Goal: Task Accomplishment & Management: Use online tool/utility

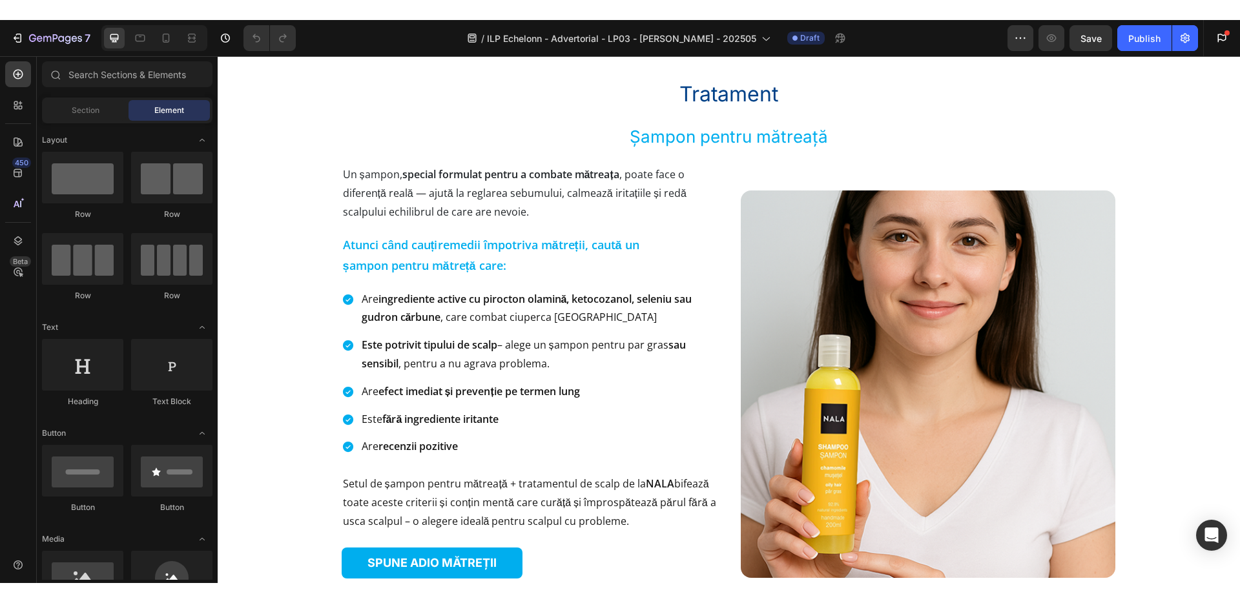
scroll to position [1929, 0]
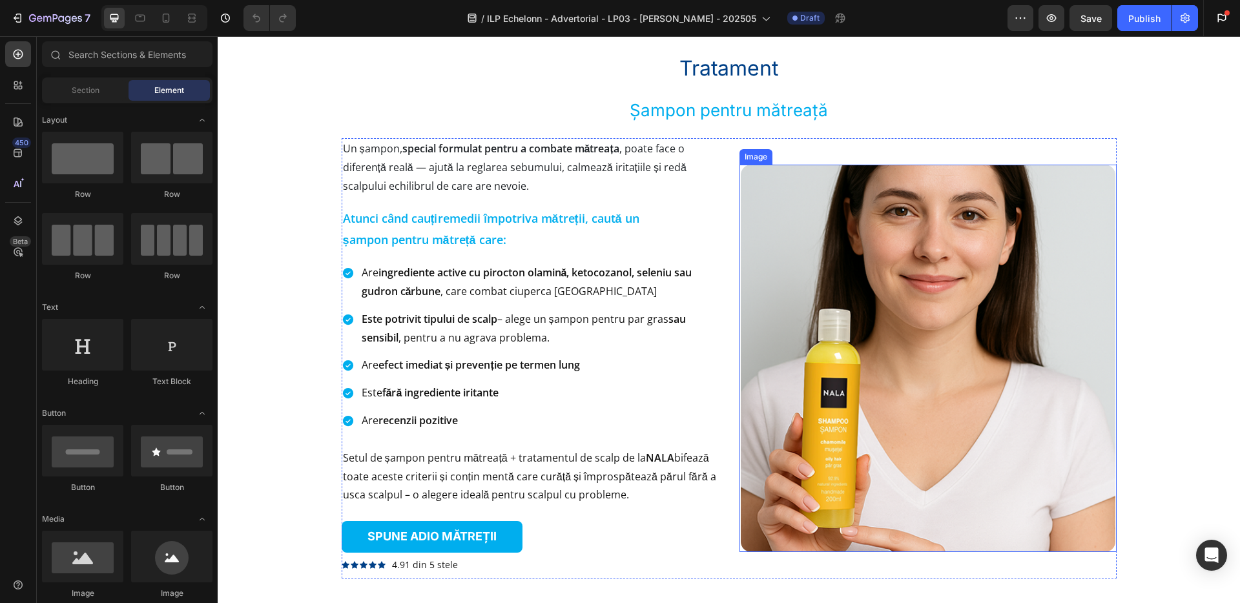
click at [816, 305] on img at bounding box center [928, 359] width 375 height 388
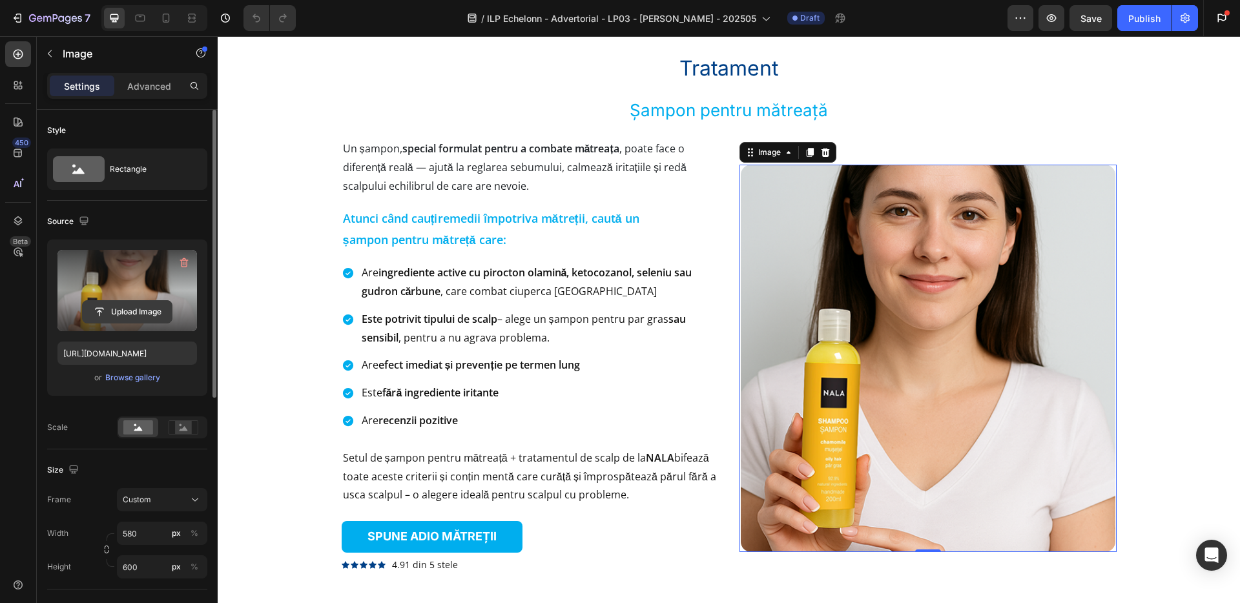
click at [136, 318] on input "file" at bounding box center [127, 312] width 89 height 22
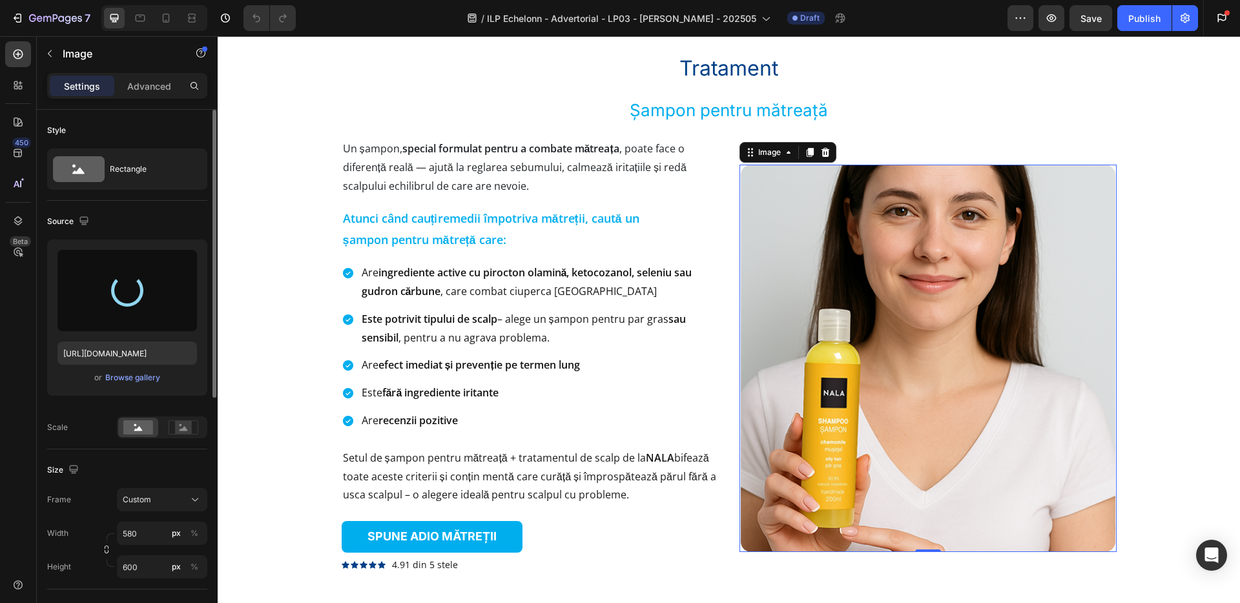
type input "[URL][DOMAIN_NAME]"
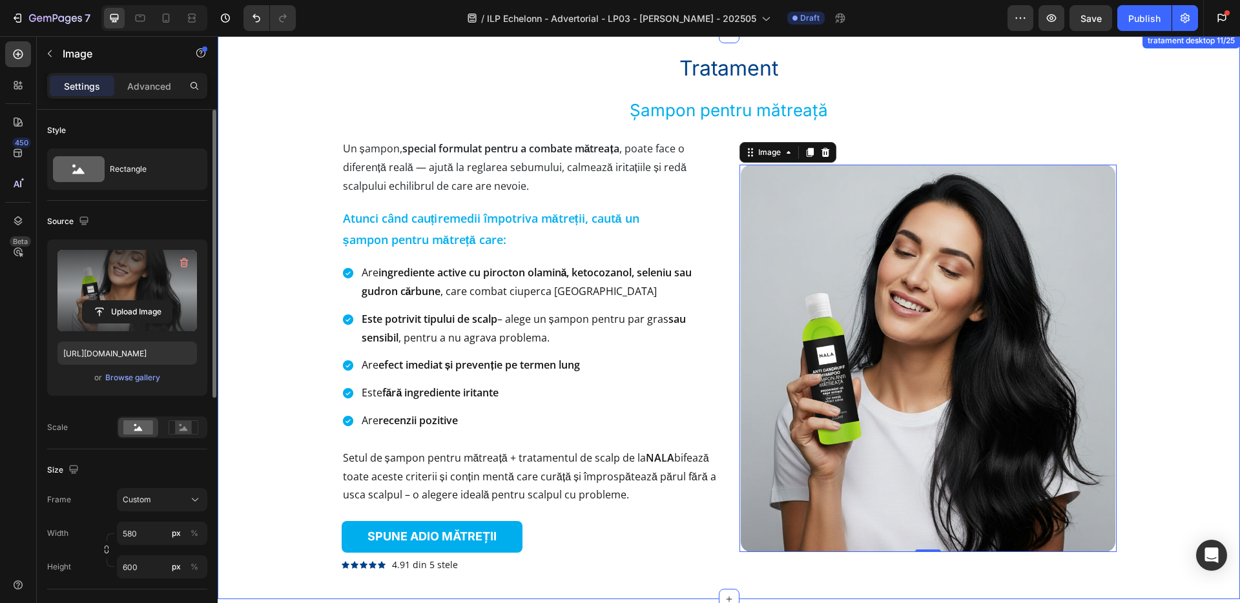
click at [1181, 391] on div "Tratament Heading Șampon pentru mătreață Heading Un șampon, special formulat pe…" at bounding box center [728, 316] width 991 height 525
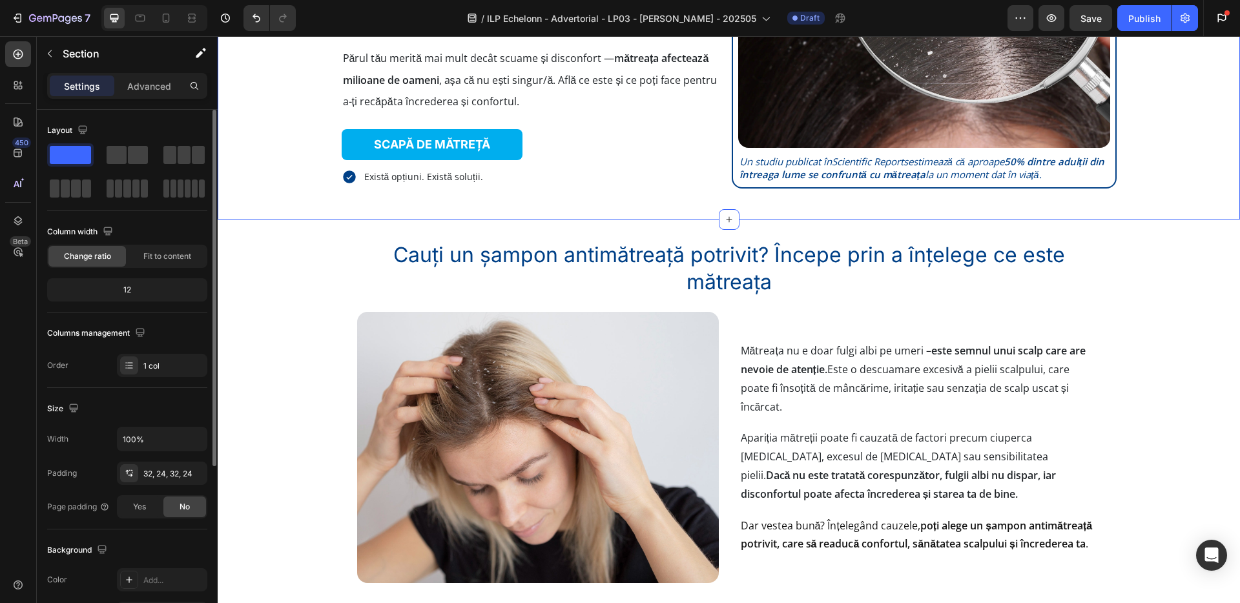
scroll to position [232, 0]
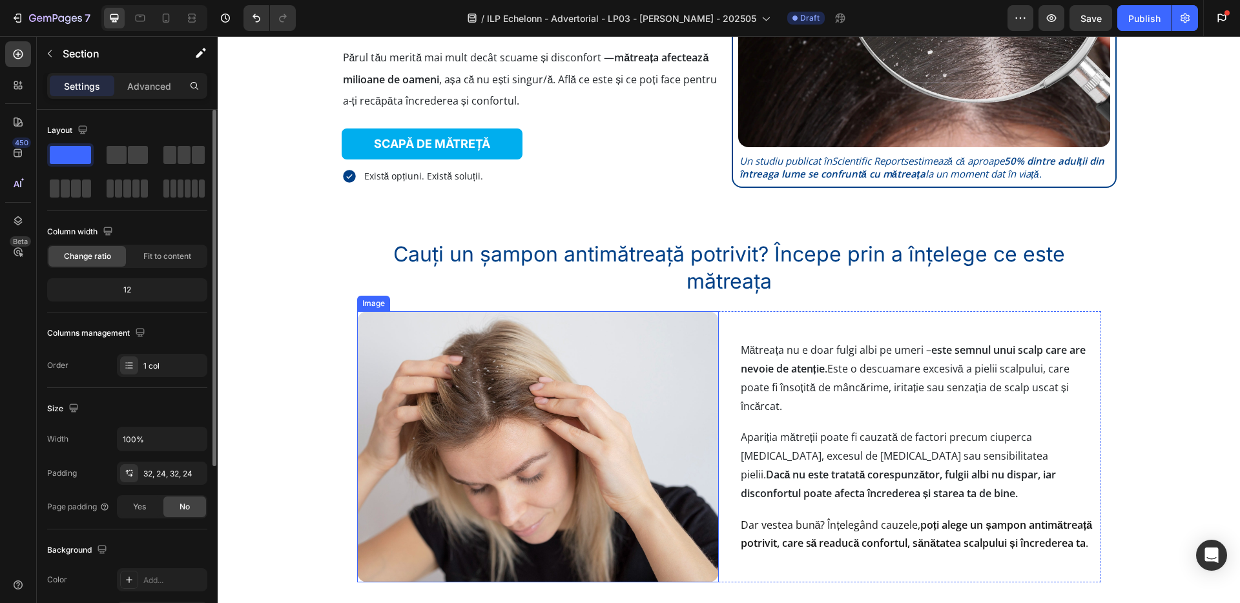
click at [655, 421] on img at bounding box center [538, 446] width 362 height 271
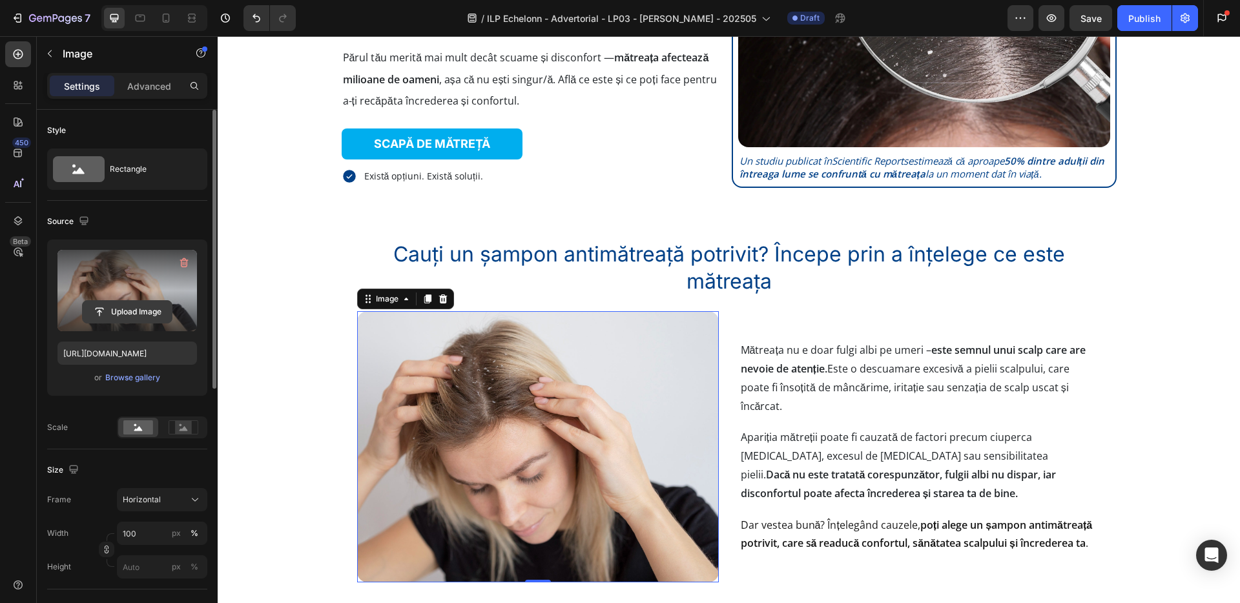
click at [149, 309] on input "file" at bounding box center [127, 312] width 89 height 22
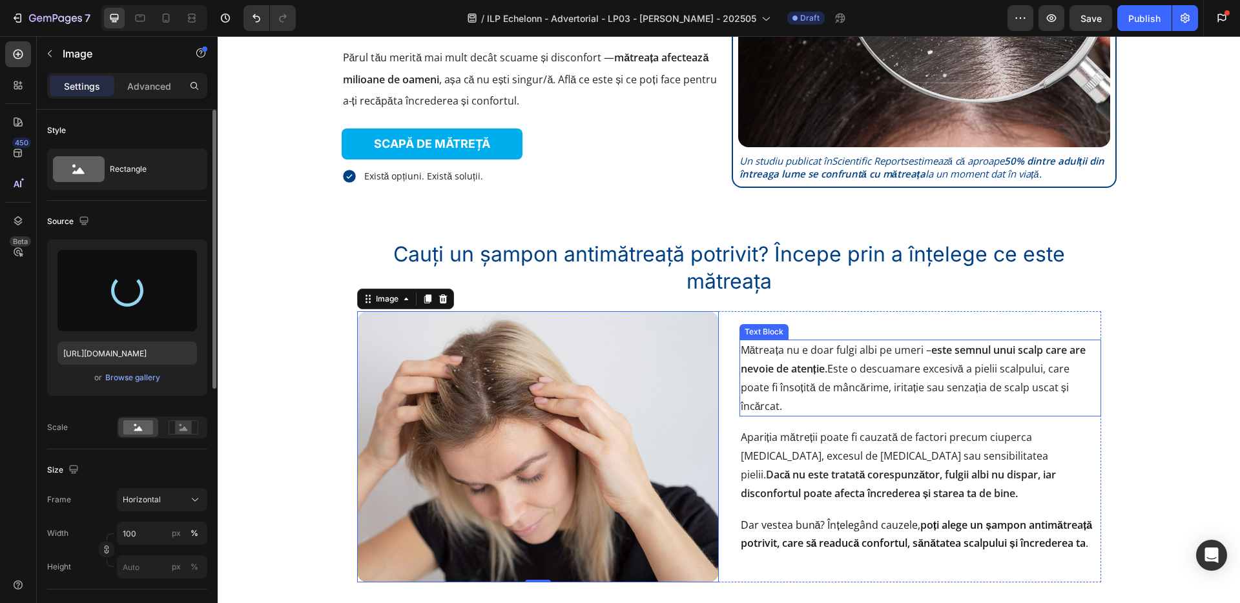
type input "[URL][DOMAIN_NAME]"
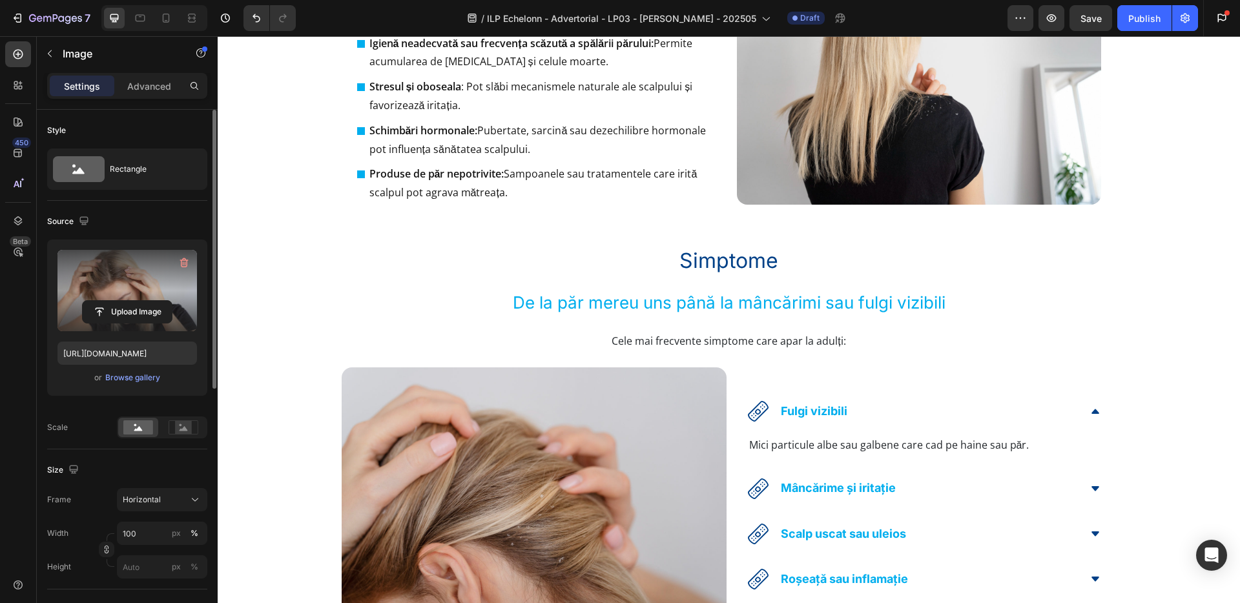
scroll to position [1299, 0]
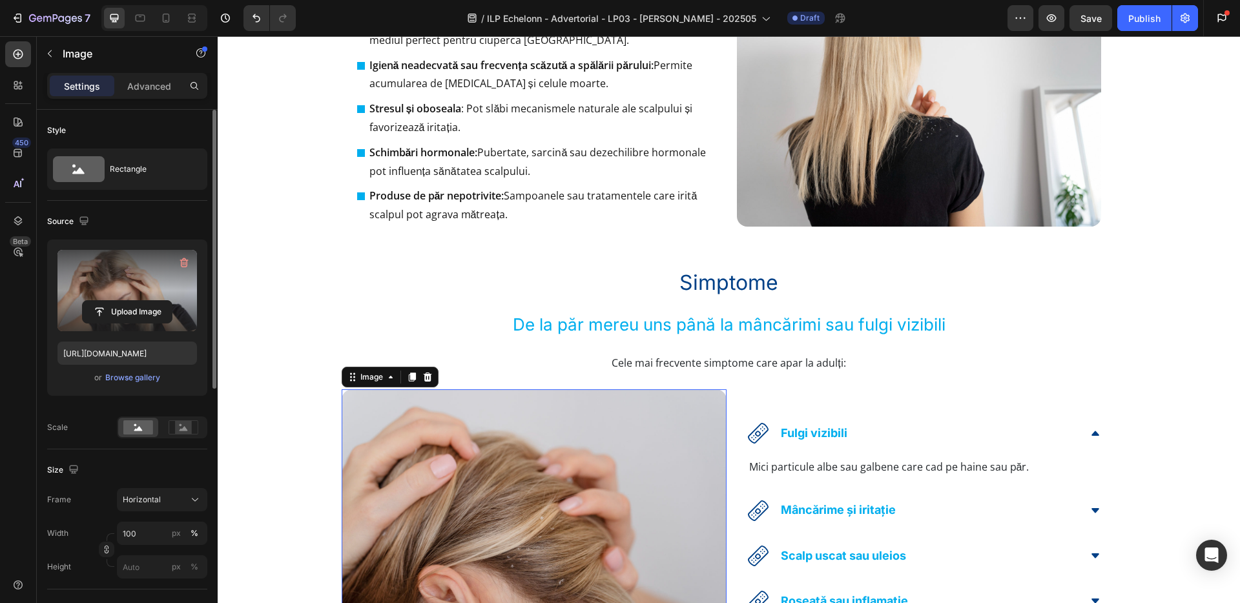
click at [563, 509] on img at bounding box center [534, 517] width 385 height 256
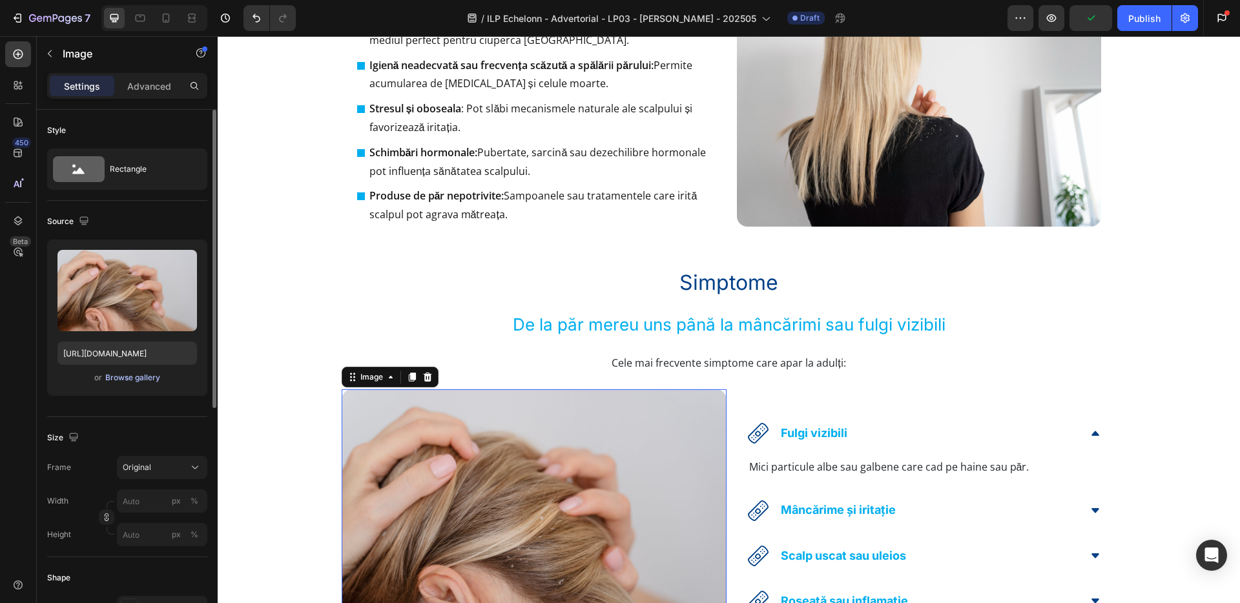
click at [138, 380] on div "Browse gallery" at bounding box center [132, 378] width 55 height 12
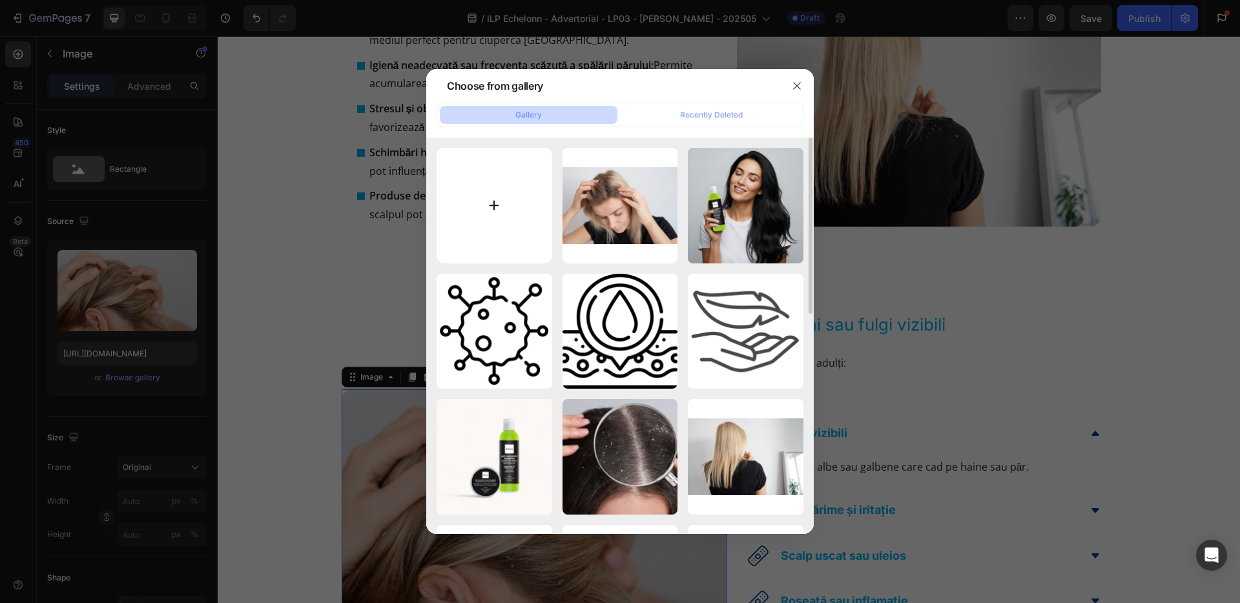
click at [491, 205] on input "file" at bounding box center [495, 206] width 116 height 116
type input "C:\fakepath\2149311391 (1).jpg"
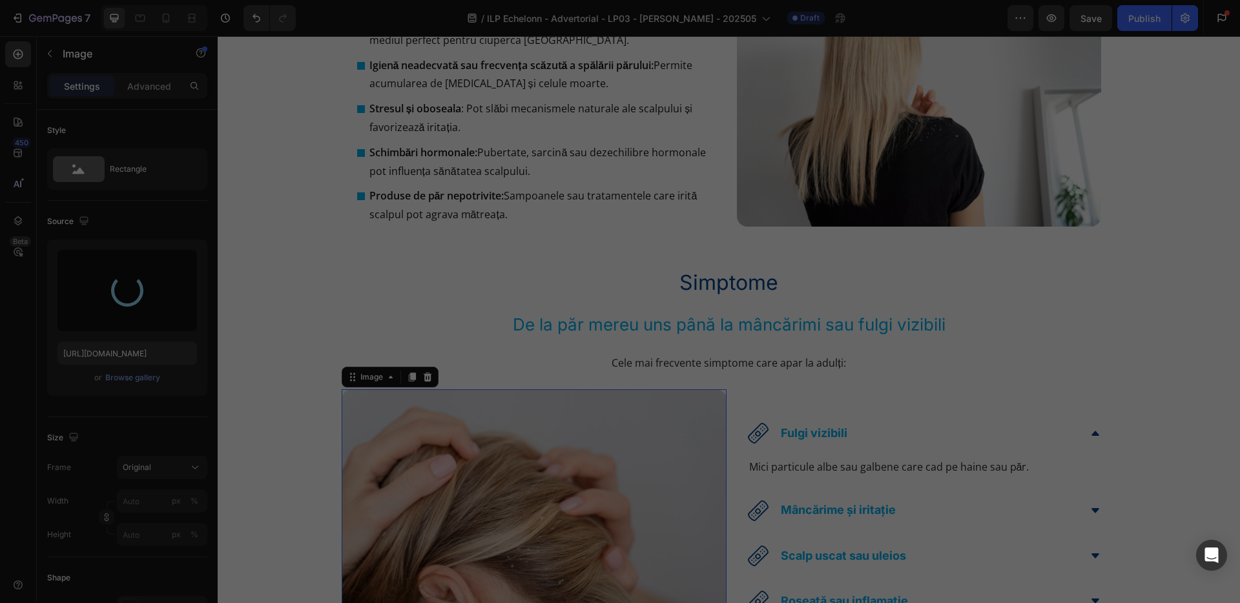
type input "[URL][DOMAIN_NAME]"
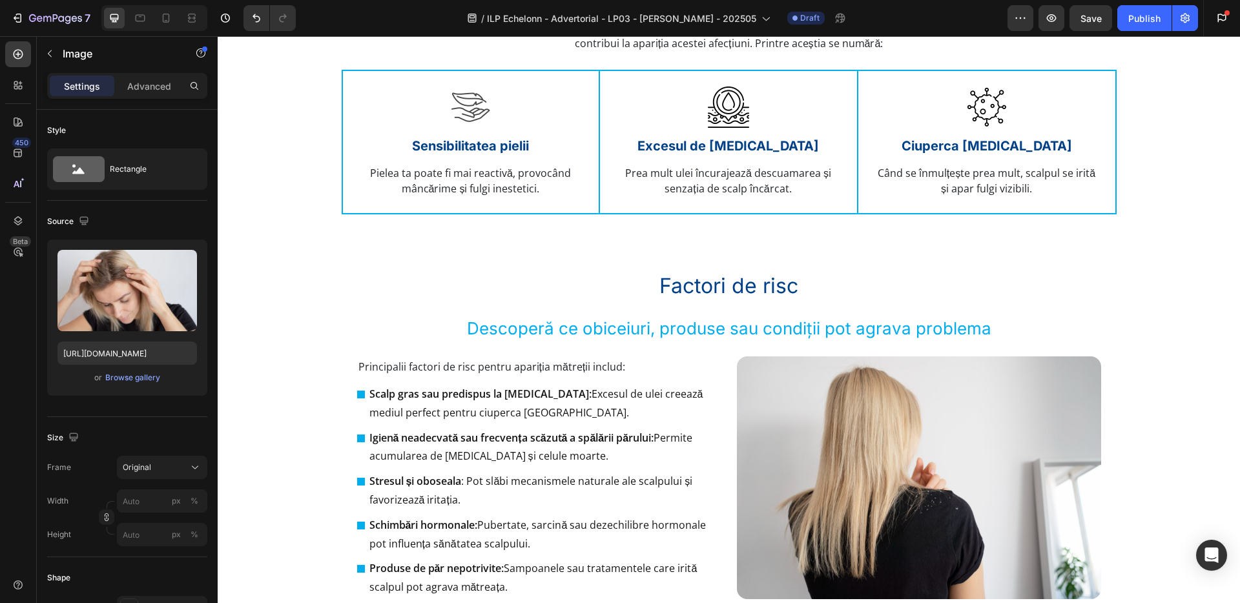
scroll to position [1101, 0]
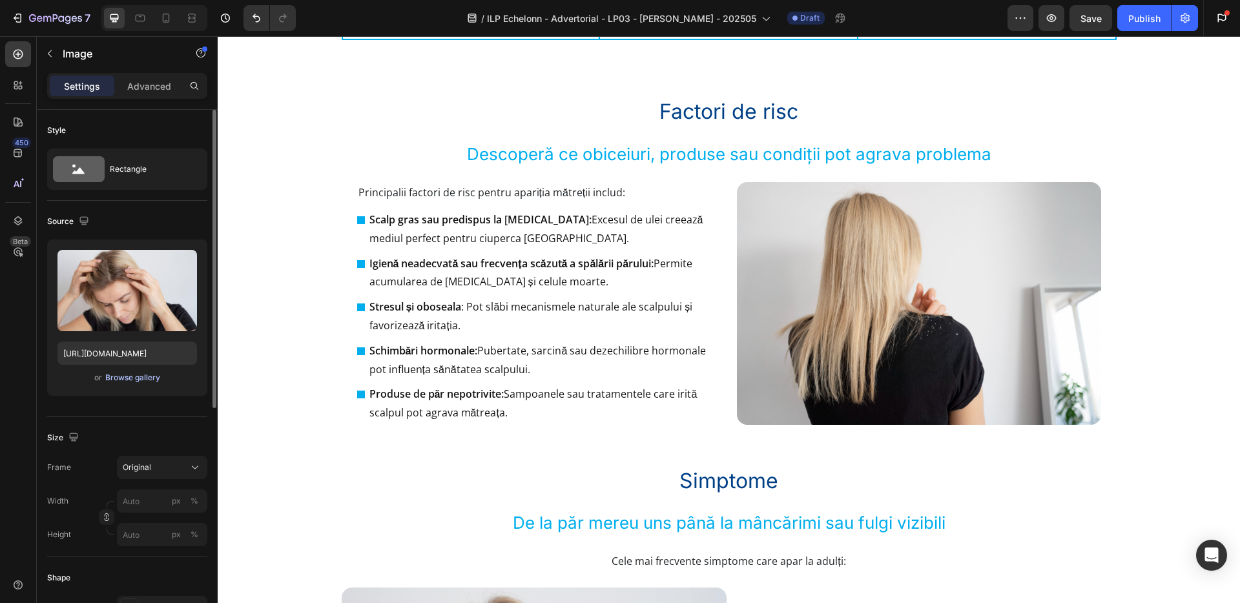
click at [153, 374] on div "Browse gallery" at bounding box center [132, 378] width 55 height 12
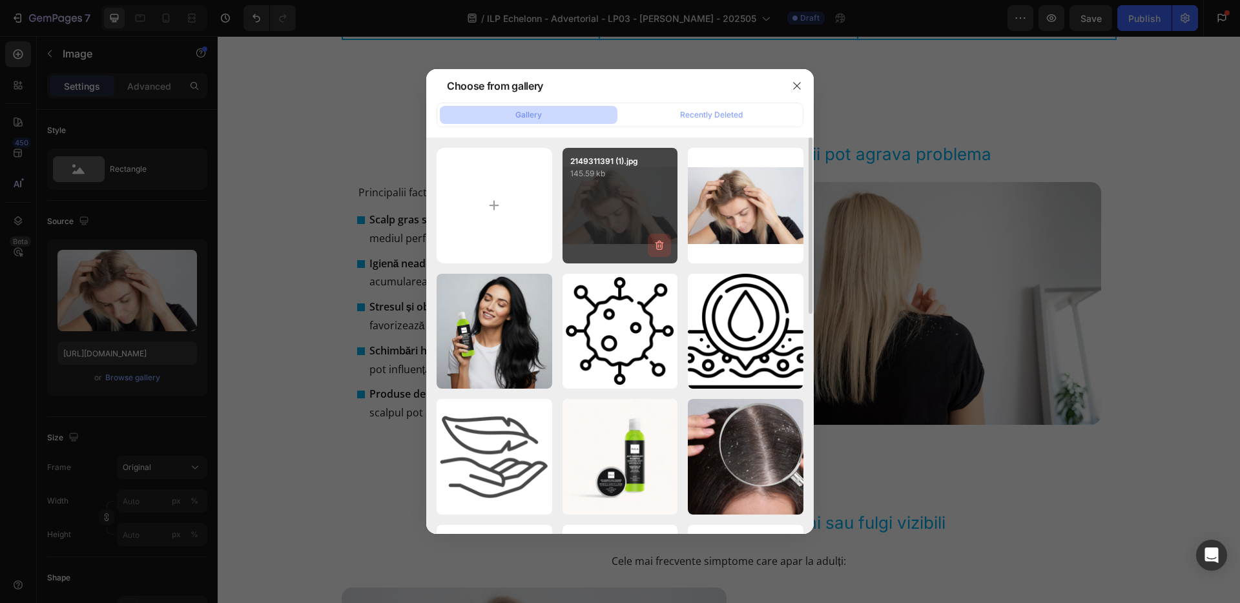
click at [659, 244] on icon "button" at bounding box center [659, 245] width 13 height 13
click at [659, 244] on div "Delete" at bounding box center [652, 248] width 24 height 12
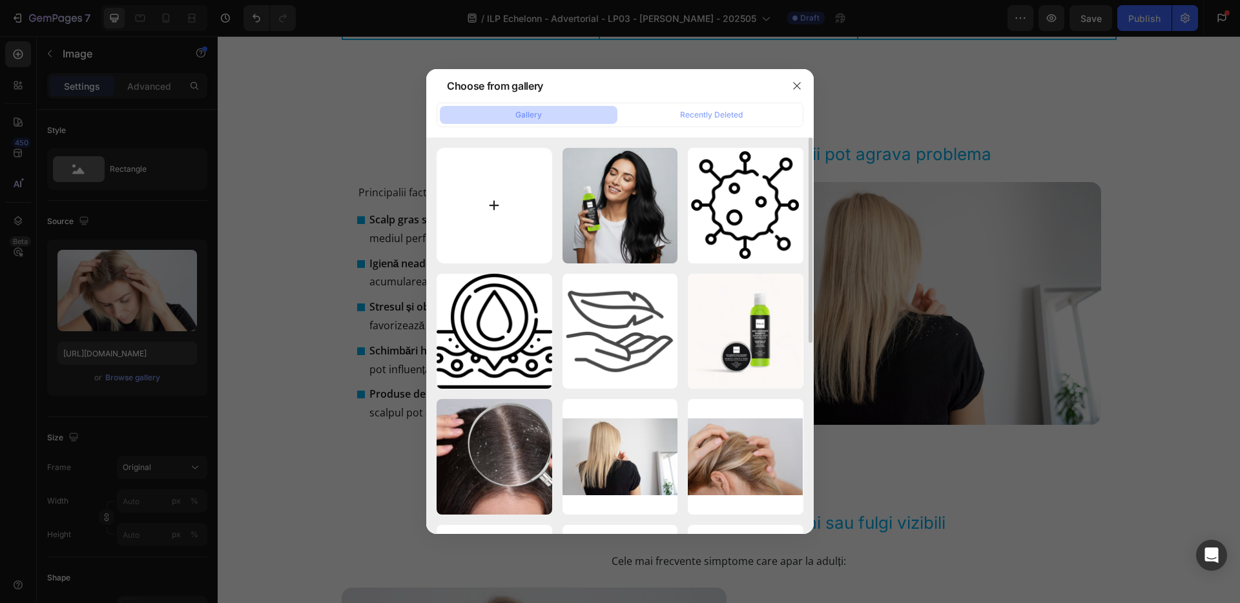
click at [504, 196] on input "file" at bounding box center [495, 206] width 116 height 116
type input "C:\fakepath\2149311395 (1).jpg"
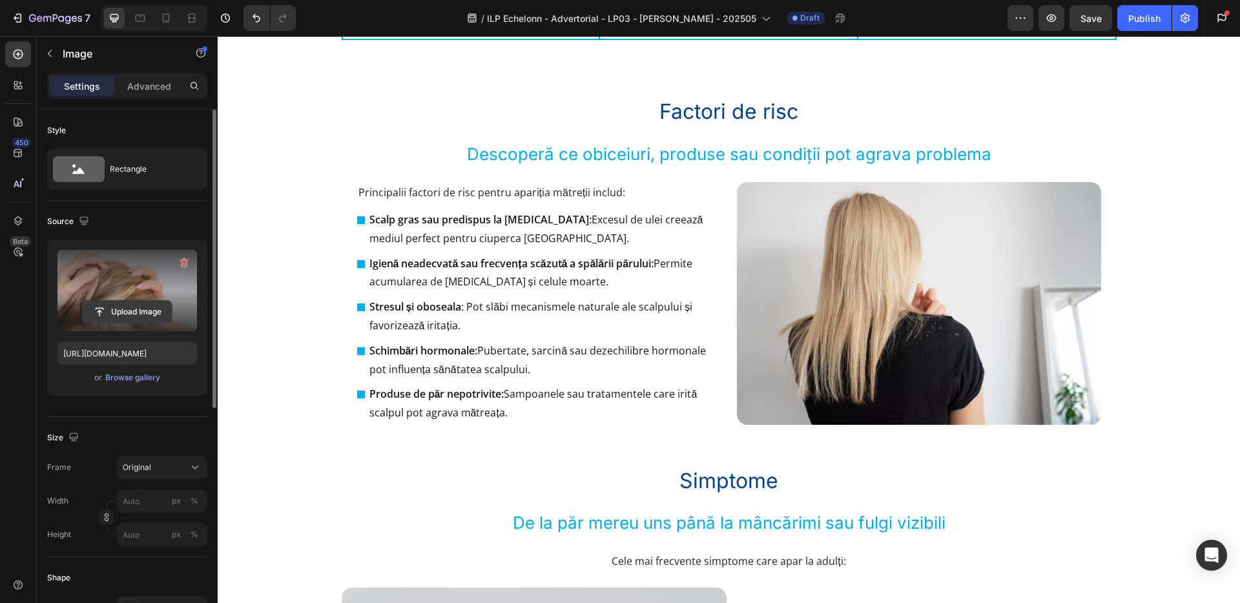
click at [150, 309] on input "file" at bounding box center [127, 312] width 89 height 22
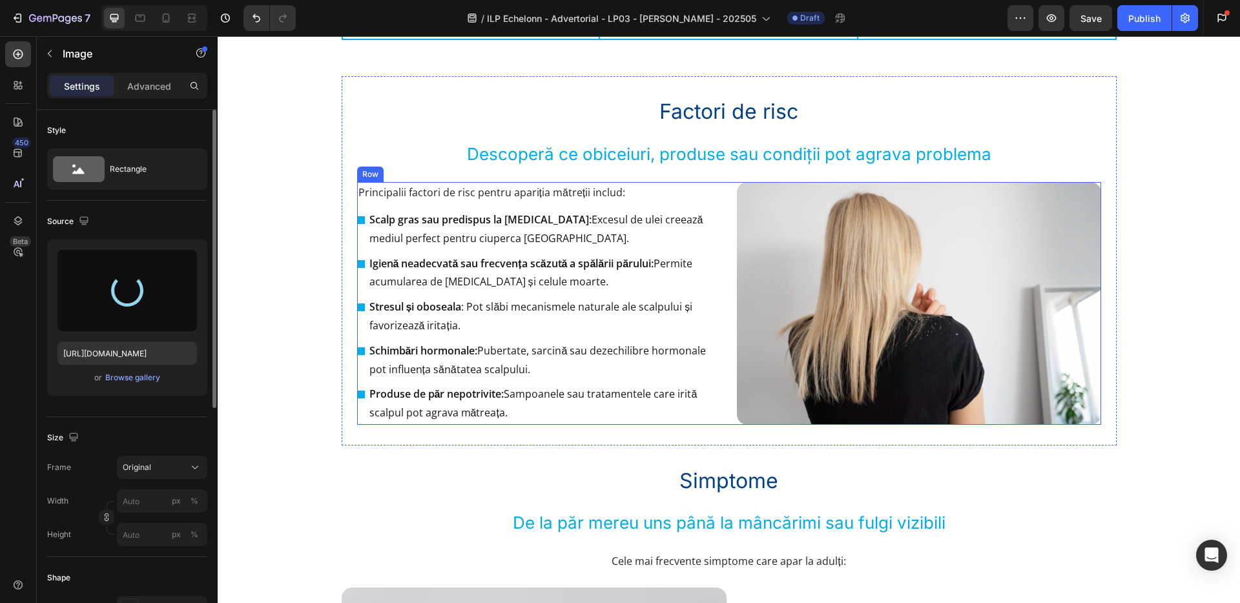
type input "[URL][DOMAIN_NAME]"
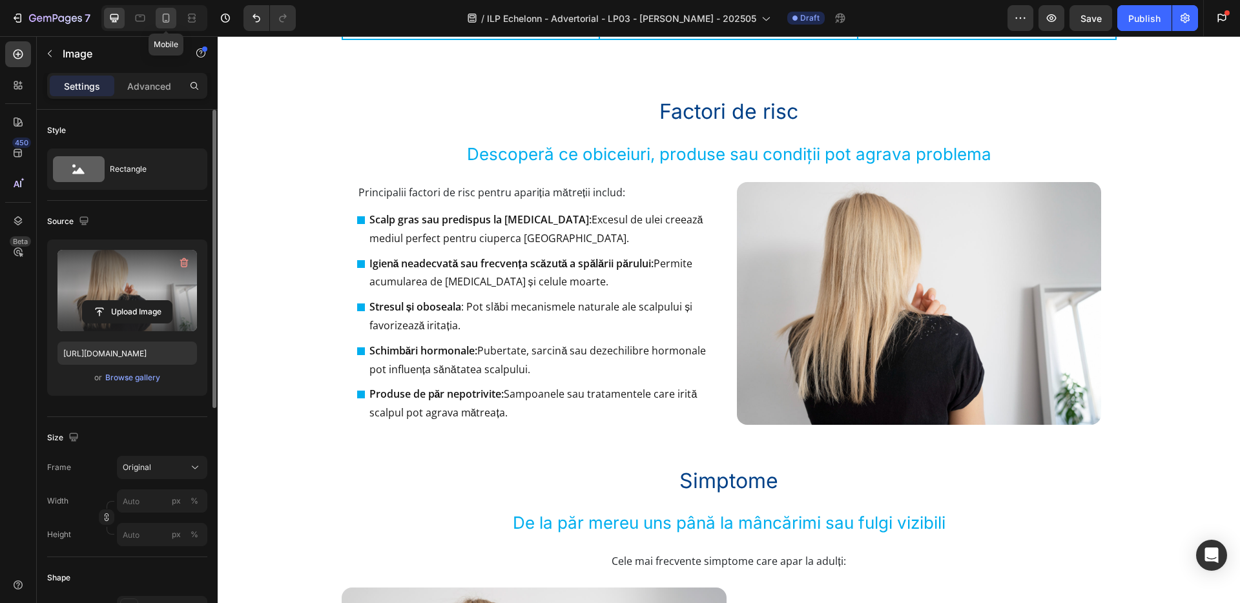
click at [169, 21] on icon at bounding box center [166, 18] width 7 height 9
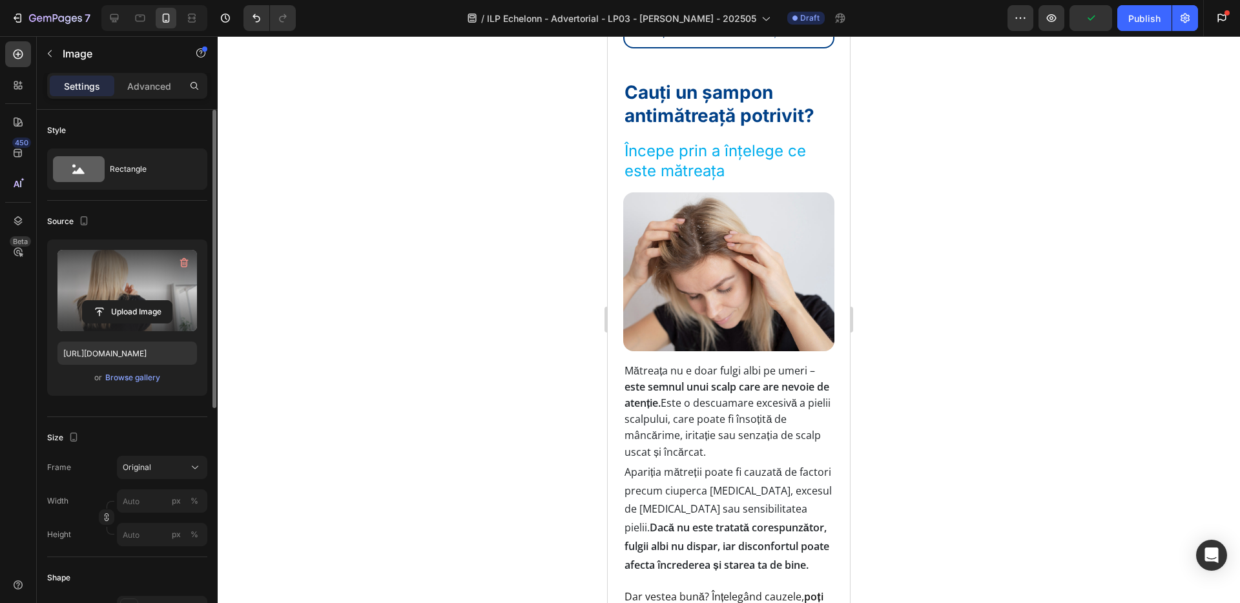
scroll to position [567, 0]
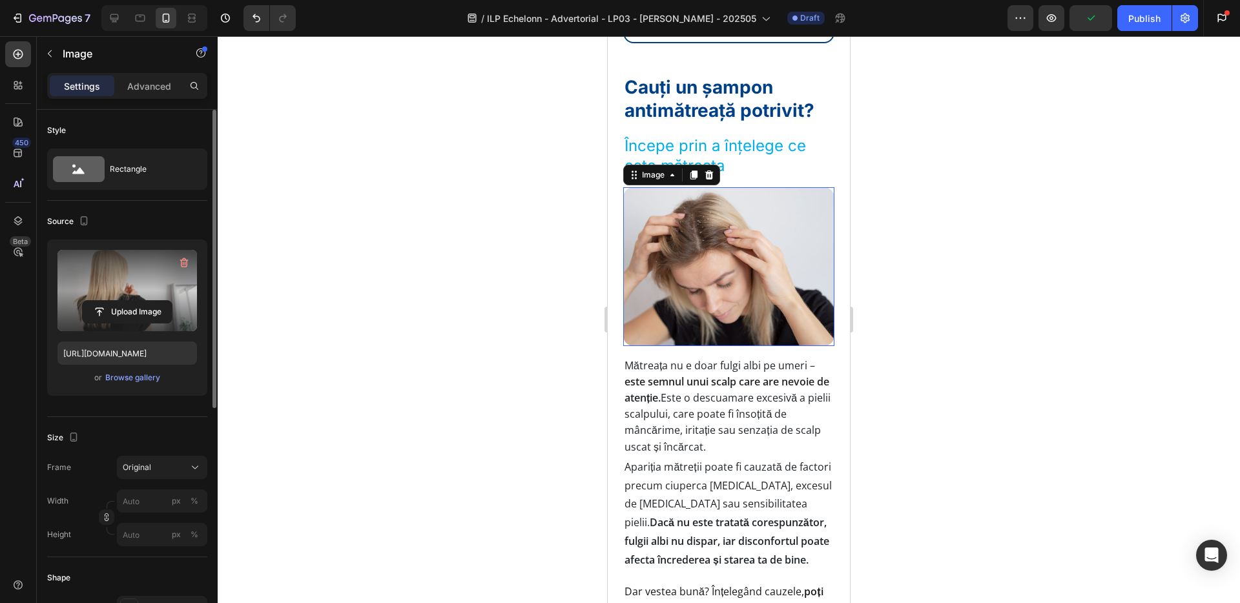
click at [732, 285] on img at bounding box center [728, 266] width 211 height 158
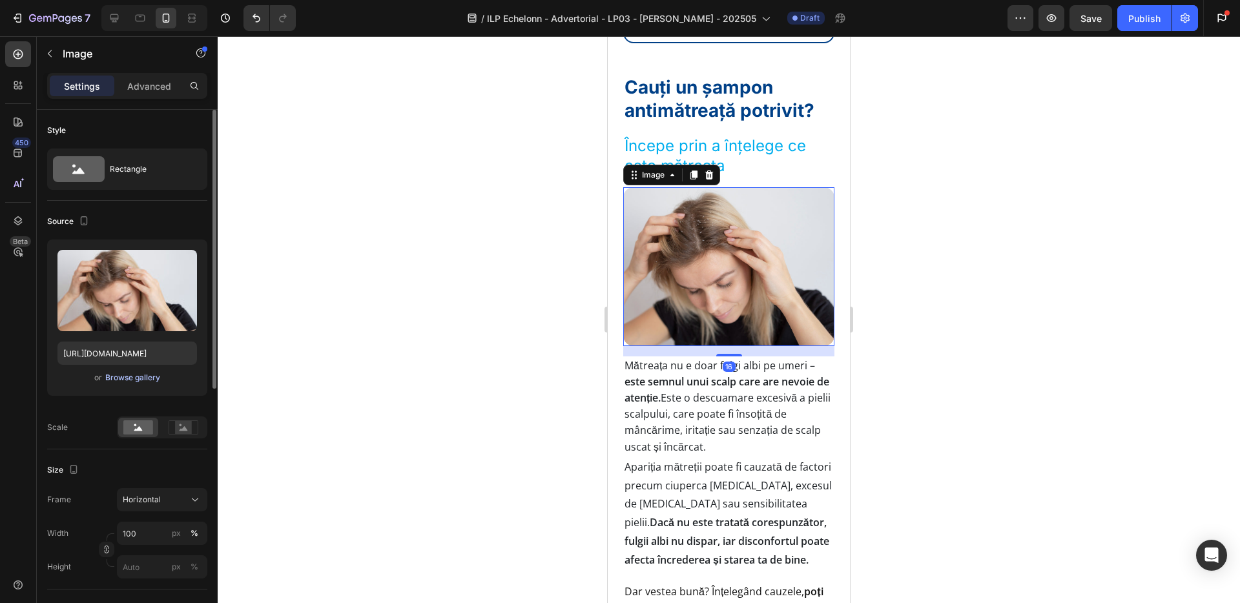
click at [134, 375] on div "Browse gallery" at bounding box center [132, 378] width 55 height 12
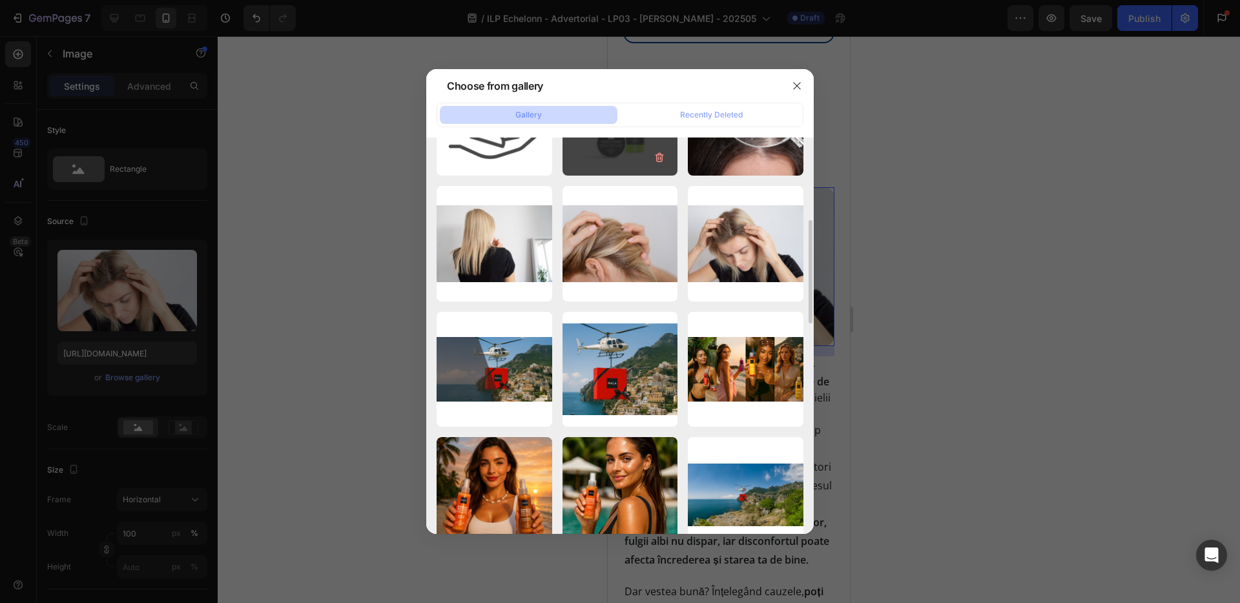
scroll to position [335, 0]
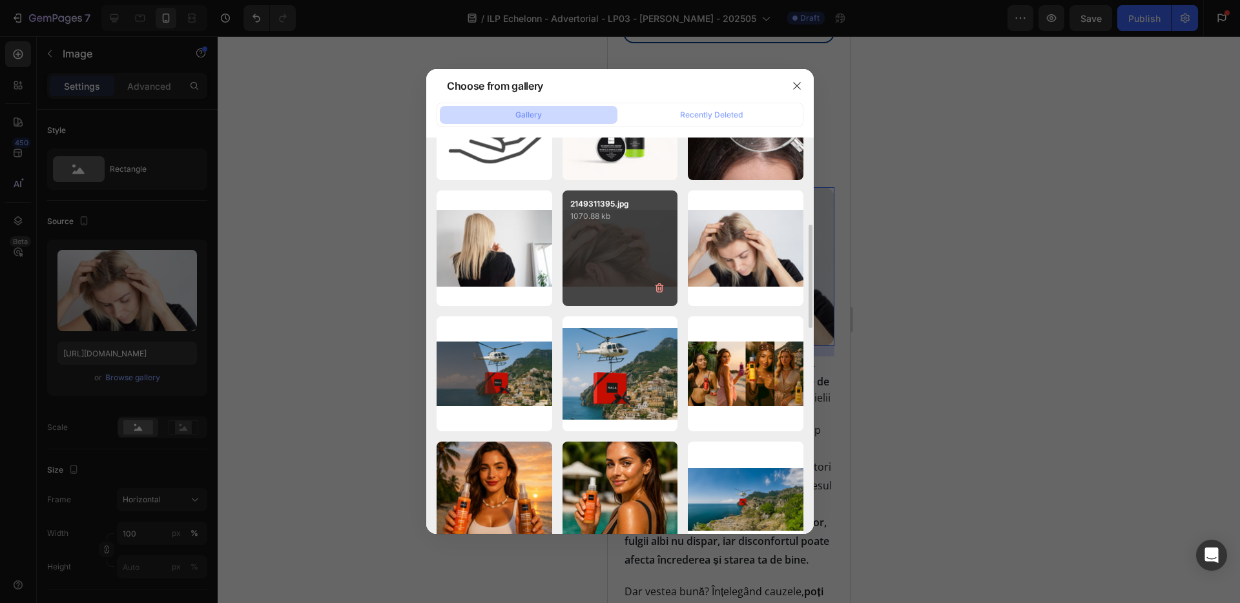
click at [619, 266] on div "2149311395.jpg 1070.88 kb" at bounding box center [621, 249] width 116 height 116
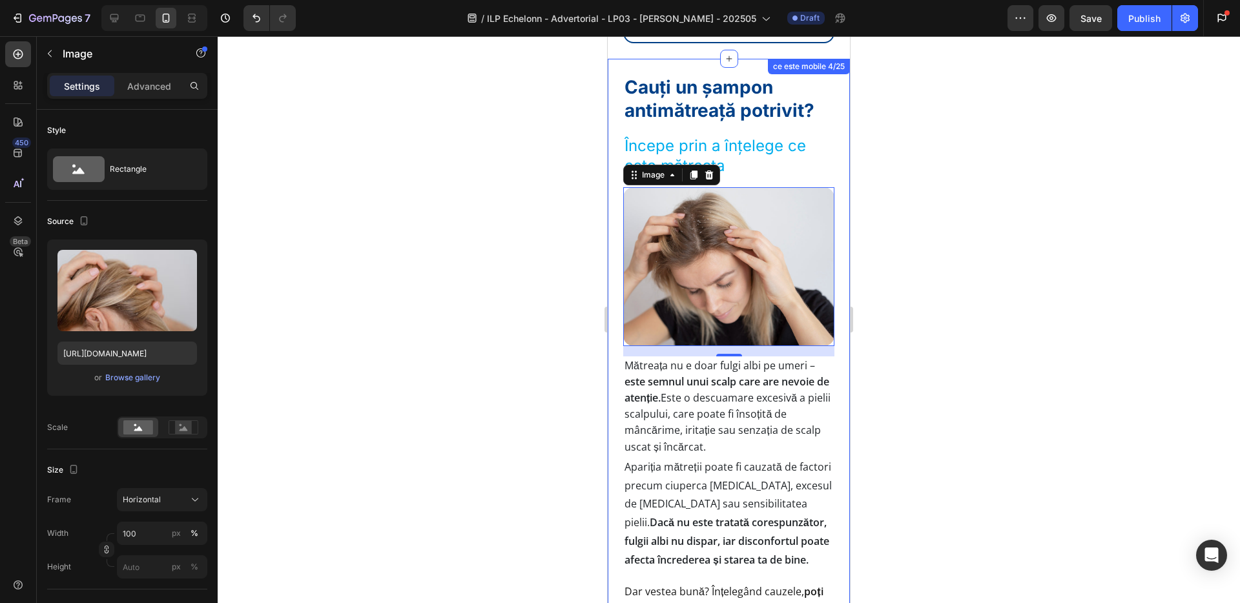
type input "[URL][DOMAIN_NAME]"
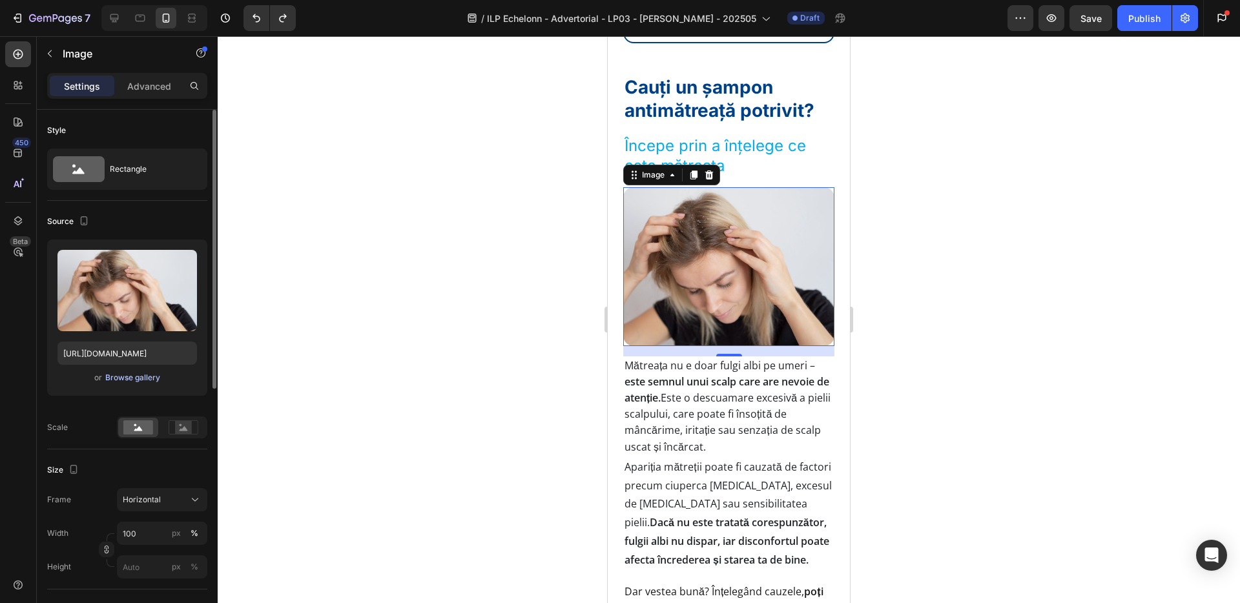
click at [150, 376] on div "Browse gallery" at bounding box center [132, 378] width 55 height 12
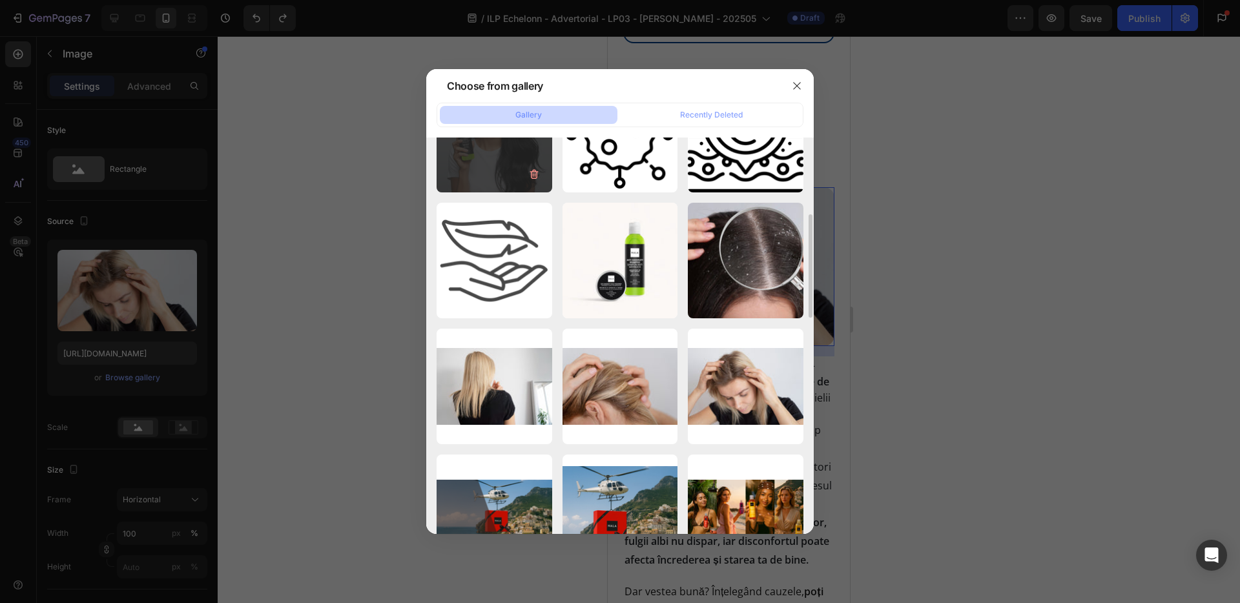
scroll to position [284, 0]
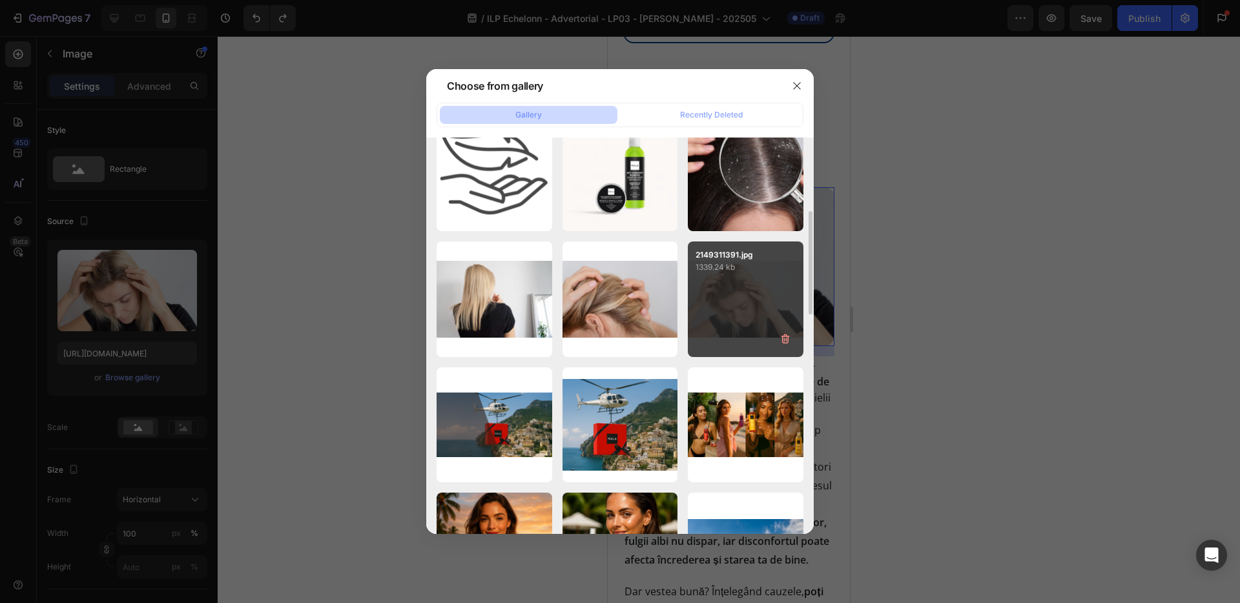
click at [750, 315] on div "2149311391.jpg 1339.24 kb" at bounding box center [746, 300] width 116 height 116
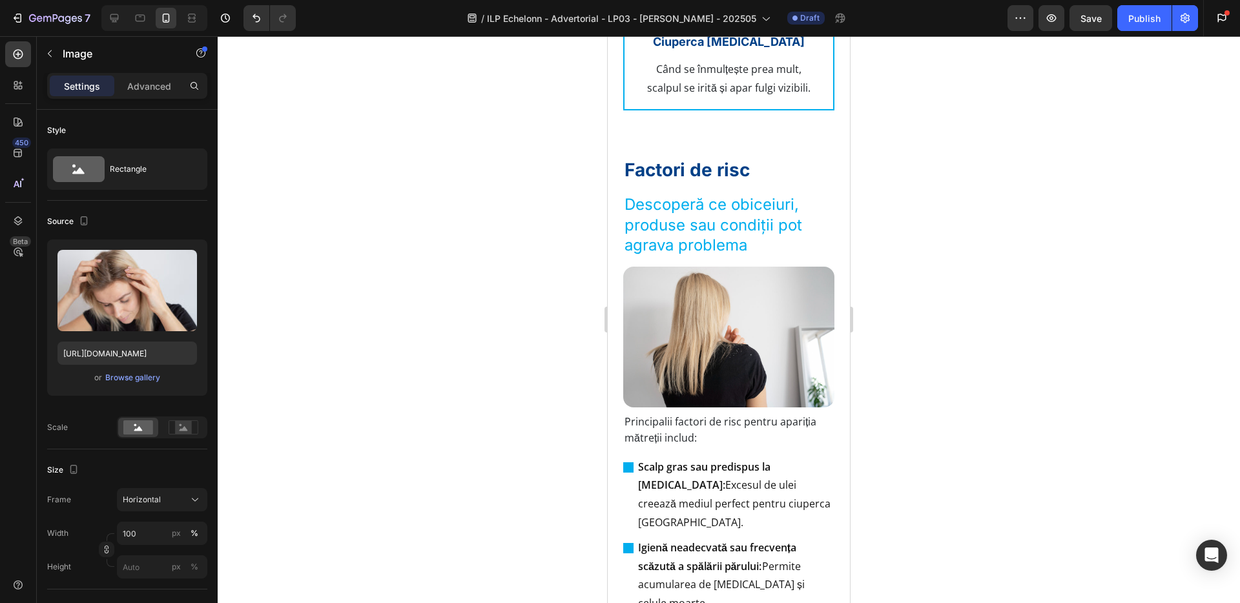
scroll to position [1772, 0]
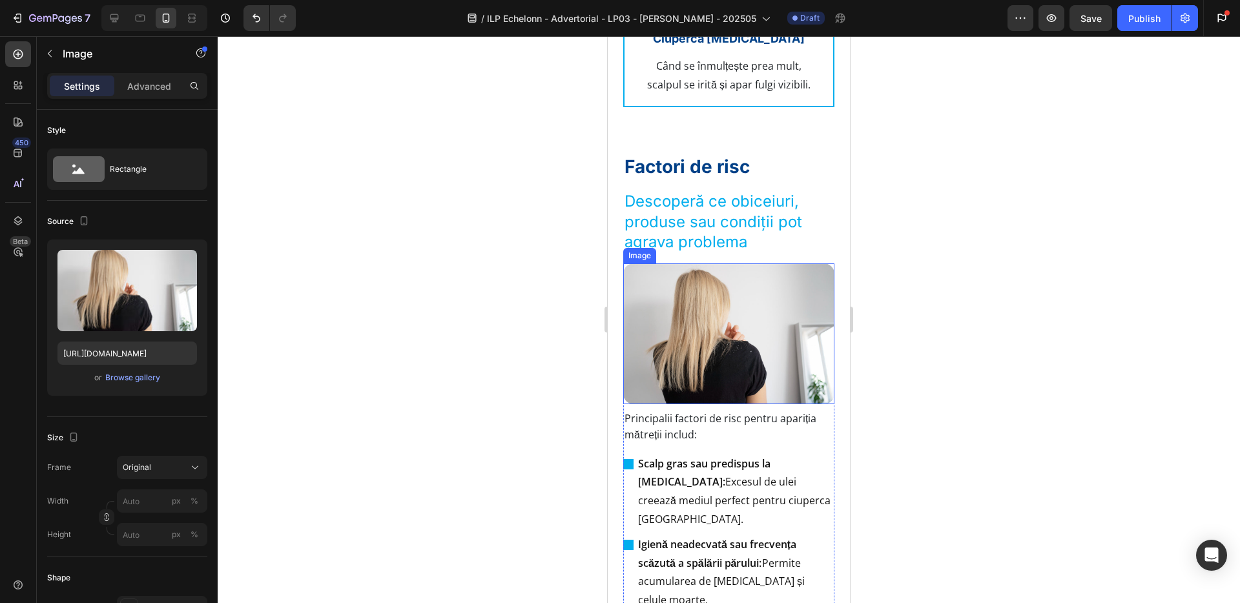
click at [731, 372] on img at bounding box center [728, 334] width 211 height 141
click at [141, 380] on div "Browse gallery" at bounding box center [132, 378] width 55 height 12
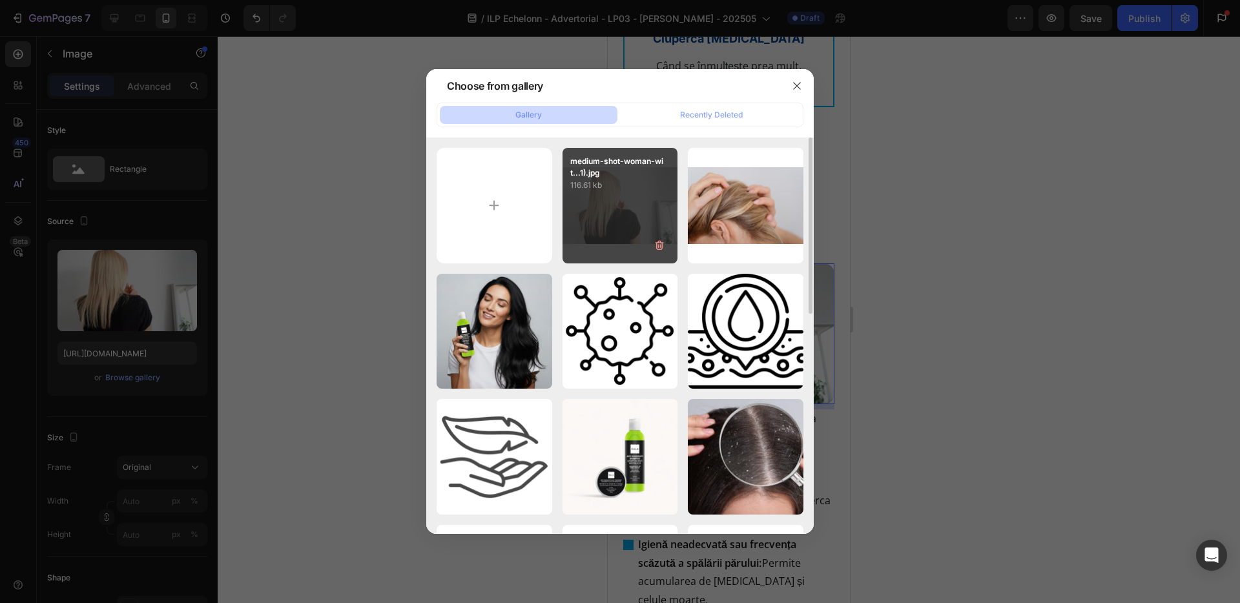
click at [632, 190] on p "116.61 kb" at bounding box center [620, 185] width 100 height 13
type input "[URL][DOMAIN_NAME]"
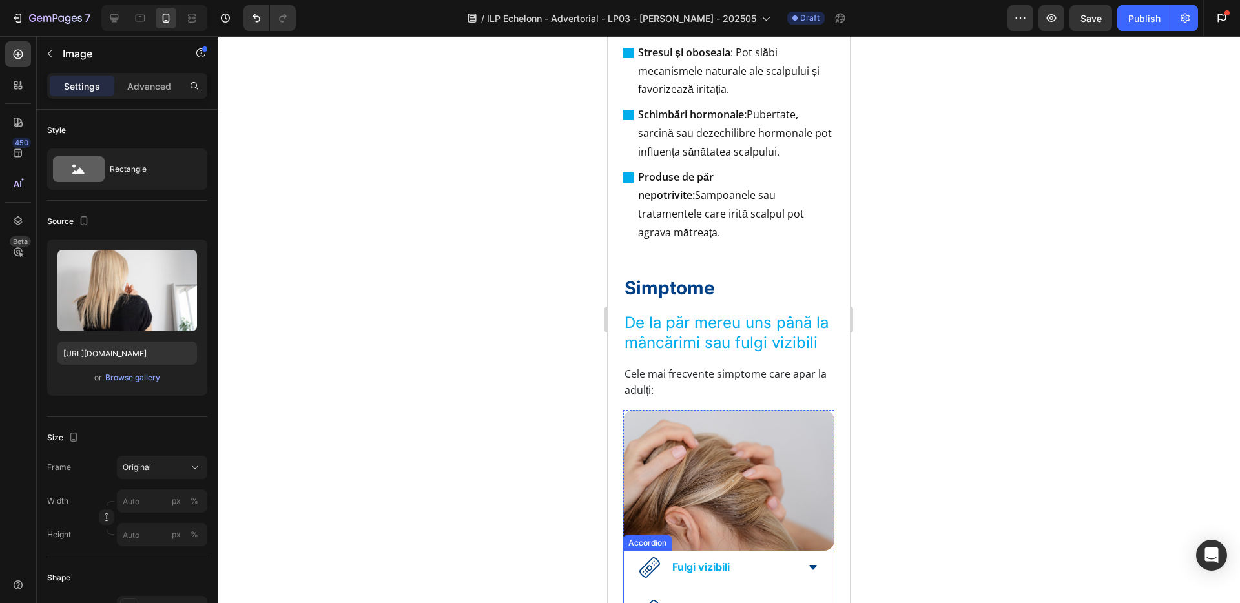
scroll to position [2385, 0]
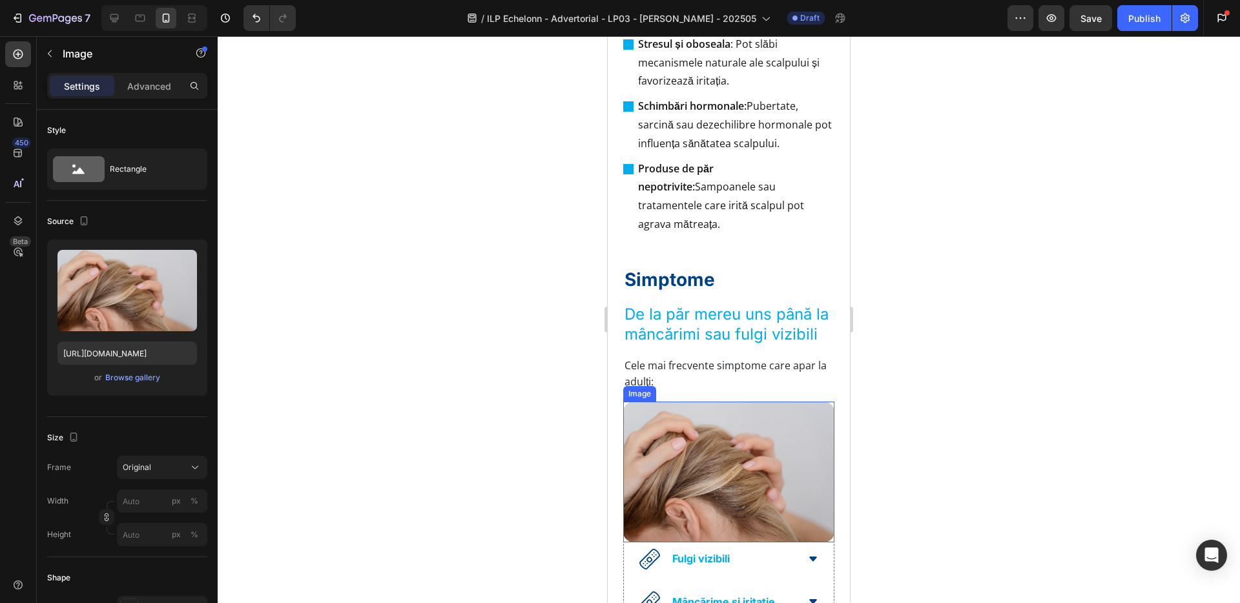
click at [722, 448] on img at bounding box center [728, 472] width 211 height 141
click at [132, 381] on div "Browse gallery" at bounding box center [132, 378] width 55 height 12
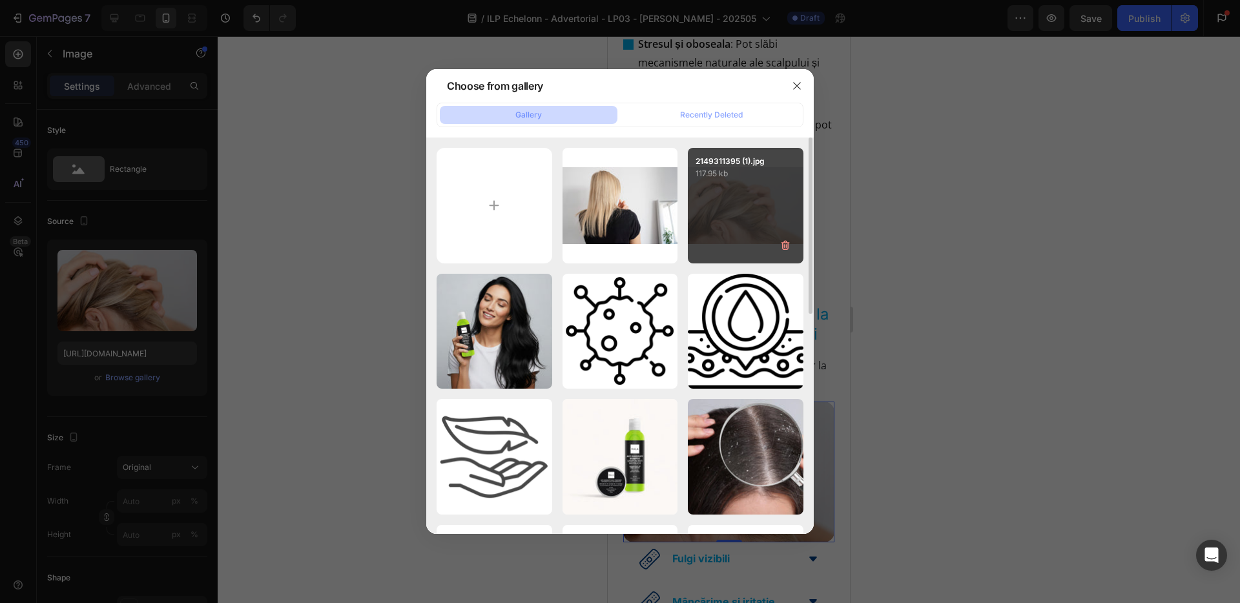
click at [750, 211] on div "2149311395 (1).jpg 117.95 kb" at bounding box center [746, 206] width 116 height 116
type input "[URL][DOMAIN_NAME]"
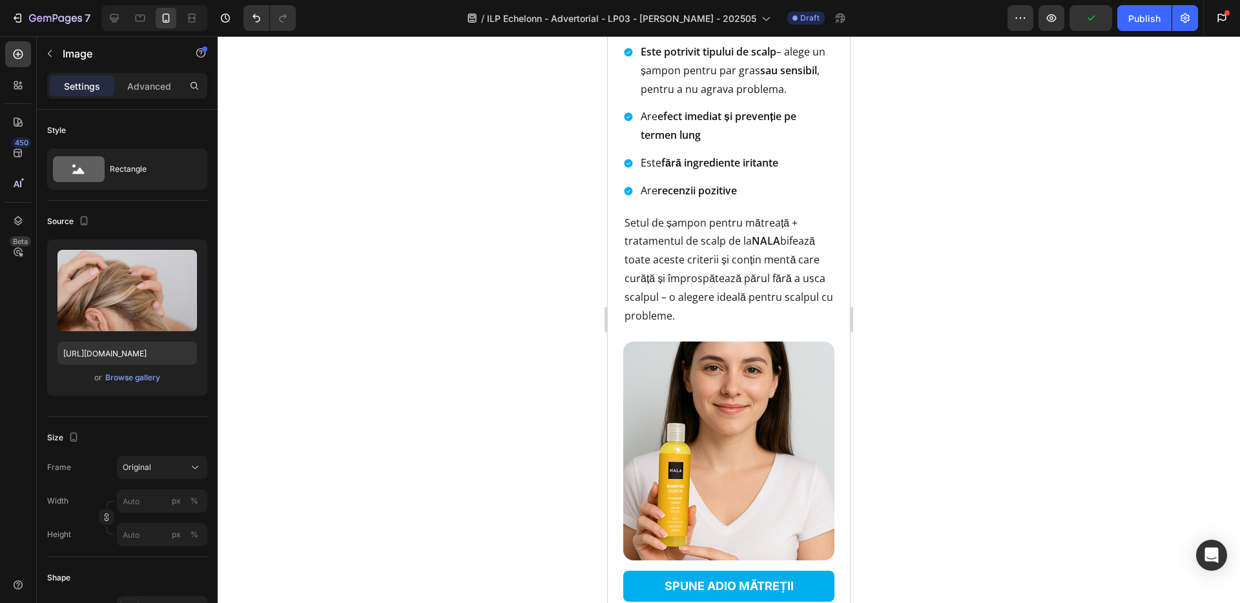
scroll to position [3430, 0]
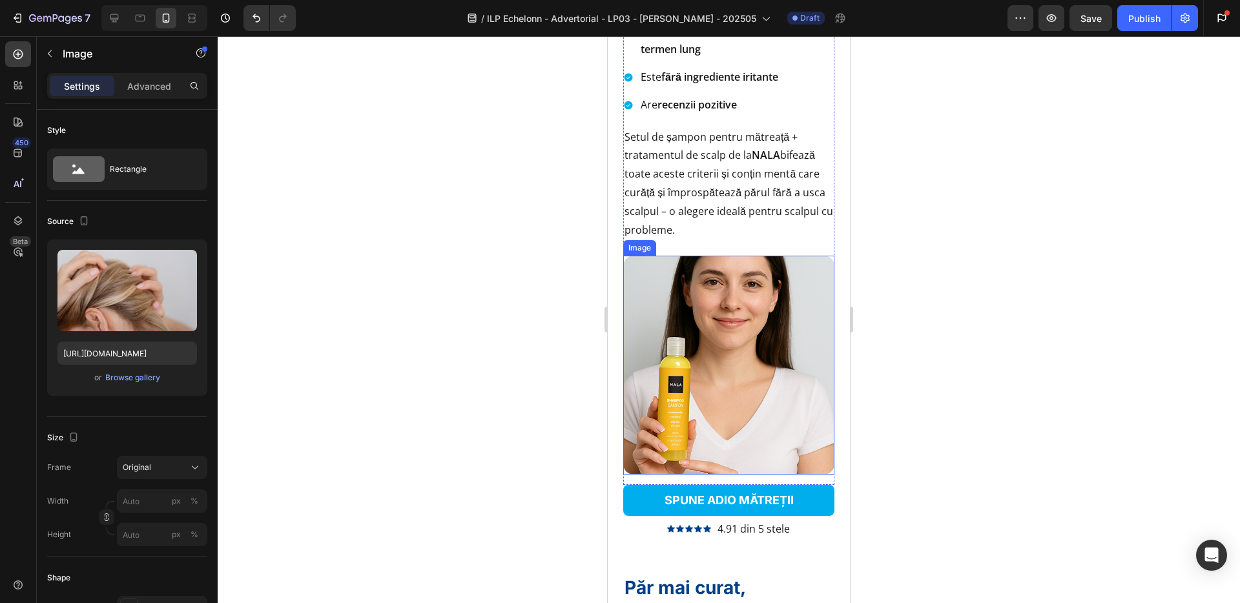
click at [749, 382] on img at bounding box center [728, 365] width 211 height 218
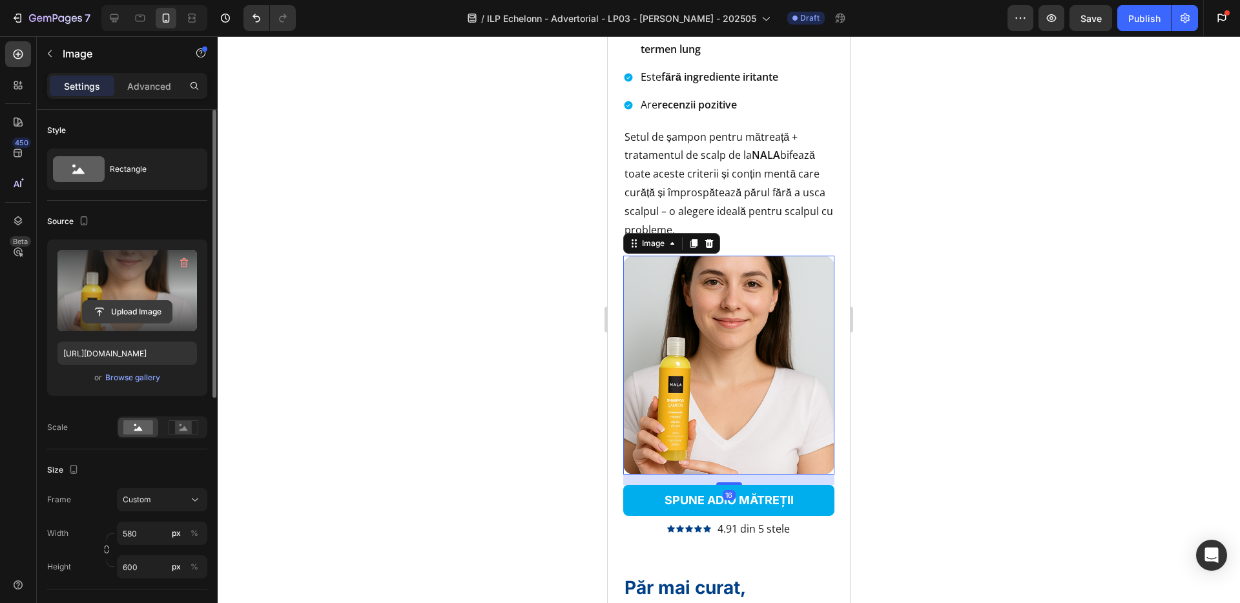
click at [134, 311] on input "file" at bounding box center [127, 312] width 89 height 22
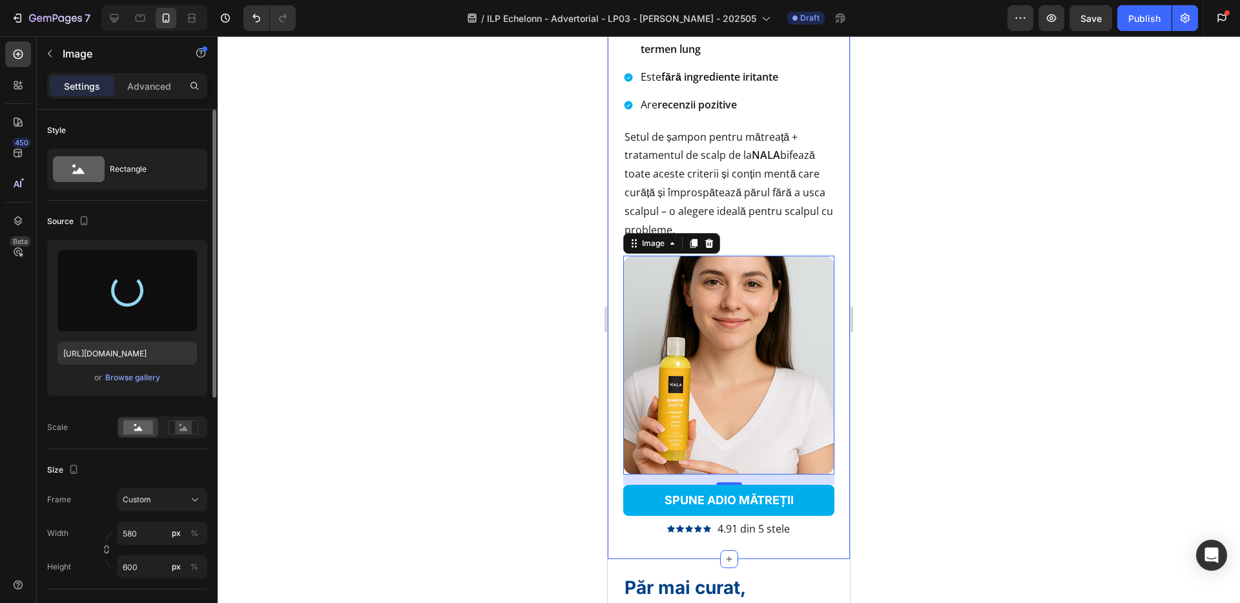
type input "[URL][DOMAIN_NAME]"
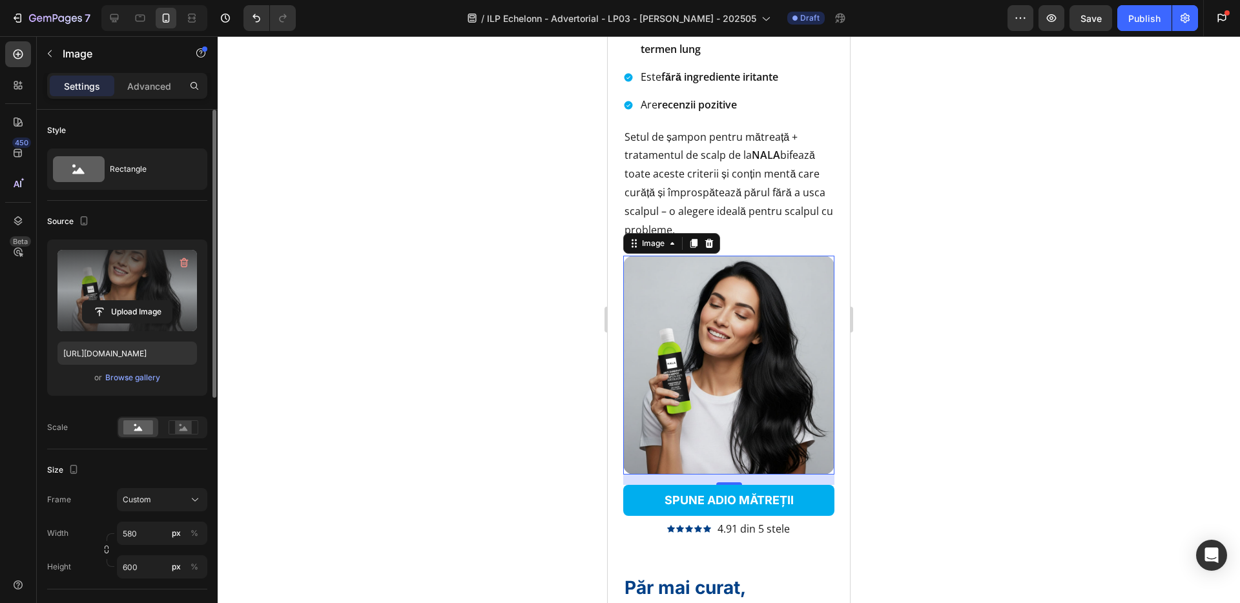
click at [866, 436] on div at bounding box center [729, 319] width 1022 height 567
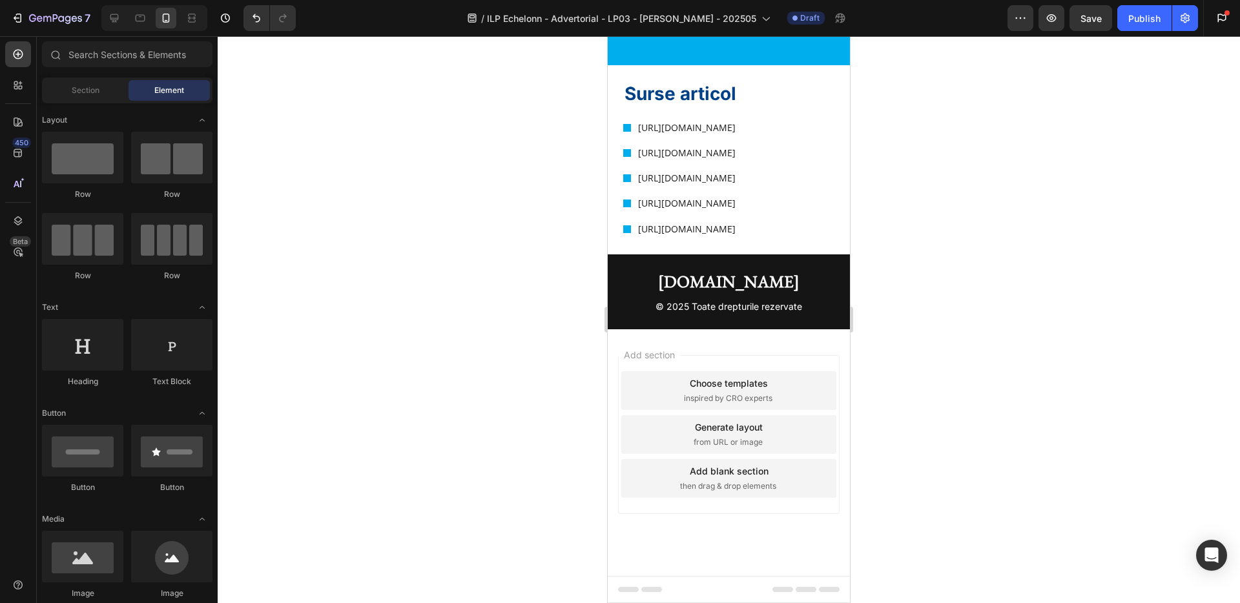
scroll to position [5845, 0]
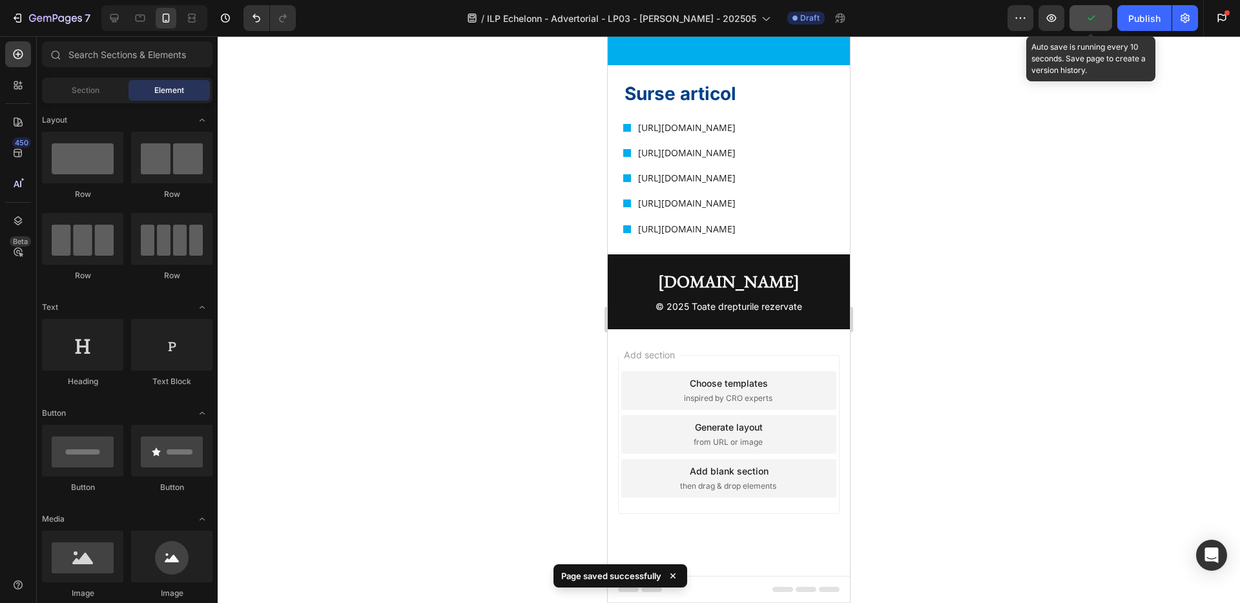
click at [1092, 21] on icon "button" at bounding box center [1090, 18] width 13 height 13
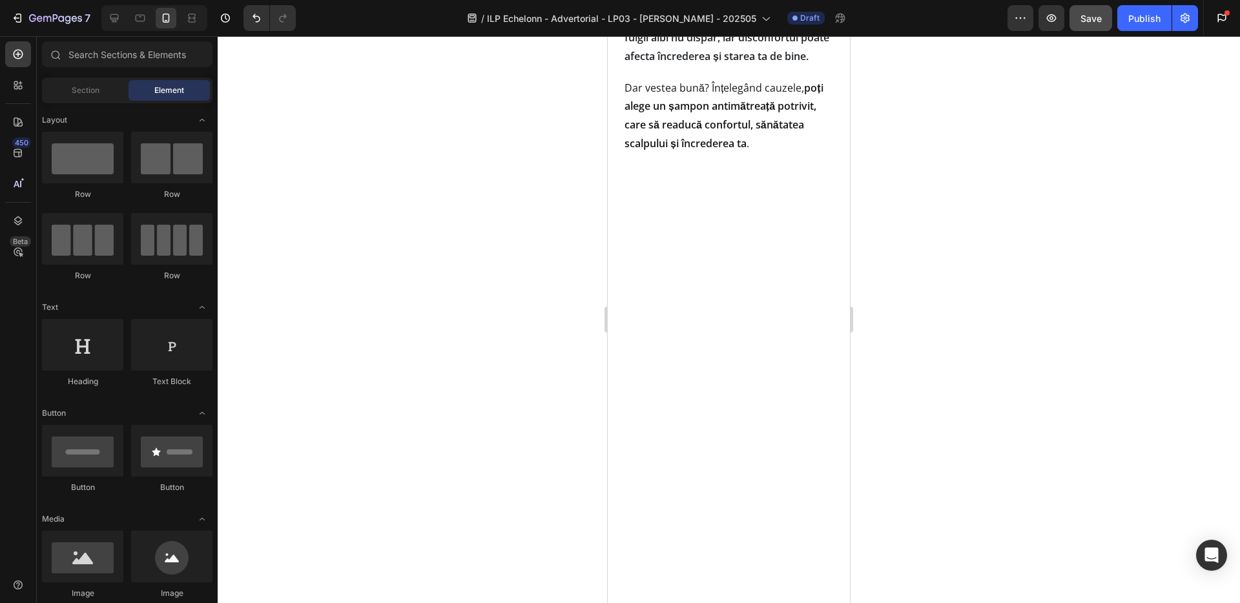
scroll to position [0, 0]
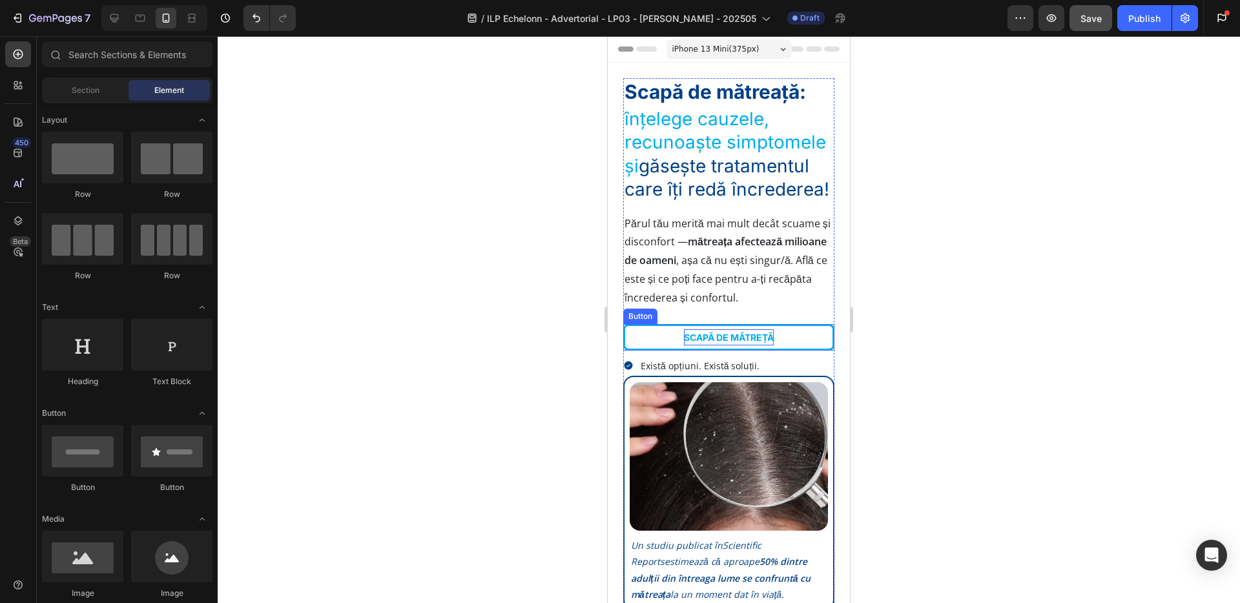
click at [712, 338] on p "SCAPĂ DE MĂTREȚĂ" at bounding box center [729, 337] width 90 height 16
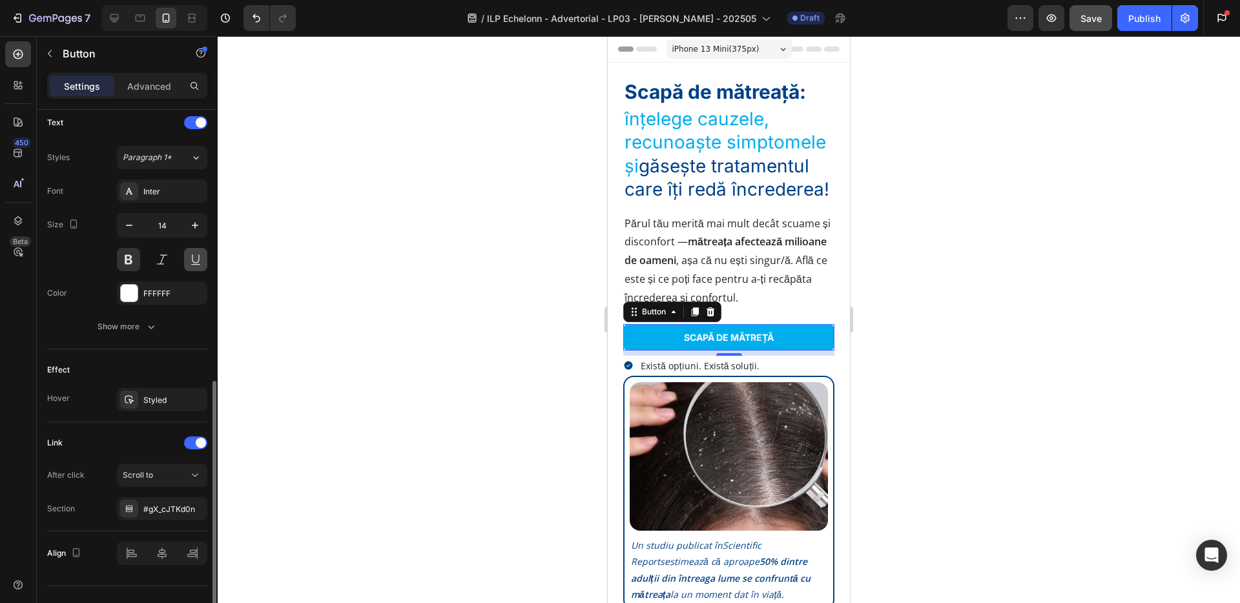
scroll to position [463, 0]
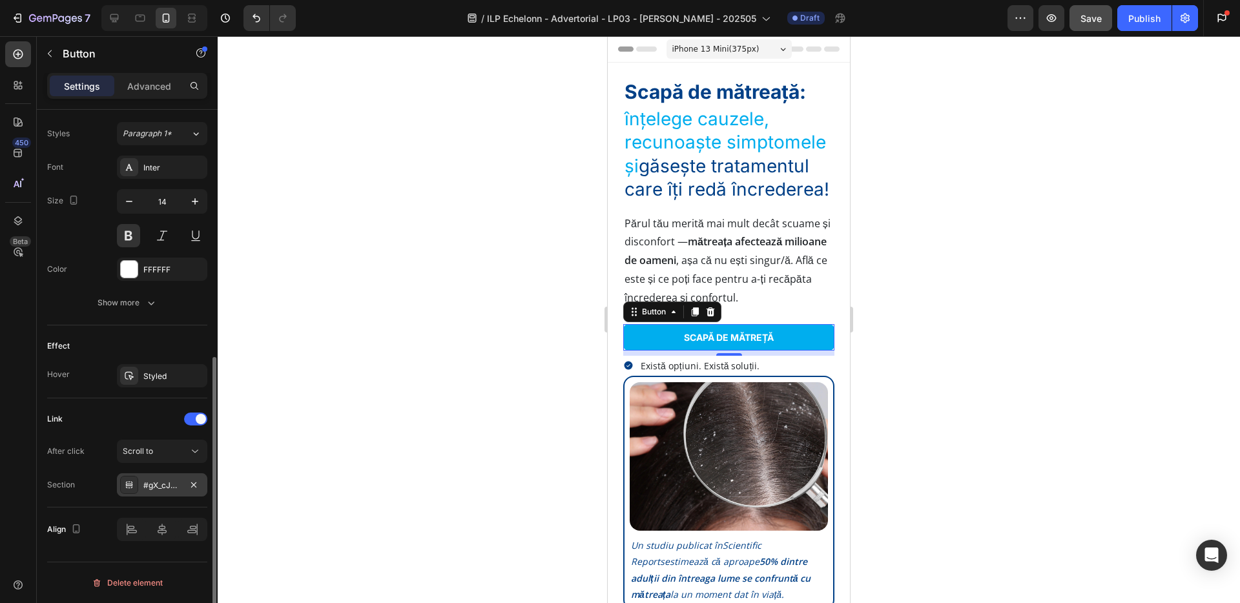
click at [176, 490] on div "#gX_cJTKd0n" at bounding box center [161, 486] width 37 height 12
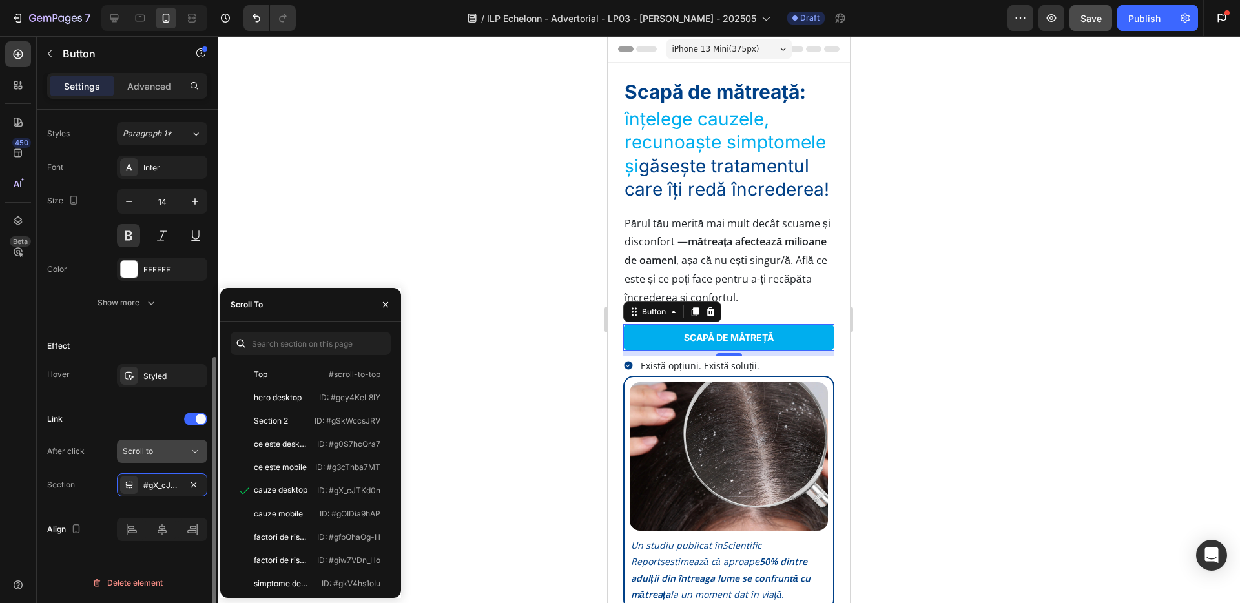
click at [196, 451] on icon at bounding box center [195, 451] width 13 height 13
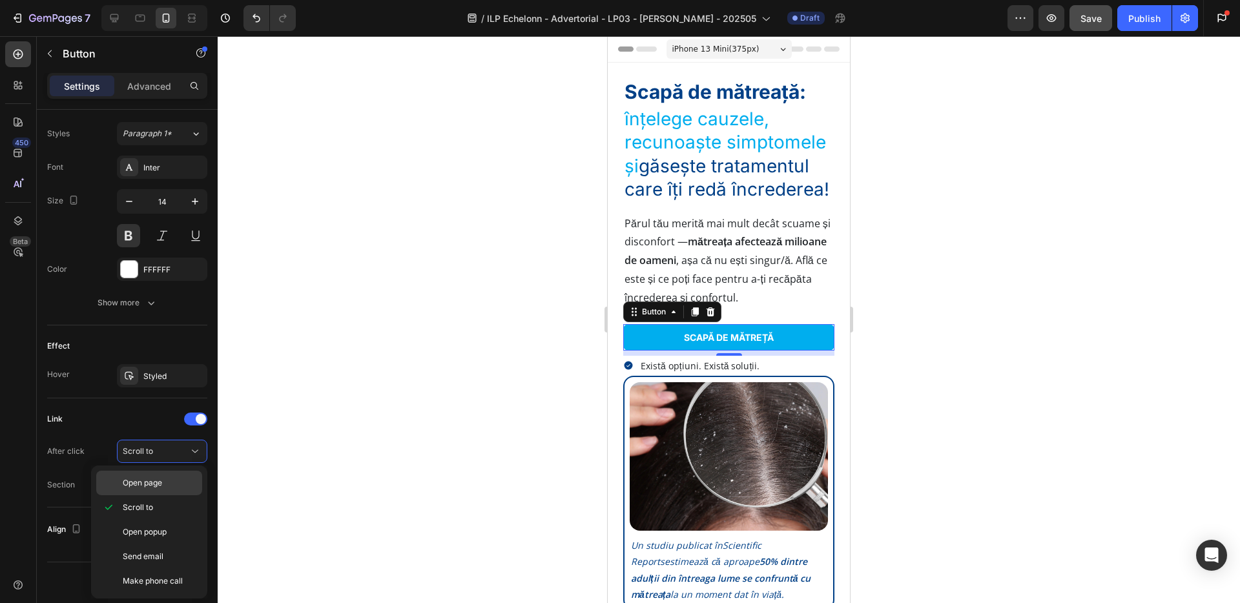
click at [181, 484] on p "Open page" at bounding box center [160, 483] width 74 height 12
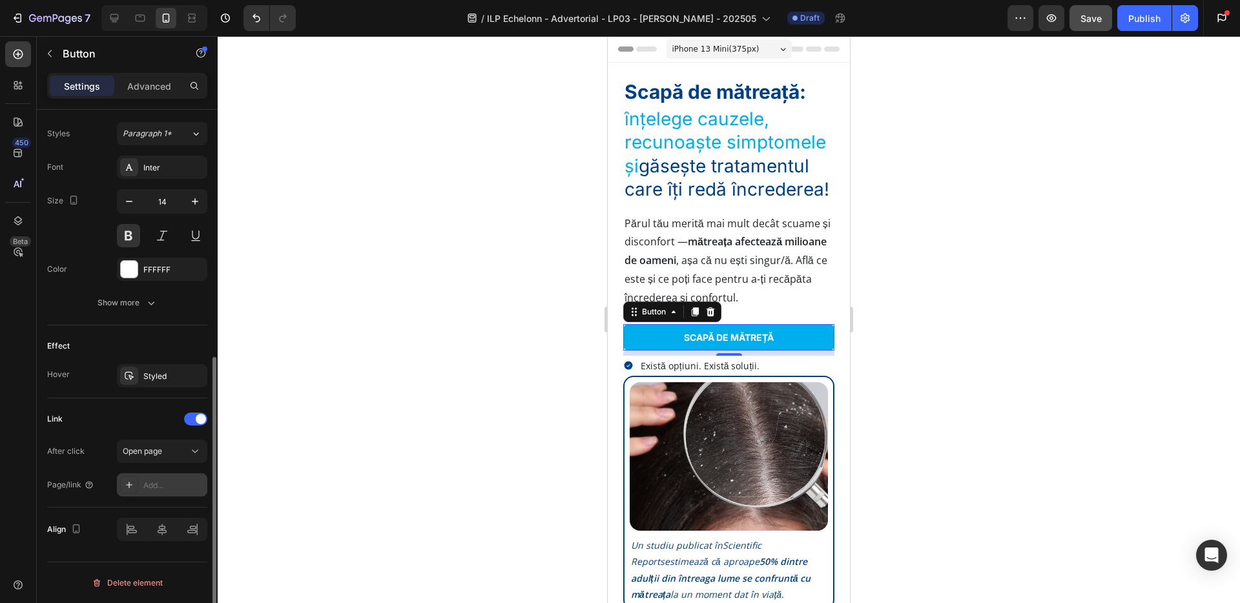
click at [179, 485] on div "Add..." at bounding box center [173, 486] width 61 height 12
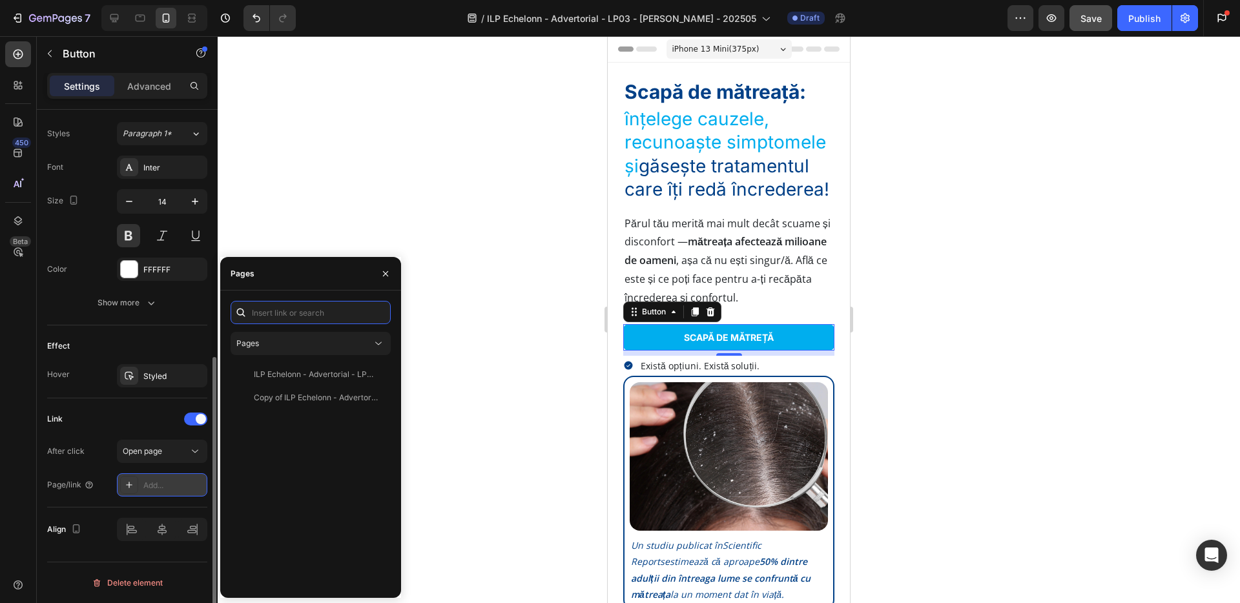
paste input "[URL][DOMAIN_NAME]"
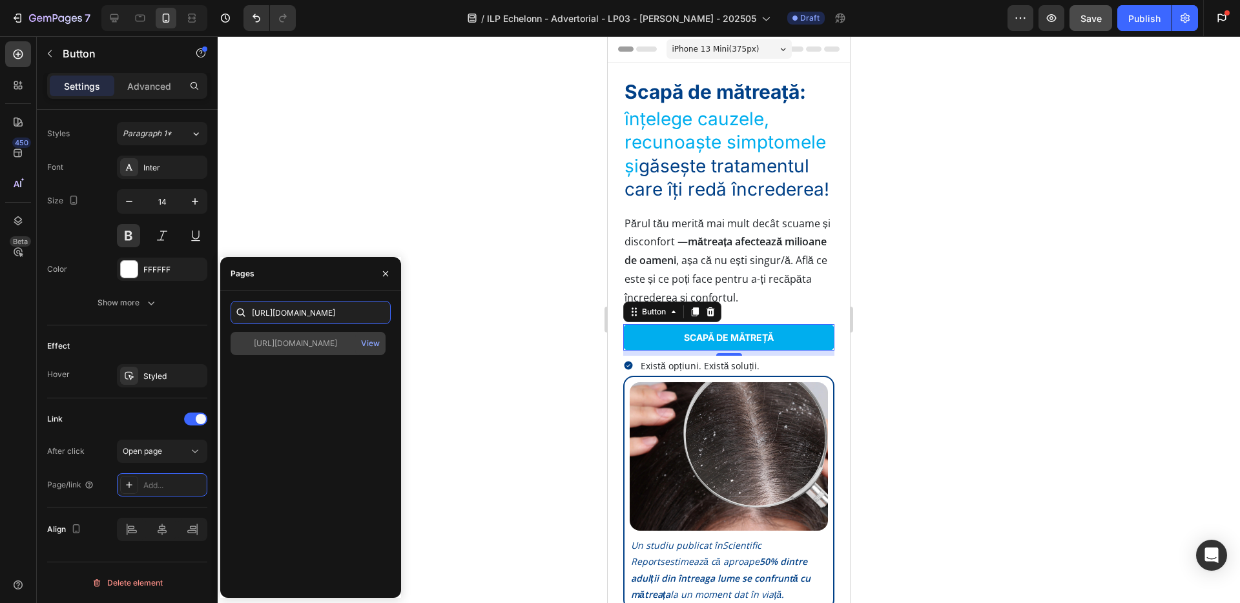
type input "[URL][DOMAIN_NAME]"
click at [311, 348] on div "[URL][DOMAIN_NAME]" at bounding box center [295, 344] width 83 height 12
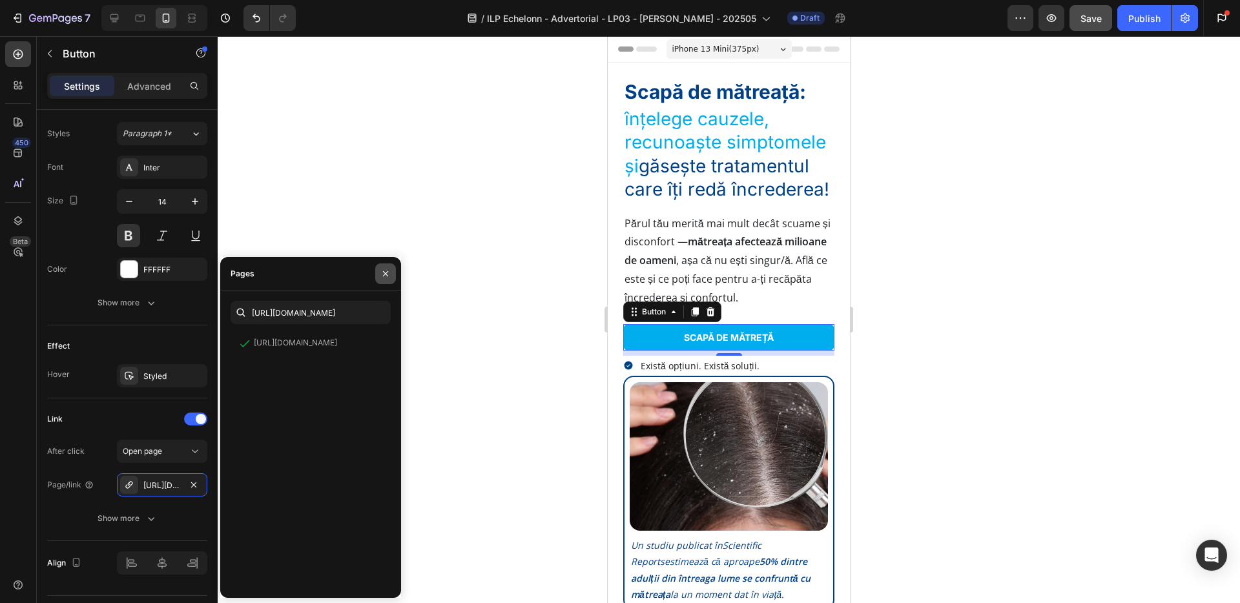
click at [387, 278] on button "button" at bounding box center [385, 274] width 21 height 21
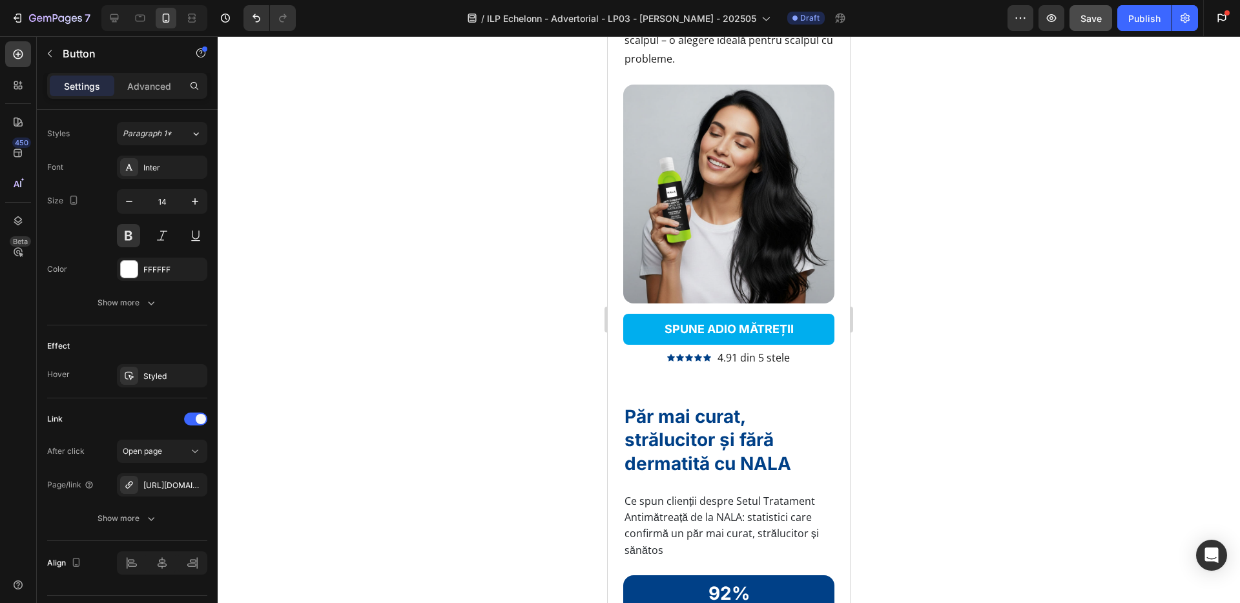
scroll to position [3623, 0]
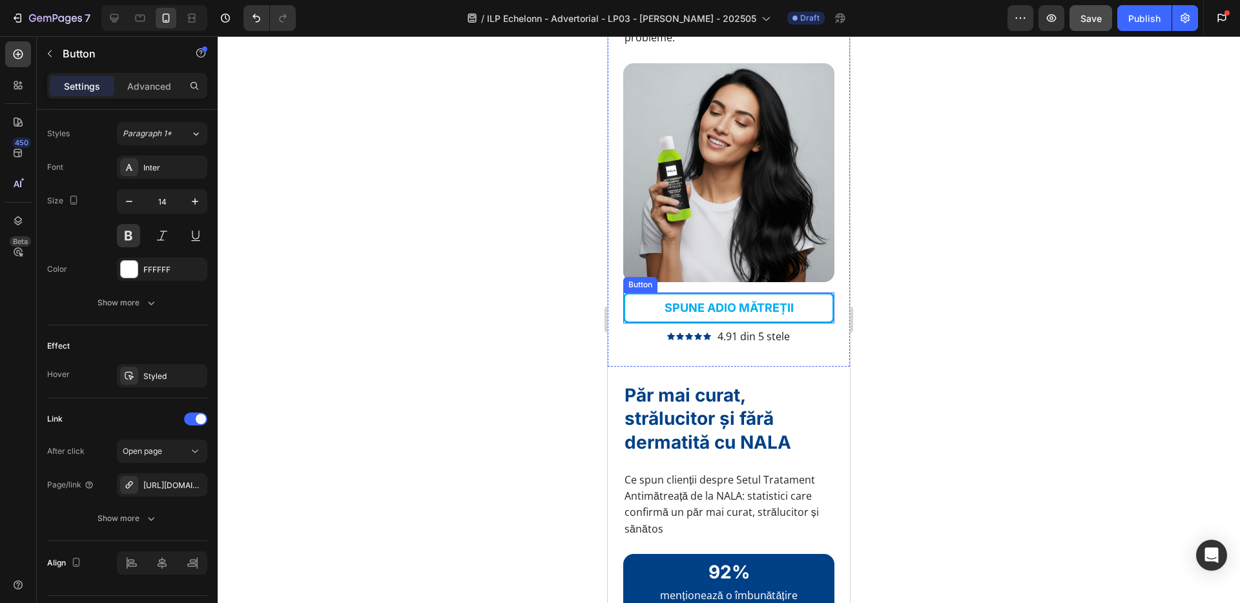
click at [642, 306] on link "SPUNE ADIO MĂTREȚII" at bounding box center [728, 308] width 211 height 31
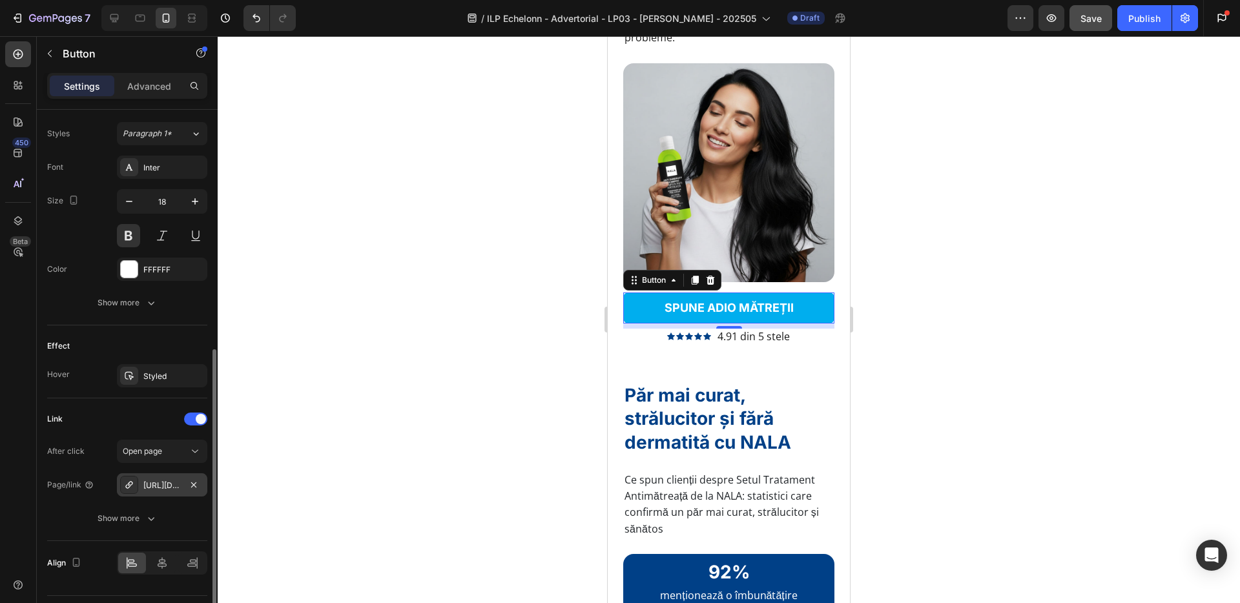
click at [178, 484] on div "[URL][DOMAIN_NAME]" at bounding box center [161, 486] width 37 height 12
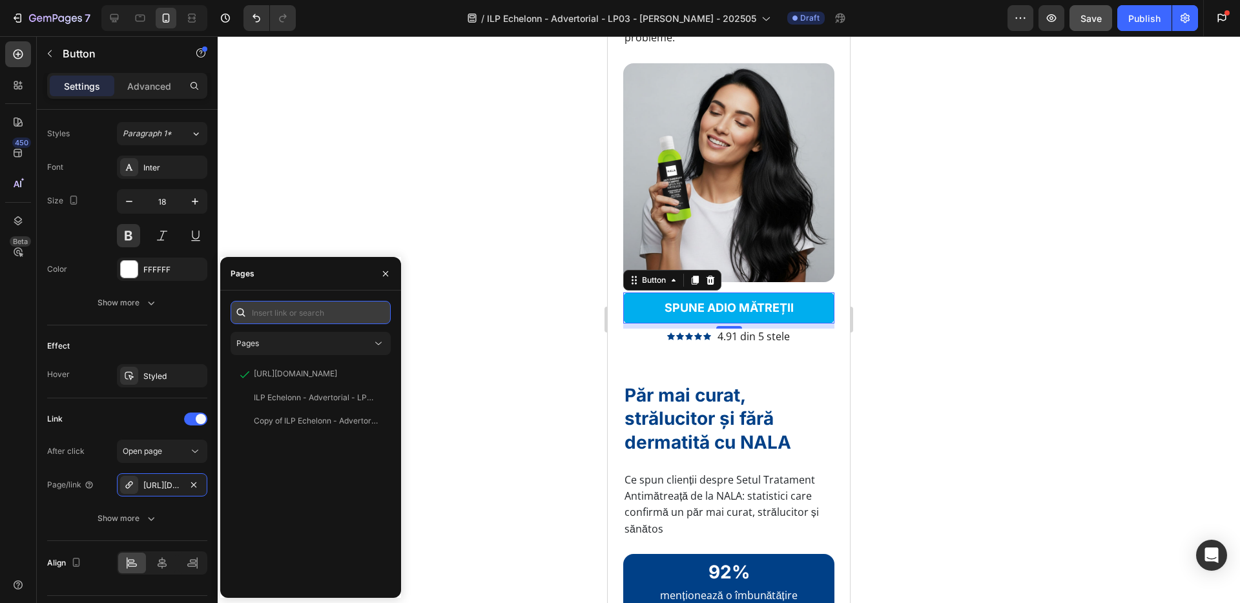
click at [308, 315] on input "text" at bounding box center [311, 312] width 160 height 23
paste input "[URL][DOMAIN_NAME]"
type input "[URL][DOMAIN_NAME]"
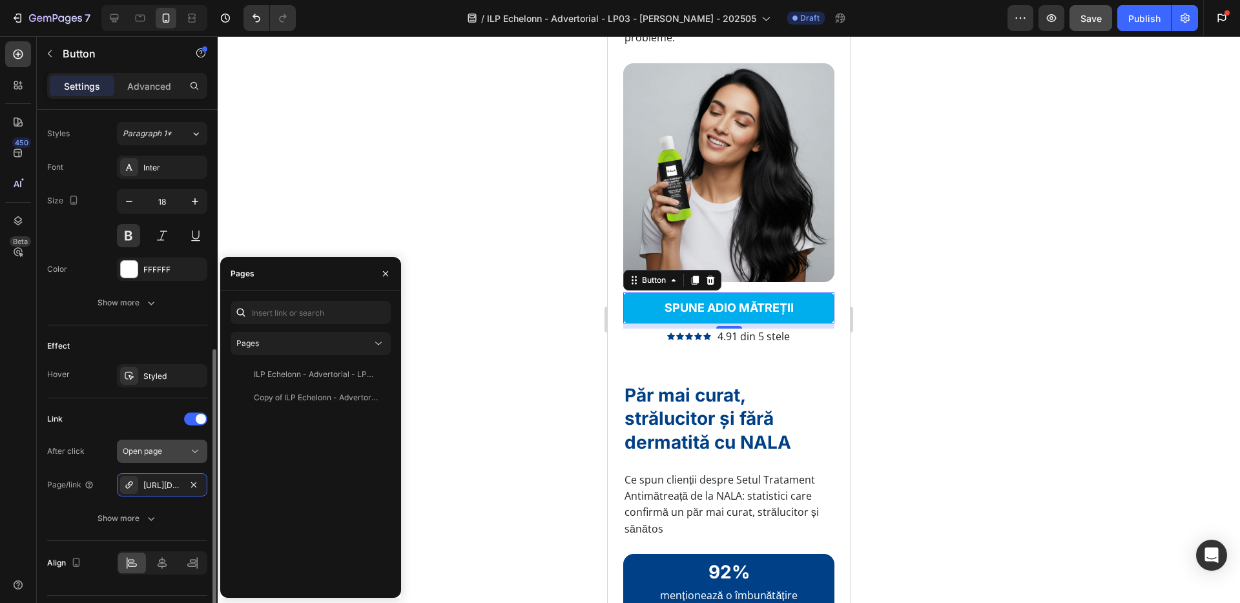
click at [194, 451] on icon at bounding box center [195, 451] width 13 height 13
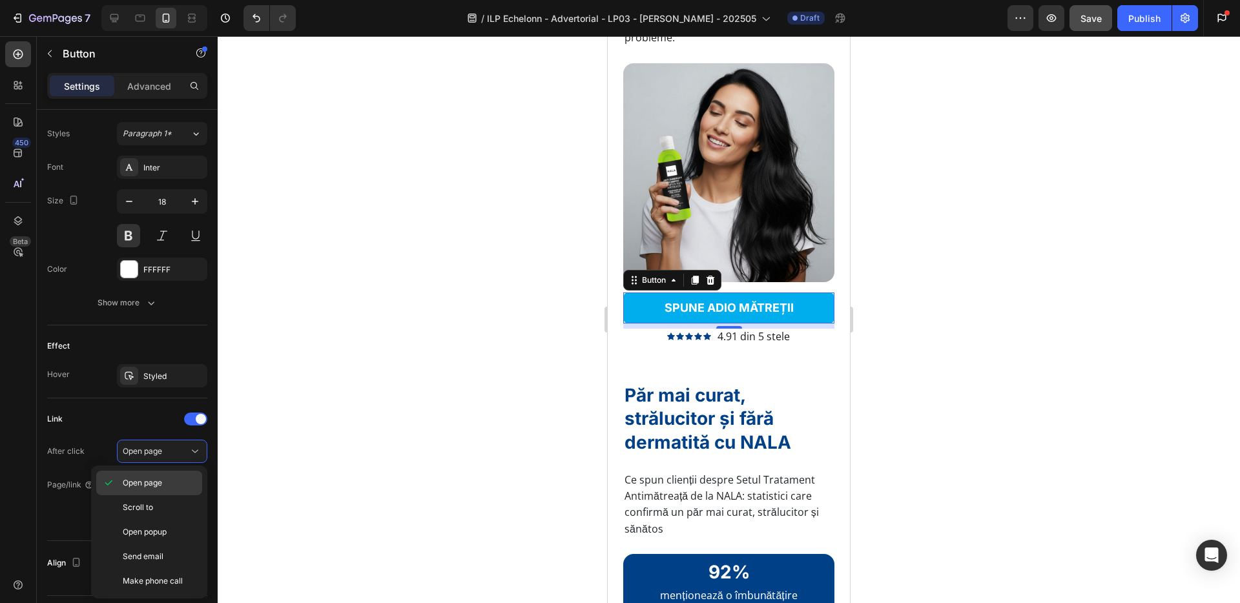
click at [175, 482] on p "Open page" at bounding box center [160, 483] width 74 height 12
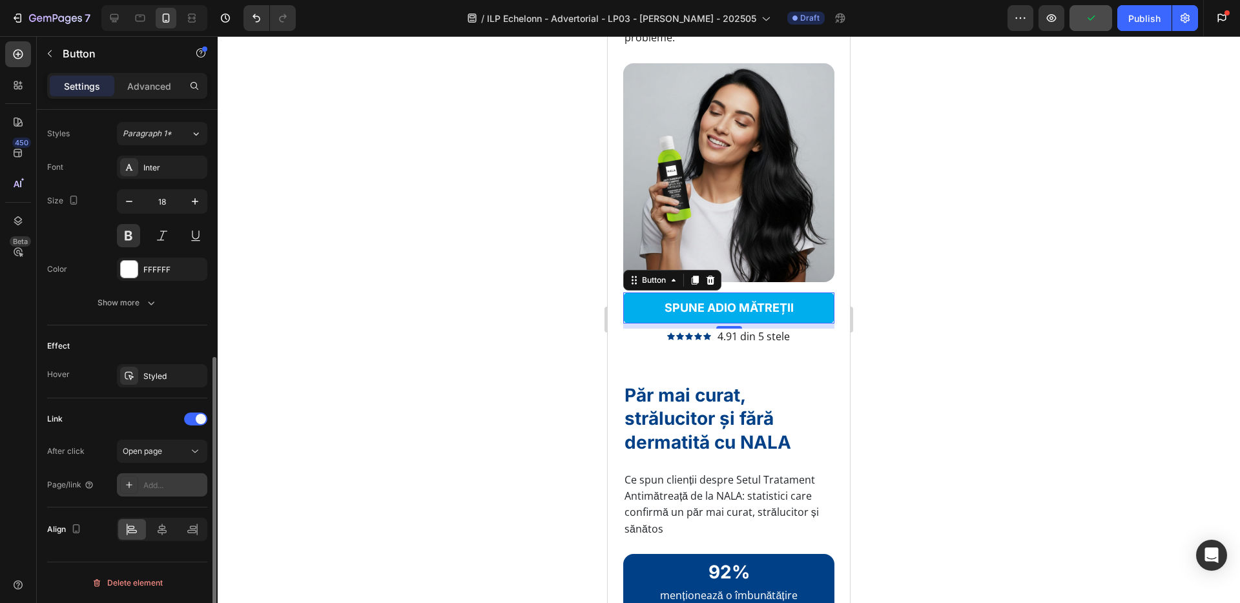
click at [164, 482] on div "Add..." at bounding box center [173, 486] width 61 height 12
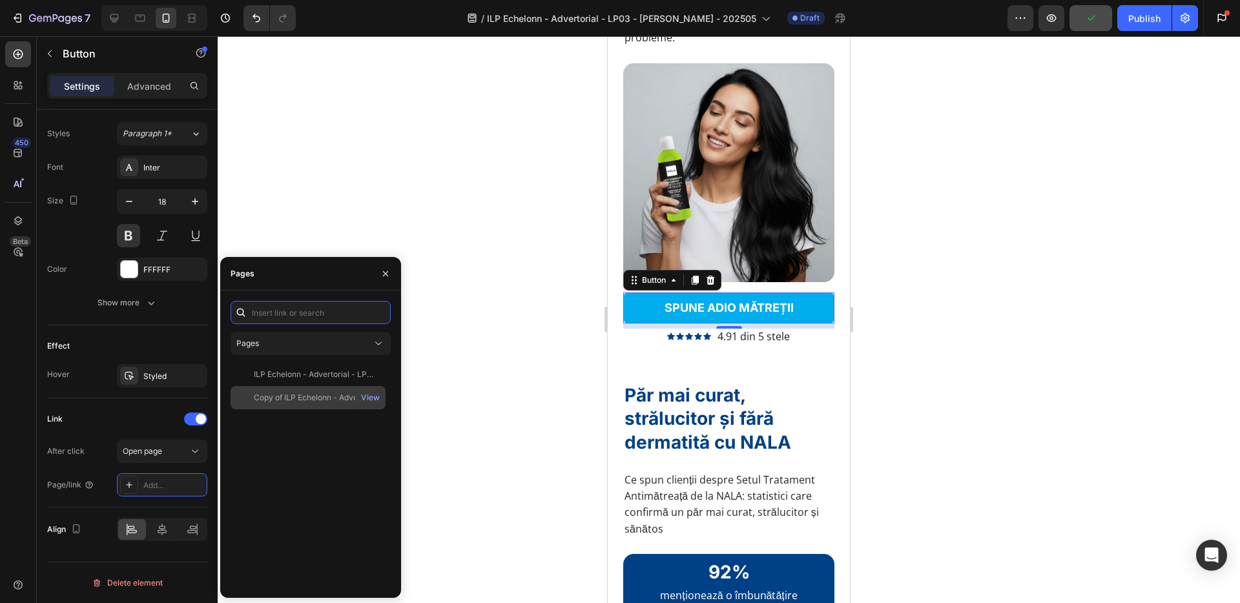
paste input "[URL][DOMAIN_NAME]"
type input "[URL][DOMAIN_NAME]"
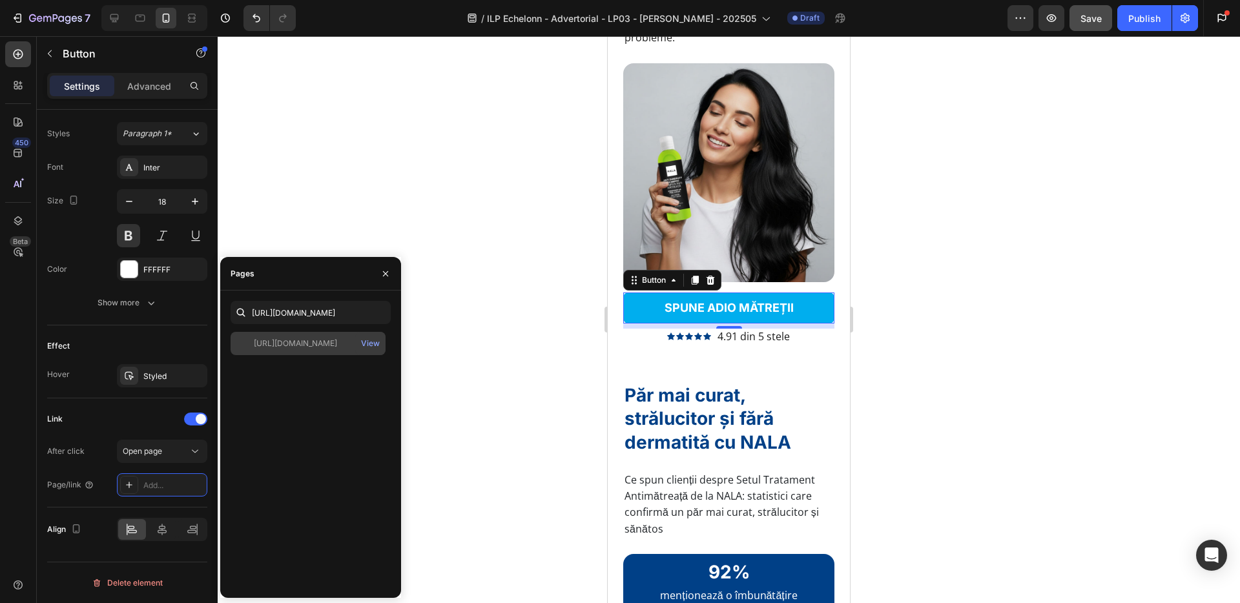
click at [297, 348] on div "[URL][DOMAIN_NAME]" at bounding box center [295, 344] width 83 height 12
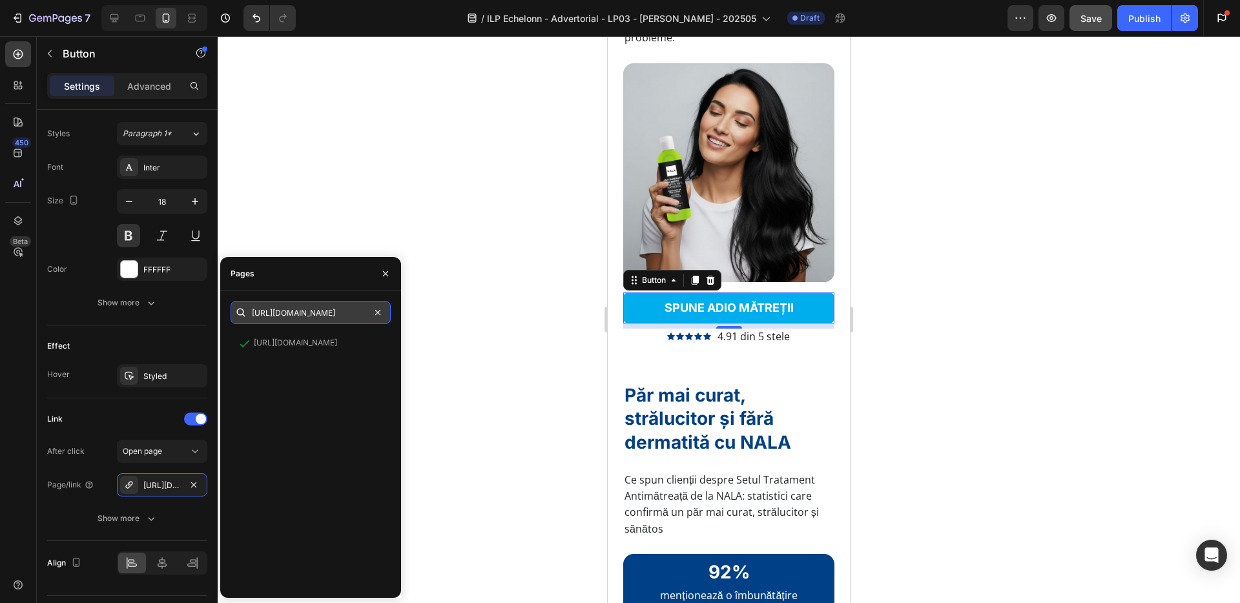
click at [311, 316] on input "[URL][DOMAIN_NAME]" at bounding box center [311, 312] width 160 height 23
click at [507, 359] on div at bounding box center [729, 319] width 1022 height 567
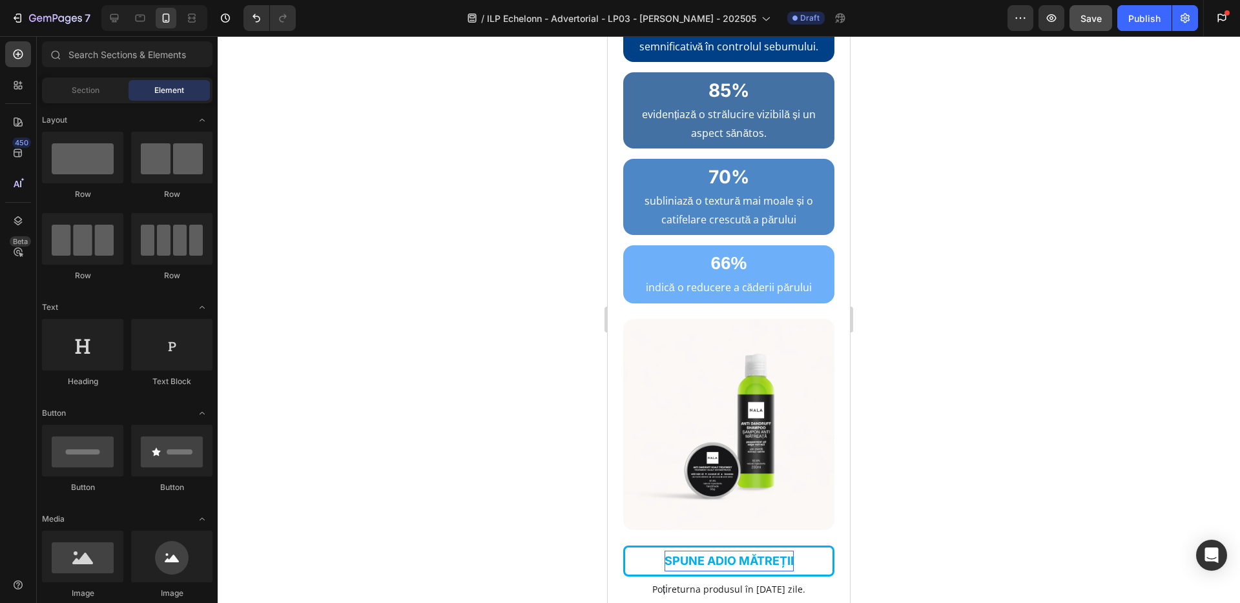
scroll to position [4472, 0]
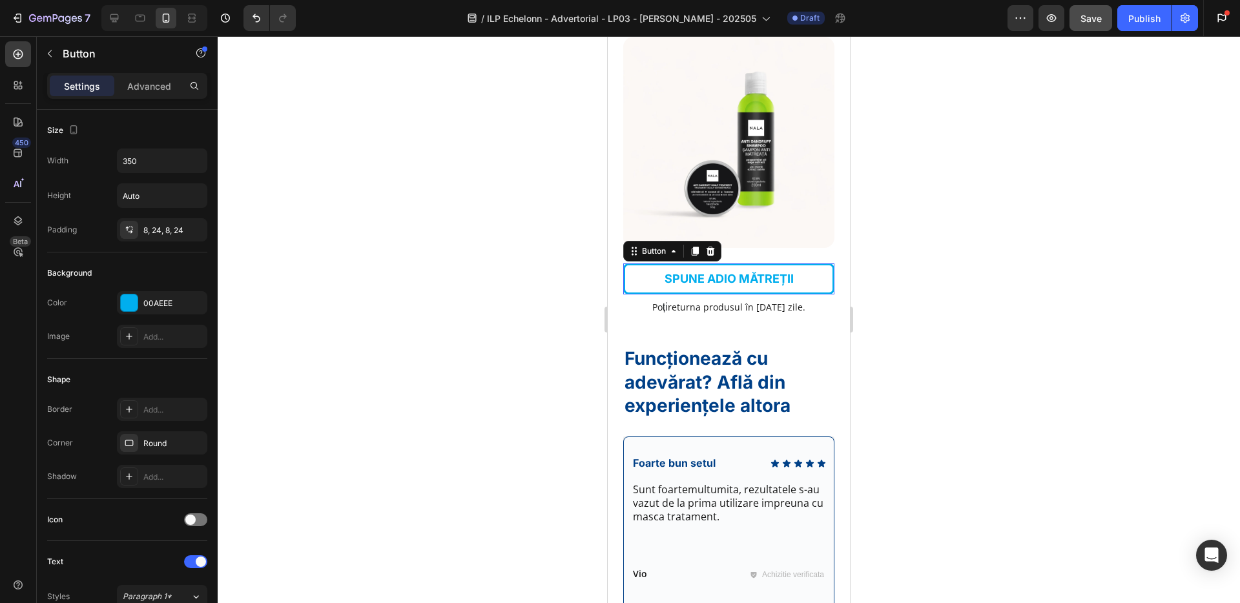
click at [654, 276] on link "SPUNE ADIO MĂTREȚII" at bounding box center [728, 279] width 211 height 31
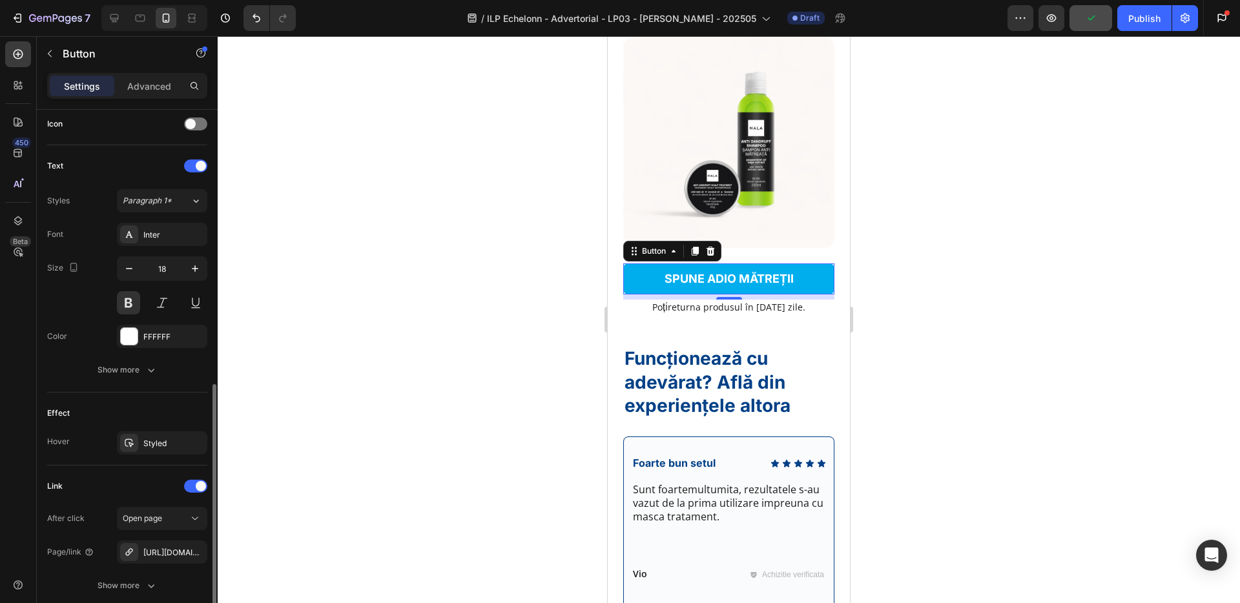
scroll to position [497, 0]
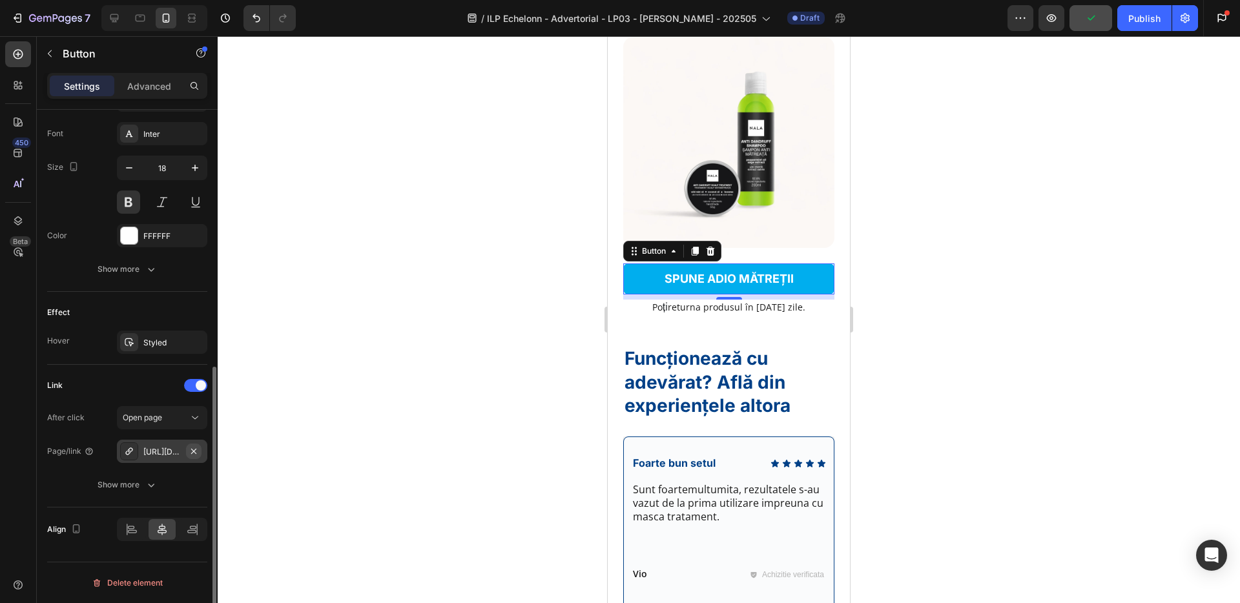
click at [195, 452] on icon "button" at bounding box center [193, 450] width 5 height 5
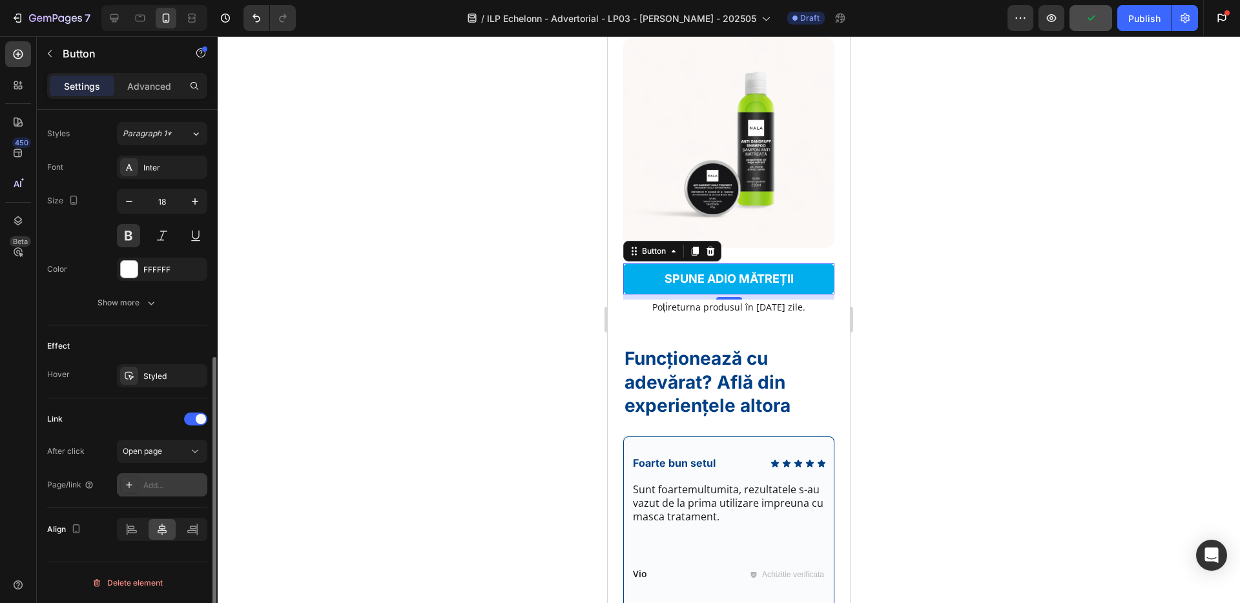
scroll to position [463, 0]
click at [160, 483] on div "Add..." at bounding box center [173, 486] width 61 height 12
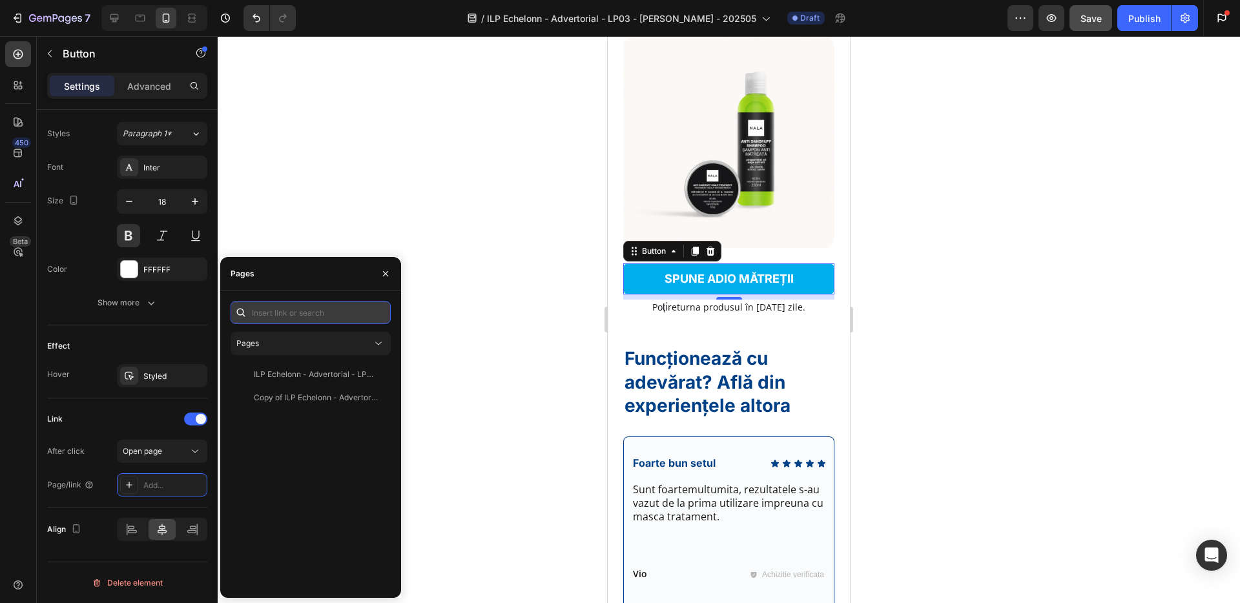
click at [293, 314] on input "text" at bounding box center [311, 312] width 160 height 23
paste input "[URL][DOMAIN_NAME]"
type input "[URL][DOMAIN_NAME]"
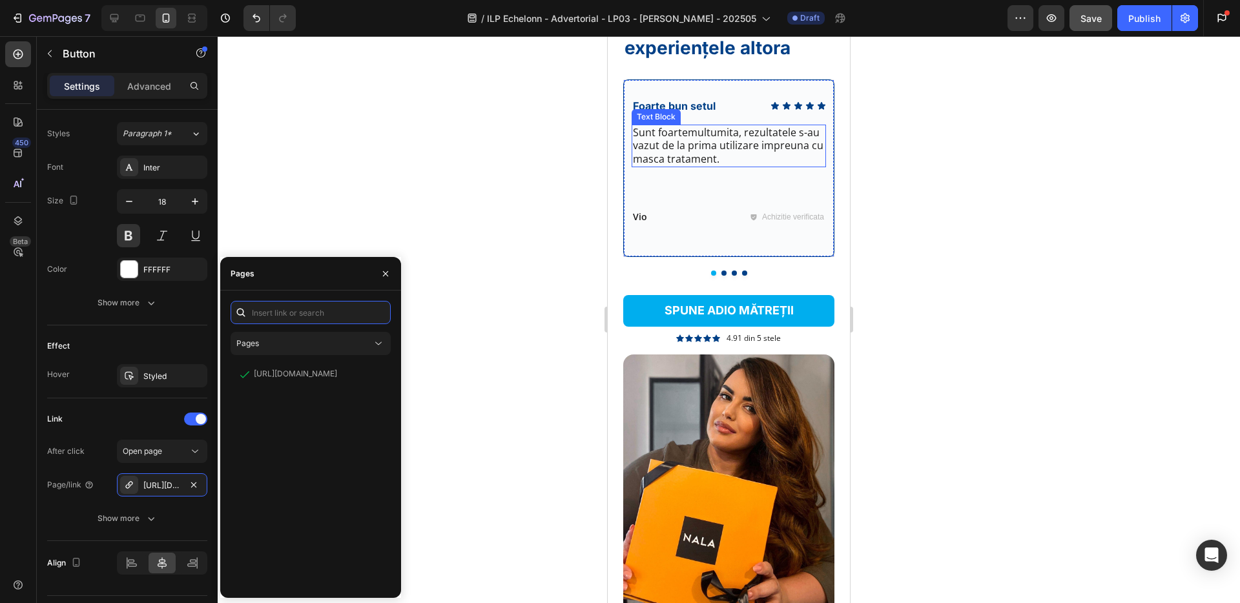
scroll to position [4851, 0]
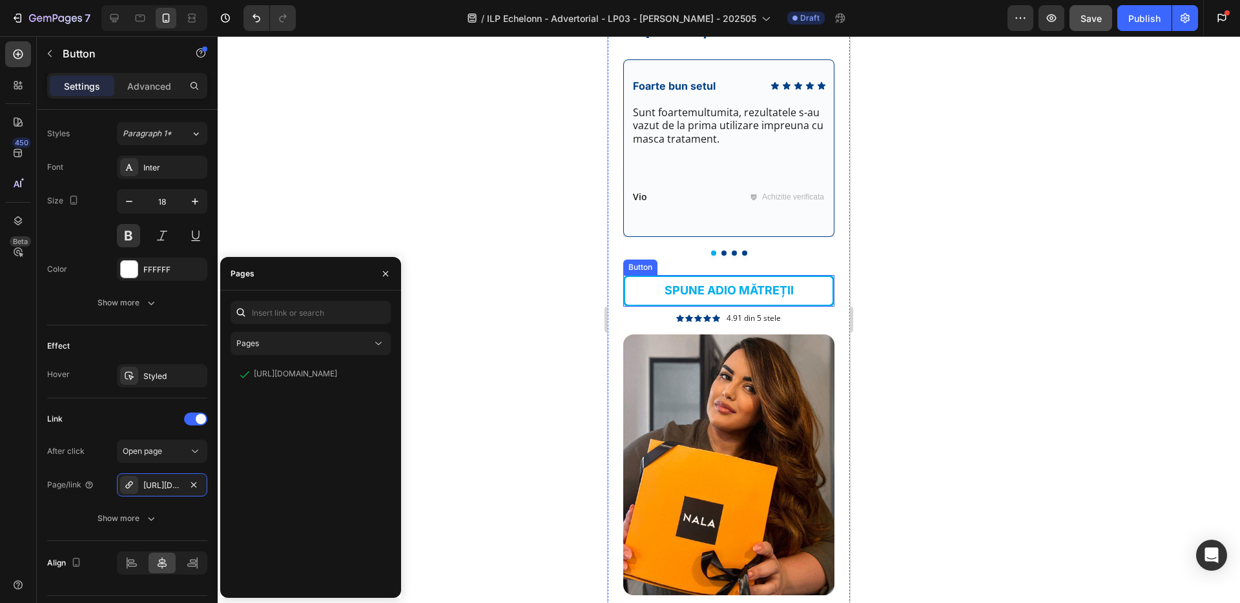
click at [647, 284] on link "SPUNE ADIO MĂTREȚII" at bounding box center [728, 290] width 211 height 31
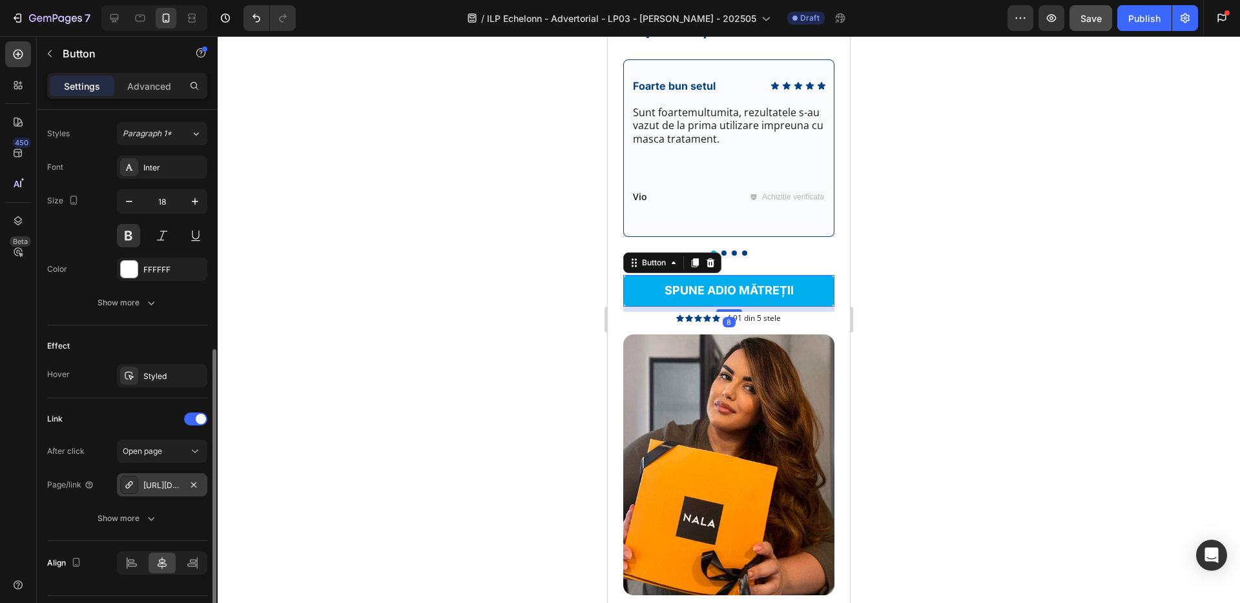
click at [174, 481] on div "[URL][DOMAIN_NAME]" at bounding box center [161, 486] width 37 height 12
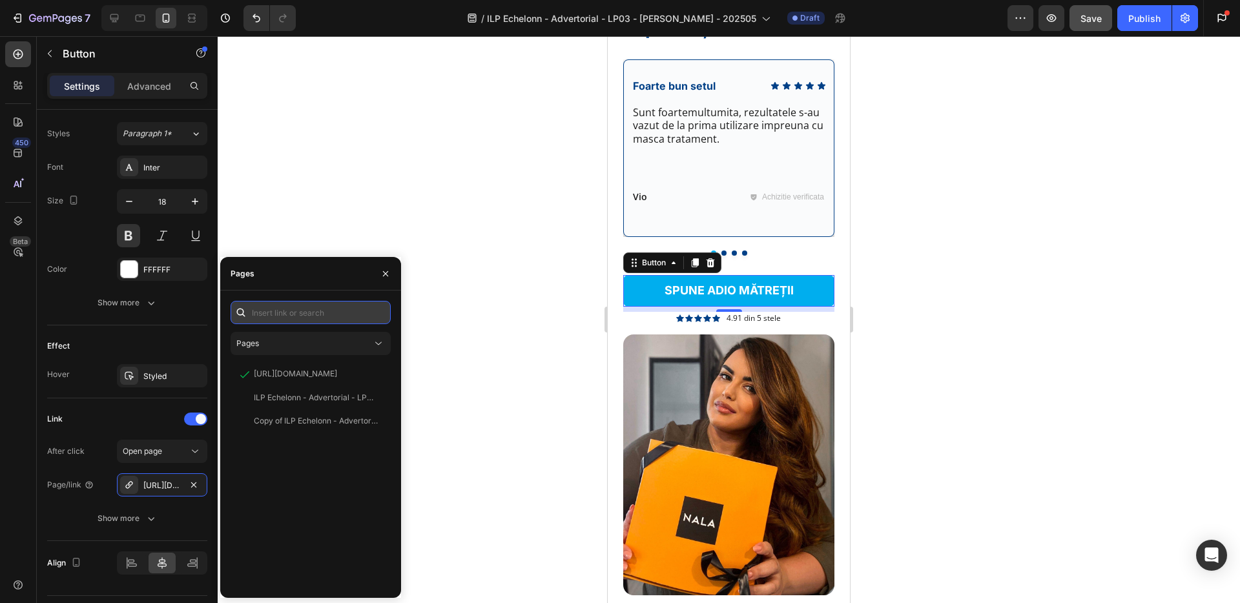
click at [301, 315] on input "text" at bounding box center [311, 312] width 160 height 23
paste input "[URL][DOMAIN_NAME]"
type input "[URL][DOMAIN_NAME]"
click at [477, 364] on div at bounding box center [729, 319] width 1022 height 567
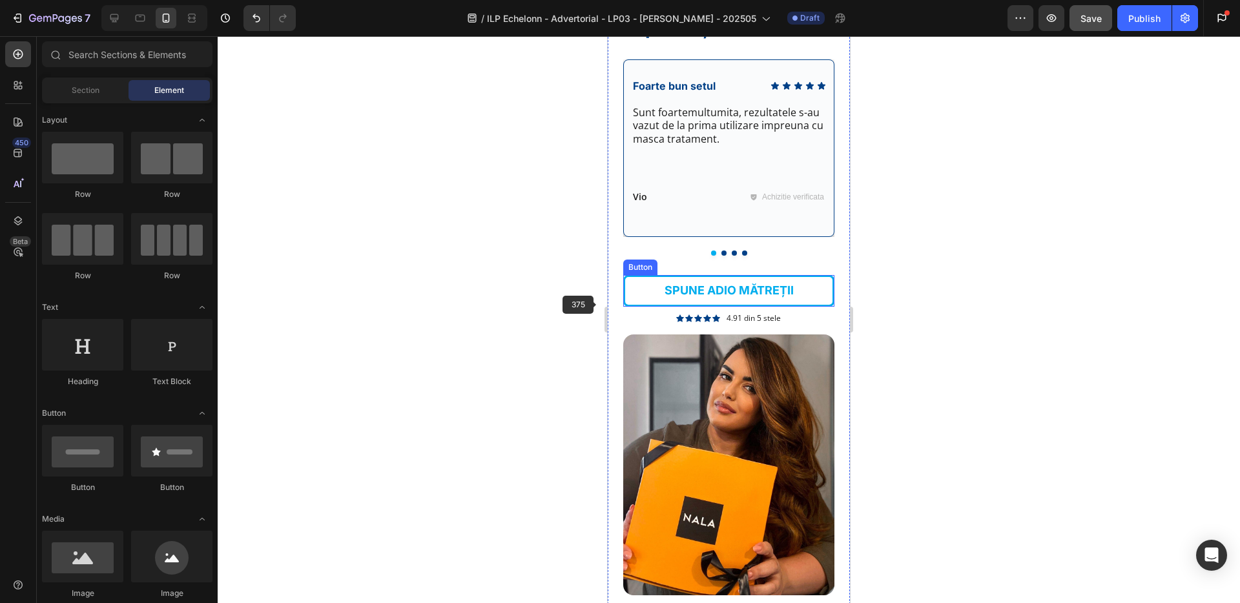
click at [641, 286] on link "SPUNE ADIO MĂTREȚII" at bounding box center [728, 290] width 211 height 31
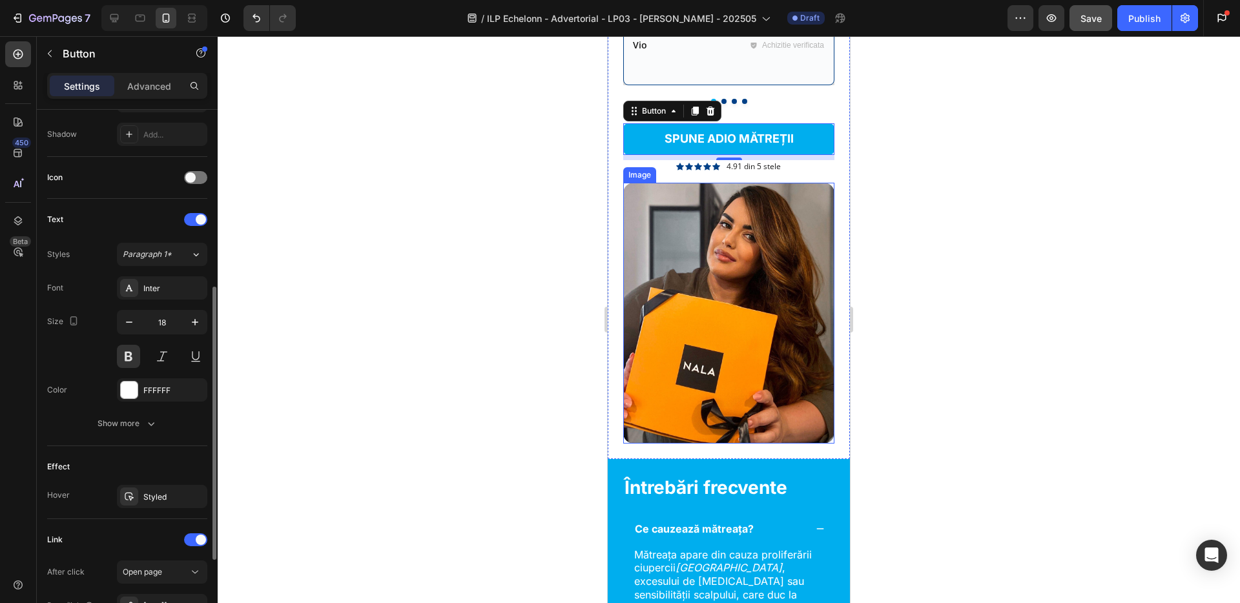
scroll to position [5045, 0]
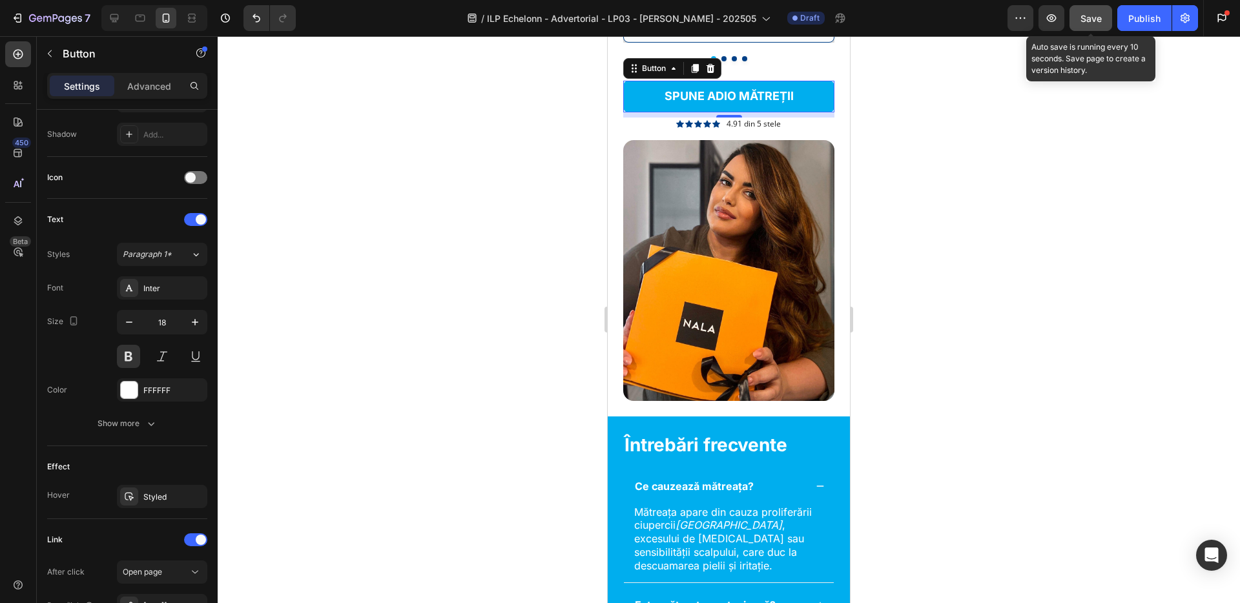
click at [1092, 20] on span "Save" at bounding box center [1091, 18] width 21 height 11
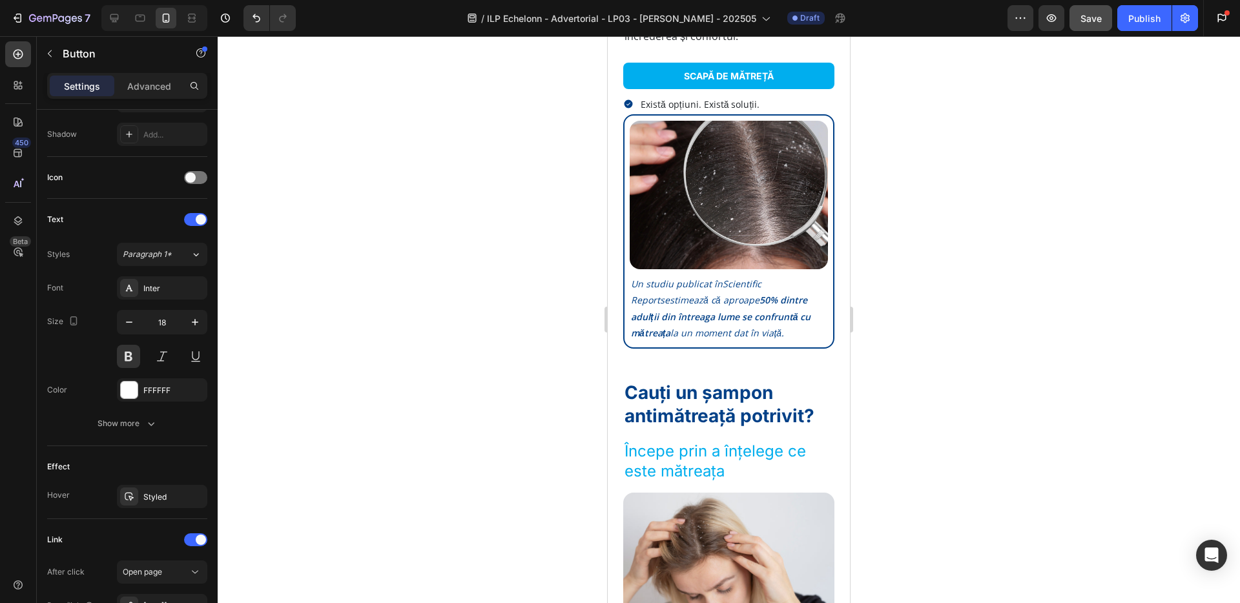
scroll to position [0, 0]
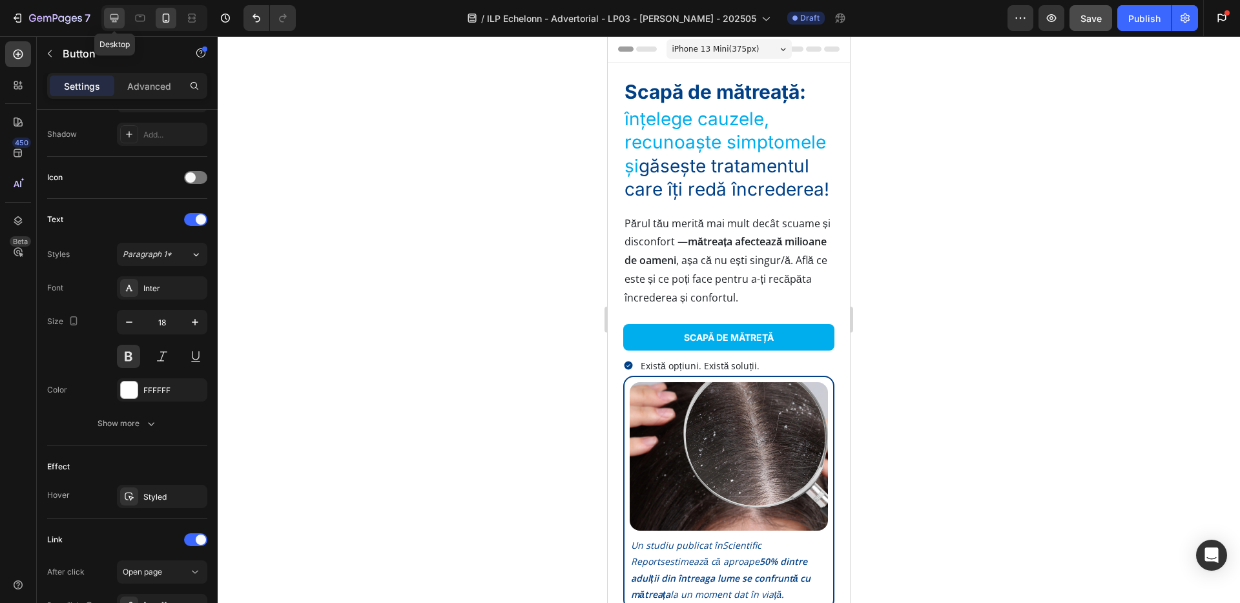
click at [110, 15] on icon at bounding box center [114, 18] width 8 height 8
type input "280"
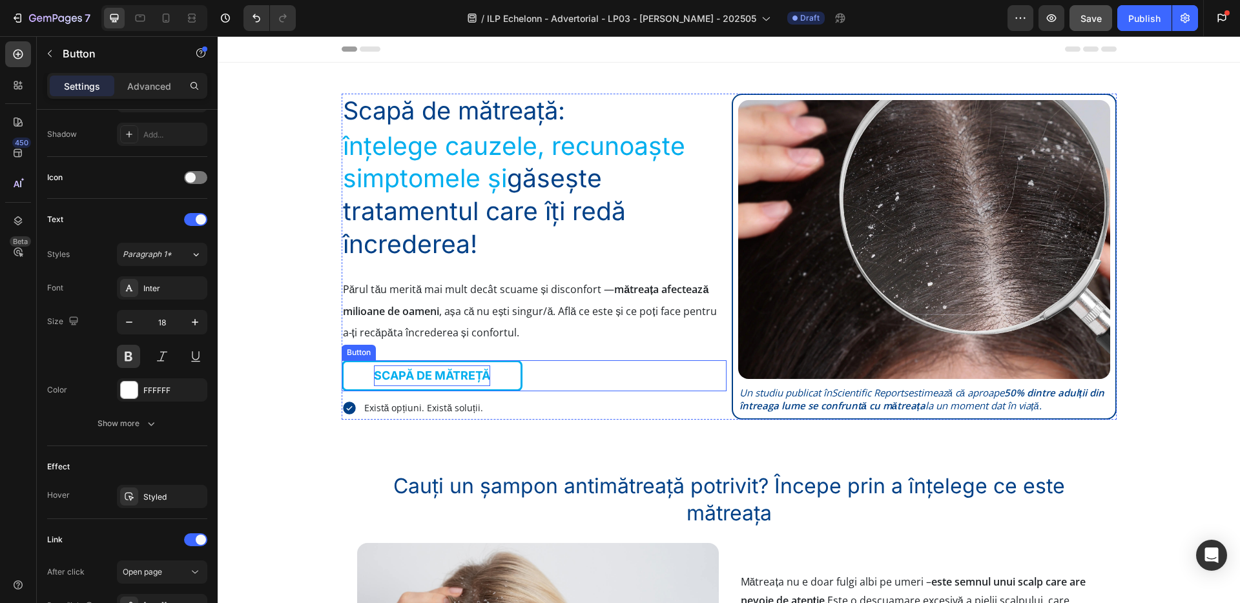
click at [466, 376] on p "SCAPĂ DE MĂTREȚĂ" at bounding box center [432, 376] width 116 height 21
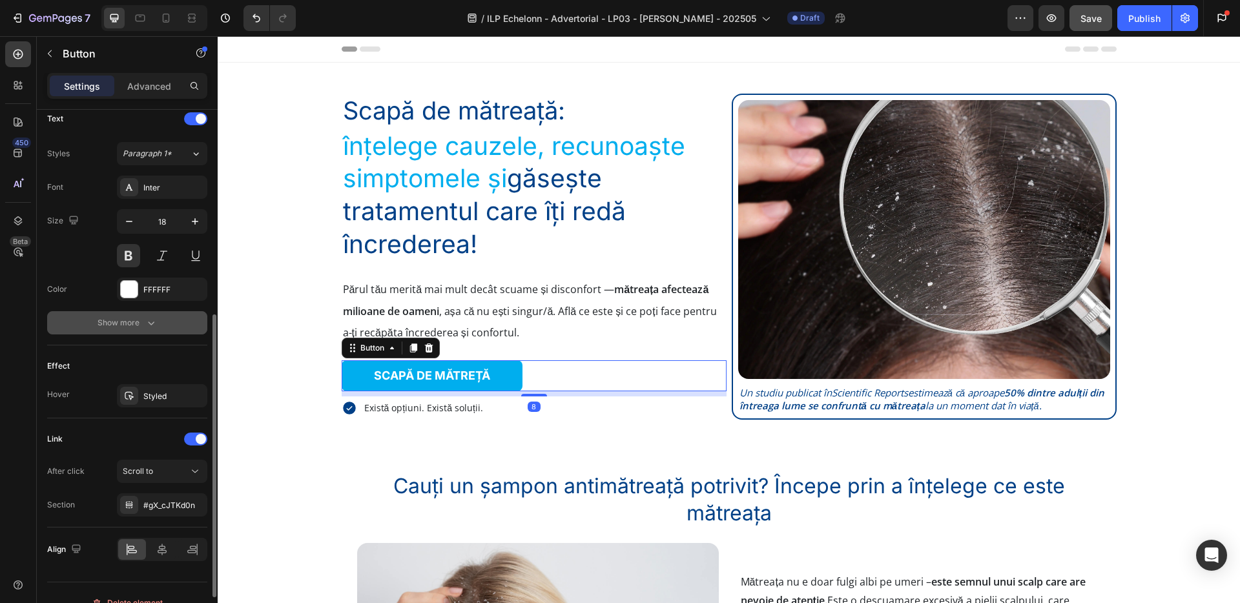
scroll to position [461, 0]
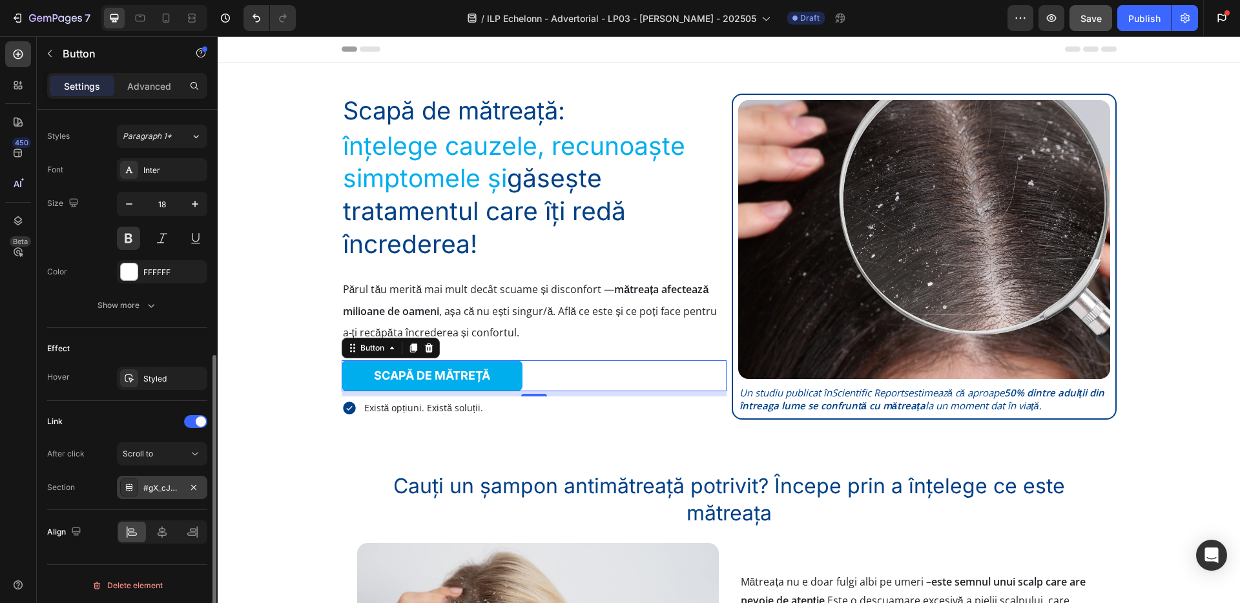
click at [175, 493] on div "#gX_cJTKd0n" at bounding box center [162, 487] width 90 height 23
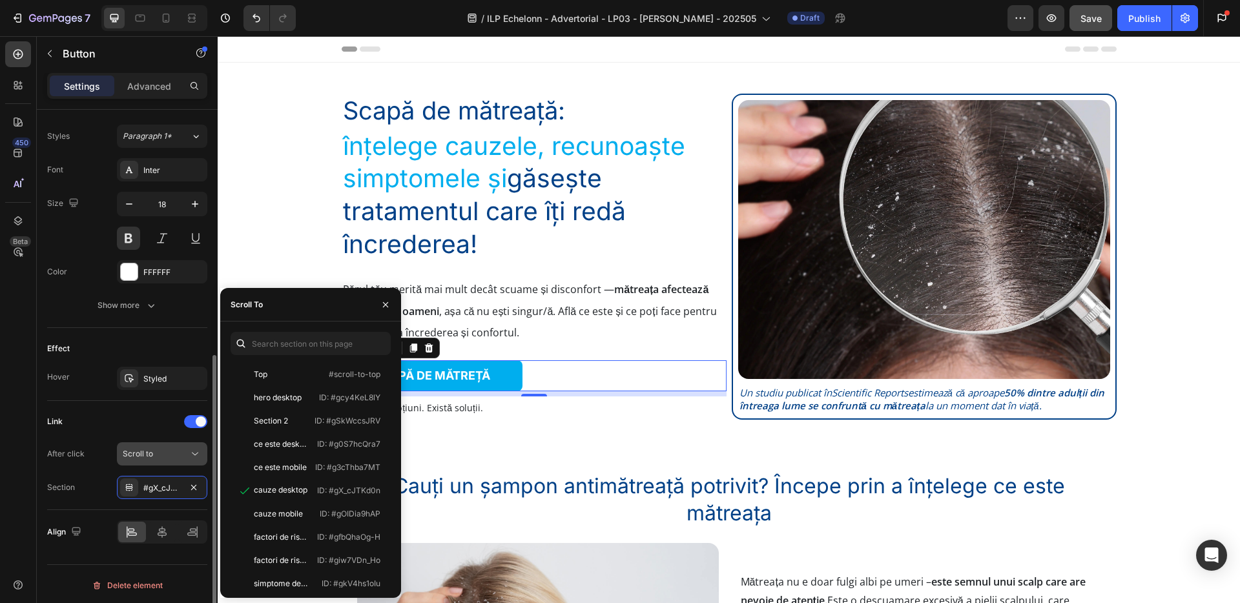
click at [183, 450] on div "Scroll to" at bounding box center [156, 454] width 66 height 12
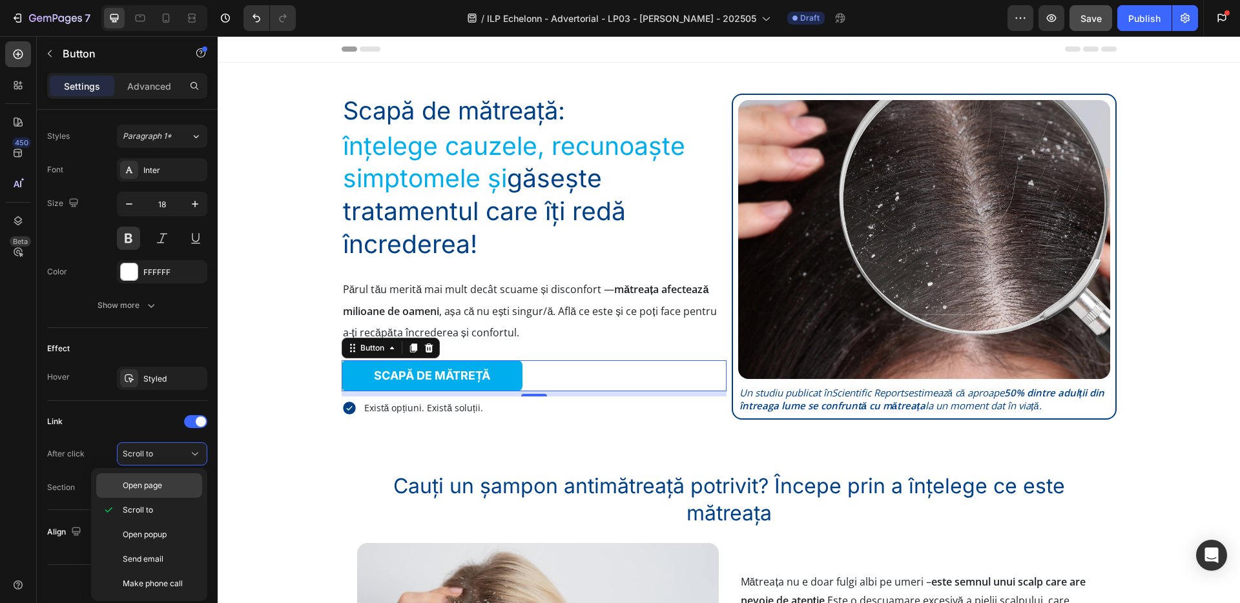
click at [165, 481] on p "Open page" at bounding box center [160, 486] width 74 height 12
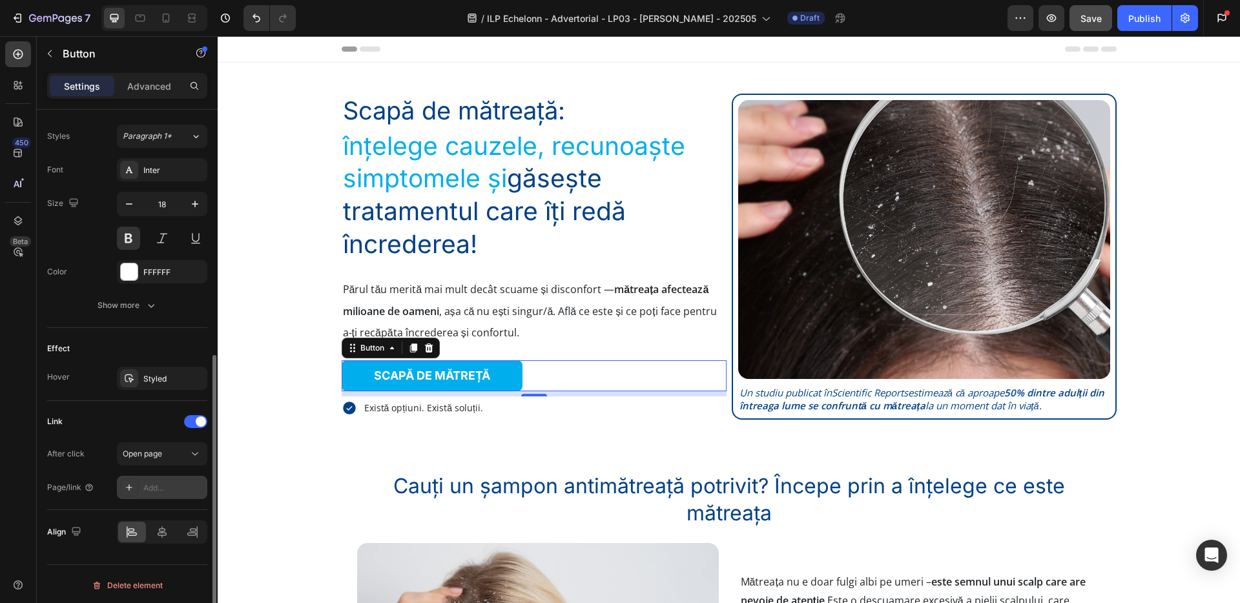
click at [164, 488] on div "Add..." at bounding box center [173, 488] width 61 height 12
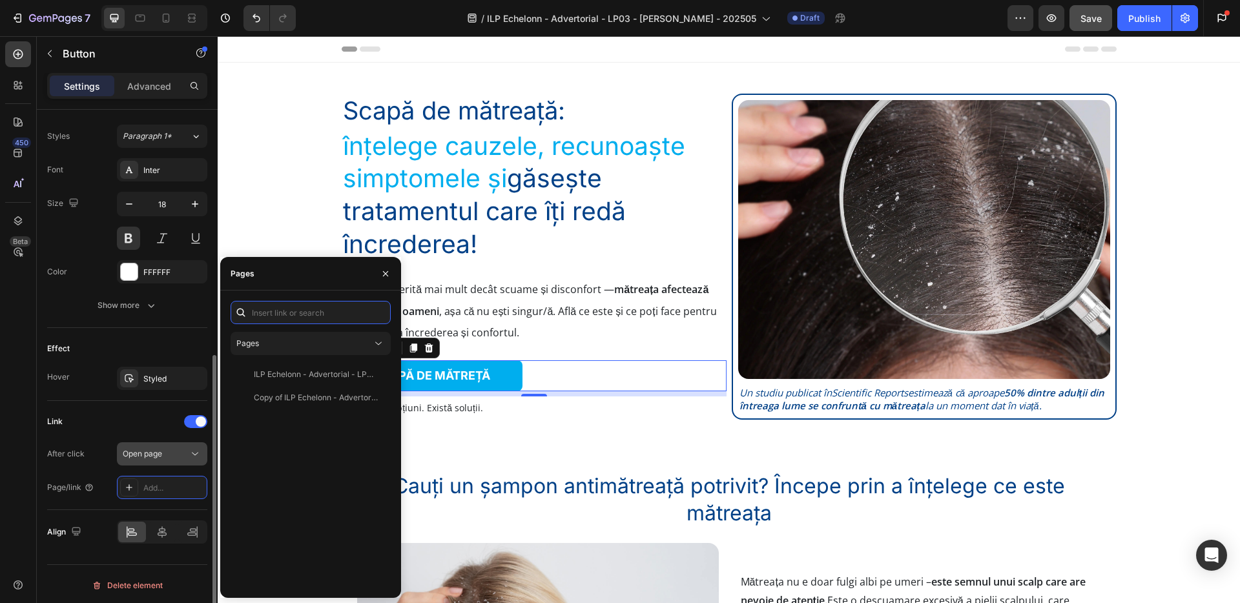
paste input "[URL][DOMAIN_NAME]"
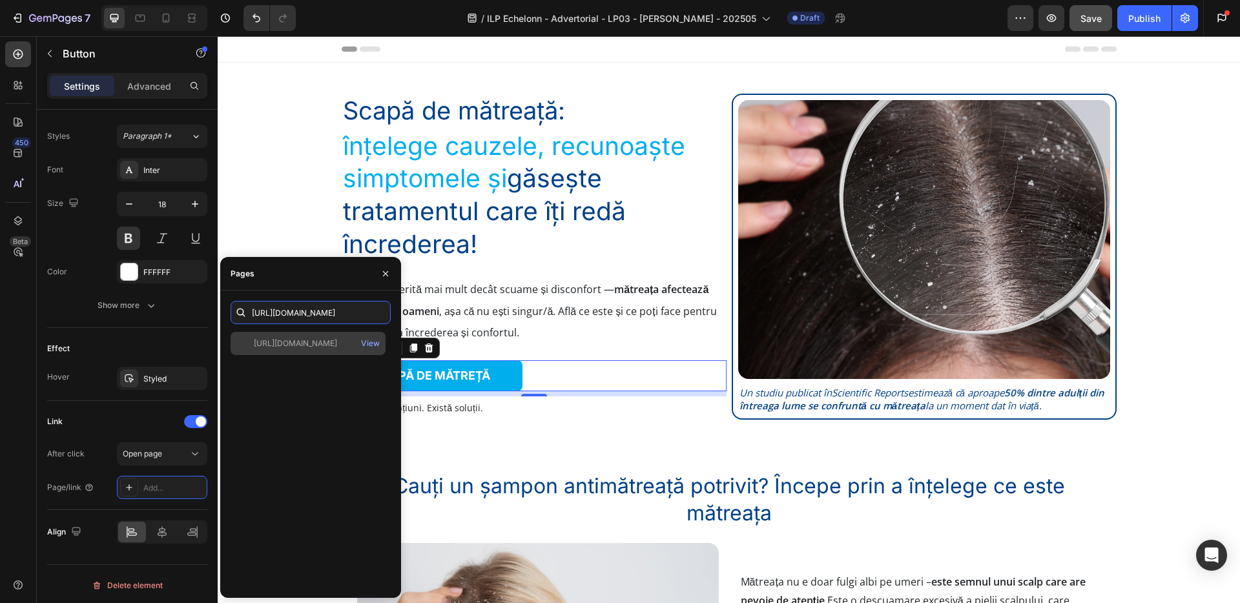
type input "[URL][DOMAIN_NAME]"
click at [309, 344] on div "[URL][DOMAIN_NAME]" at bounding box center [295, 344] width 83 height 12
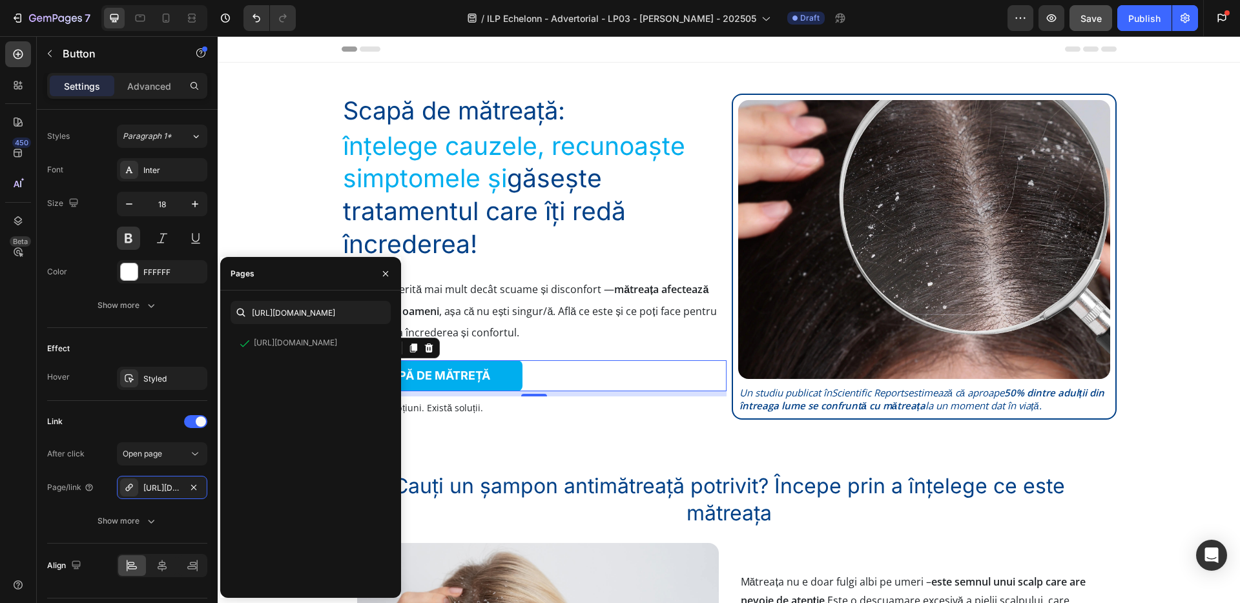
click at [532, 405] on div "8" at bounding box center [534, 407] width 13 height 10
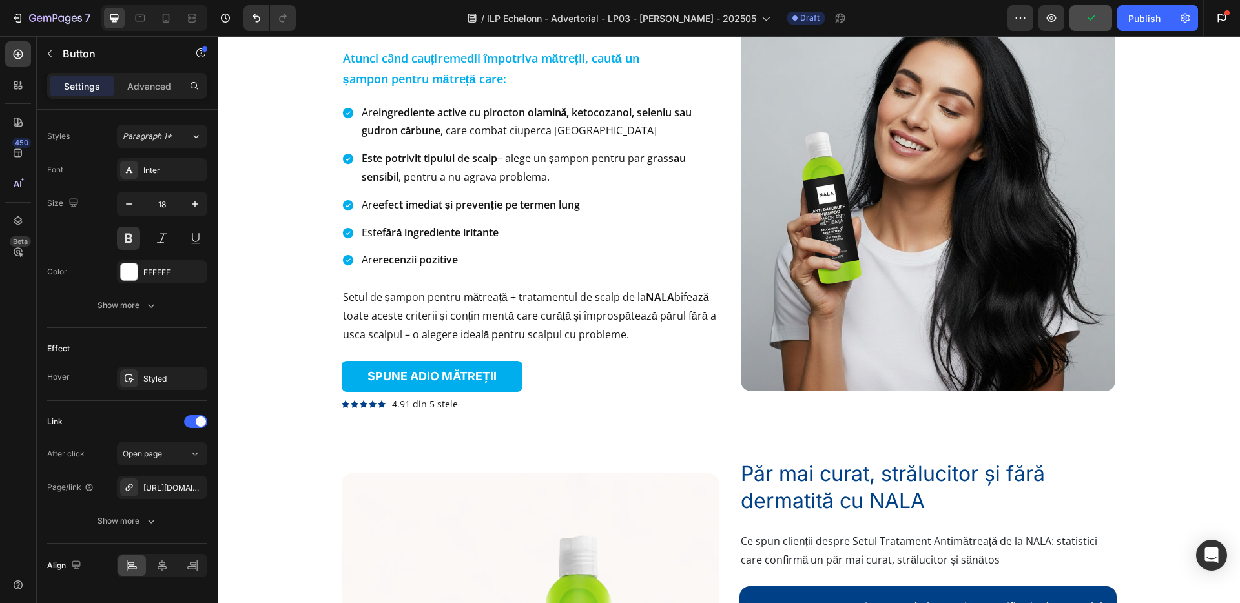
scroll to position [2117, 0]
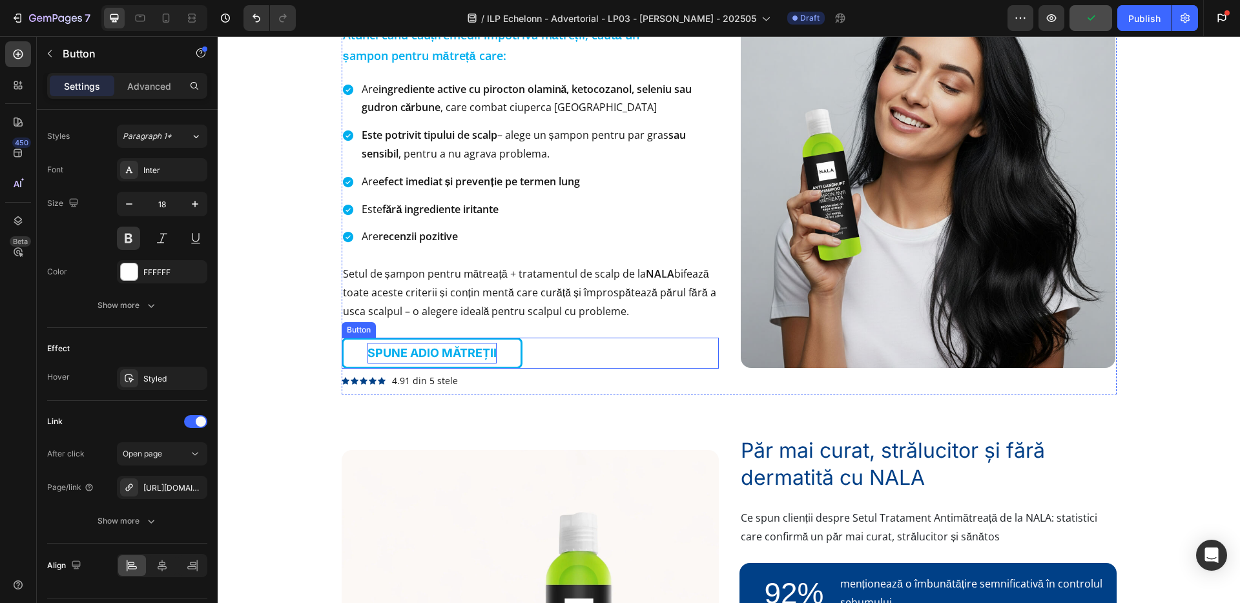
click at [492, 352] on p "SPUNE ADIO MĂTREȚII" at bounding box center [432, 353] width 129 height 21
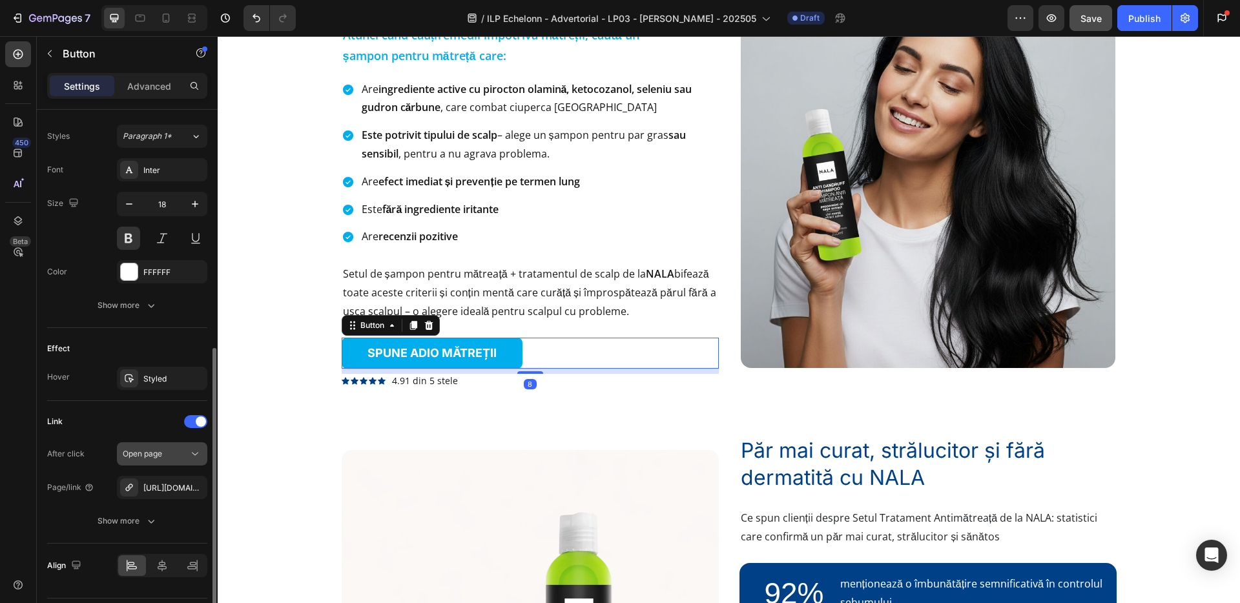
click at [172, 461] on button "Open page" at bounding box center [162, 453] width 90 height 23
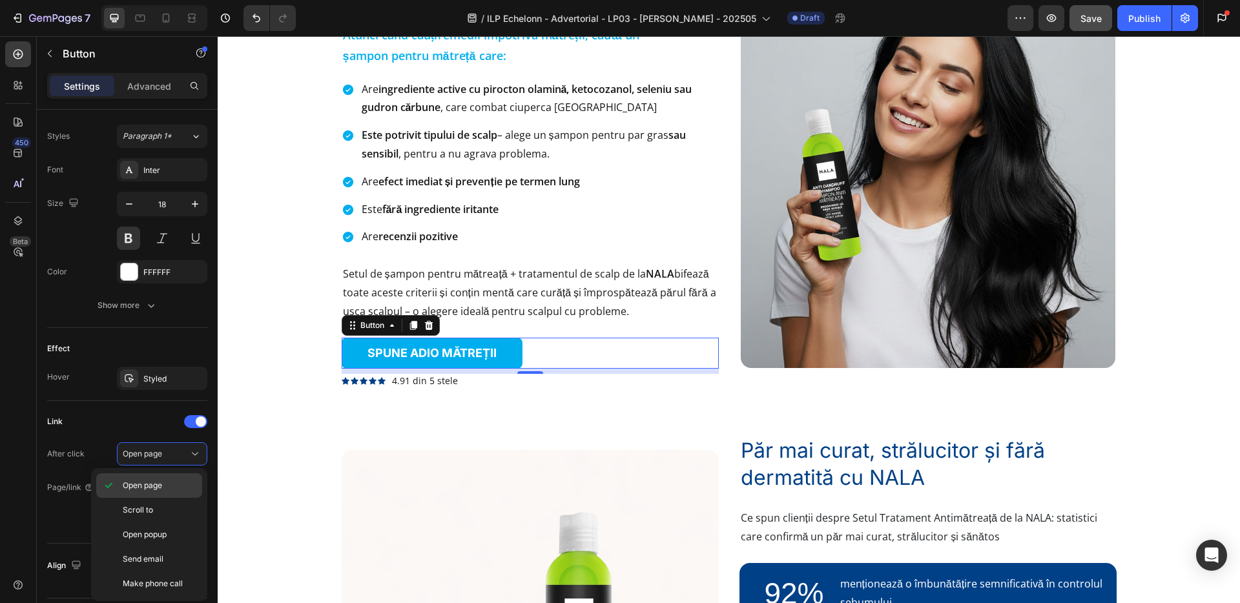
click at [169, 484] on p "Open page" at bounding box center [160, 486] width 74 height 12
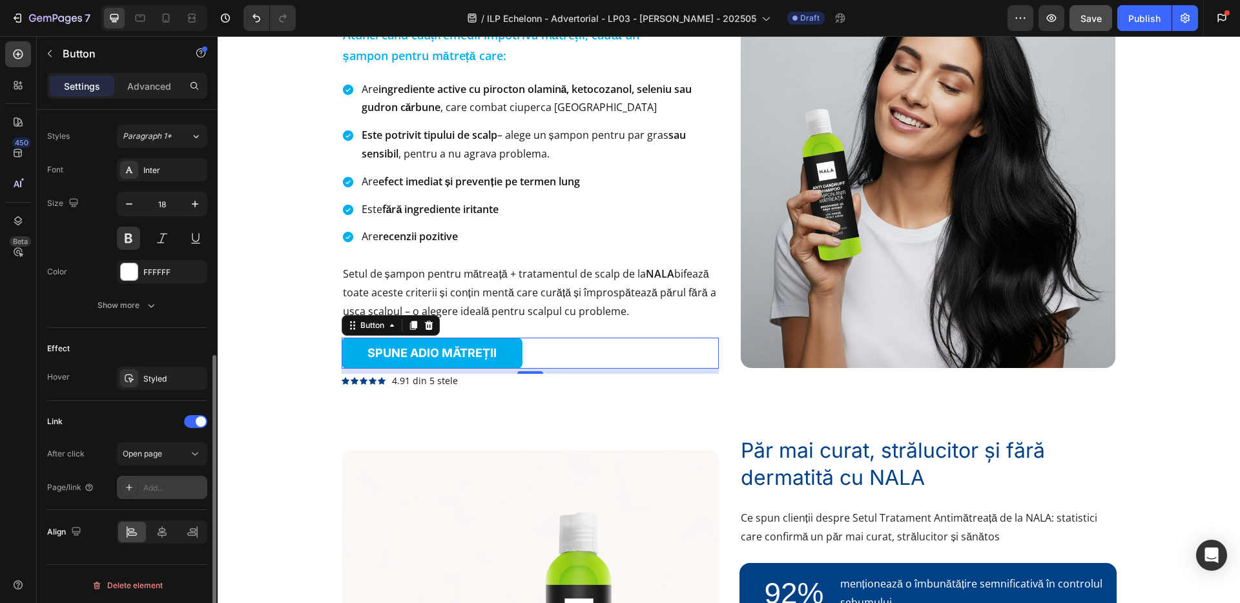
click at [169, 486] on div "Add..." at bounding box center [173, 488] width 61 height 12
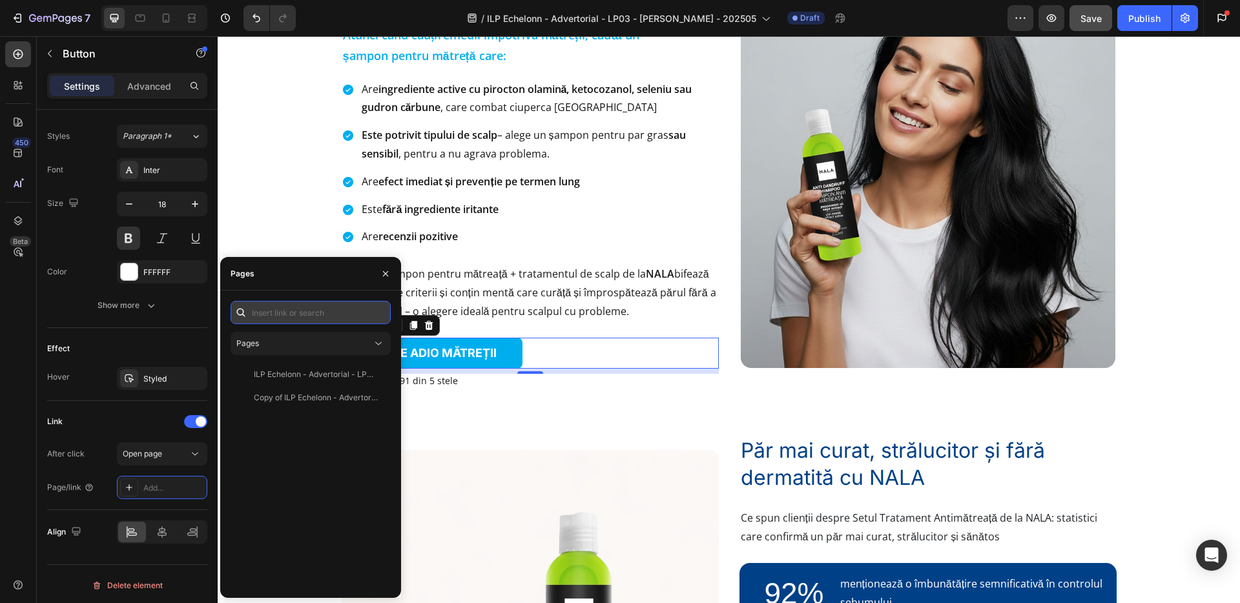
click at [285, 309] on input "text" at bounding box center [311, 312] width 160 height 23
paste input "[URL][DOMAIN_NAME]"
type input "[URL][DOMAIN_NAME]"
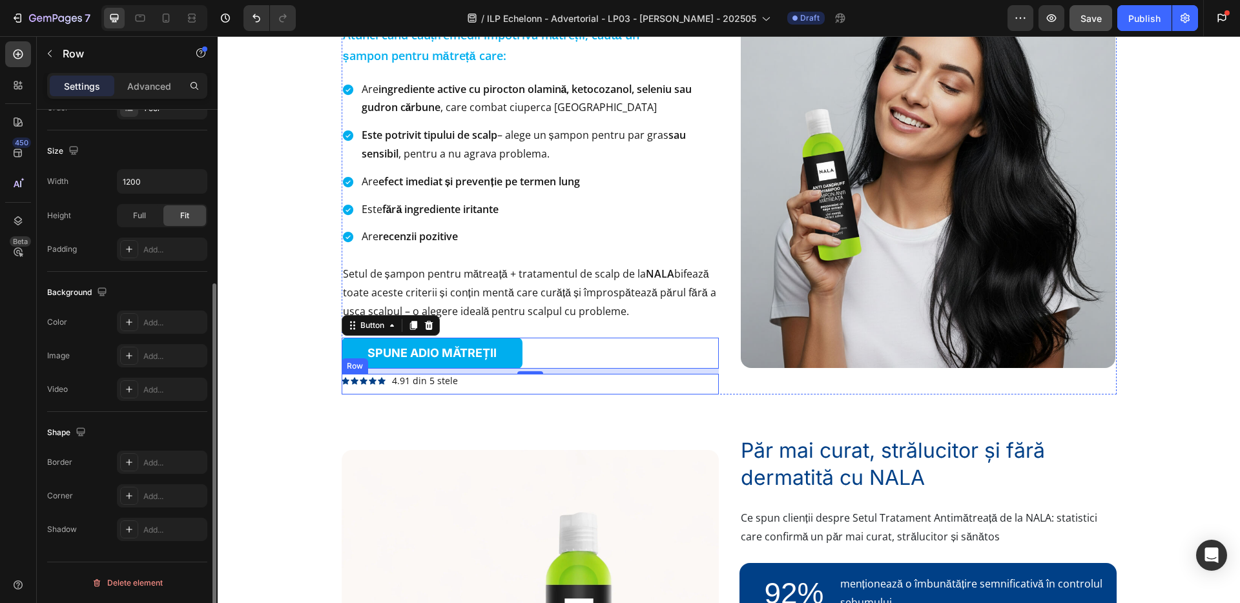
click at [493, 392] on div "Icon Icon Icon Icon Icon Icon List 4.91 din 5 stele Text [GEOGRAPHIC_DATA]" at bounding box center [530, 384] width 377 height 21
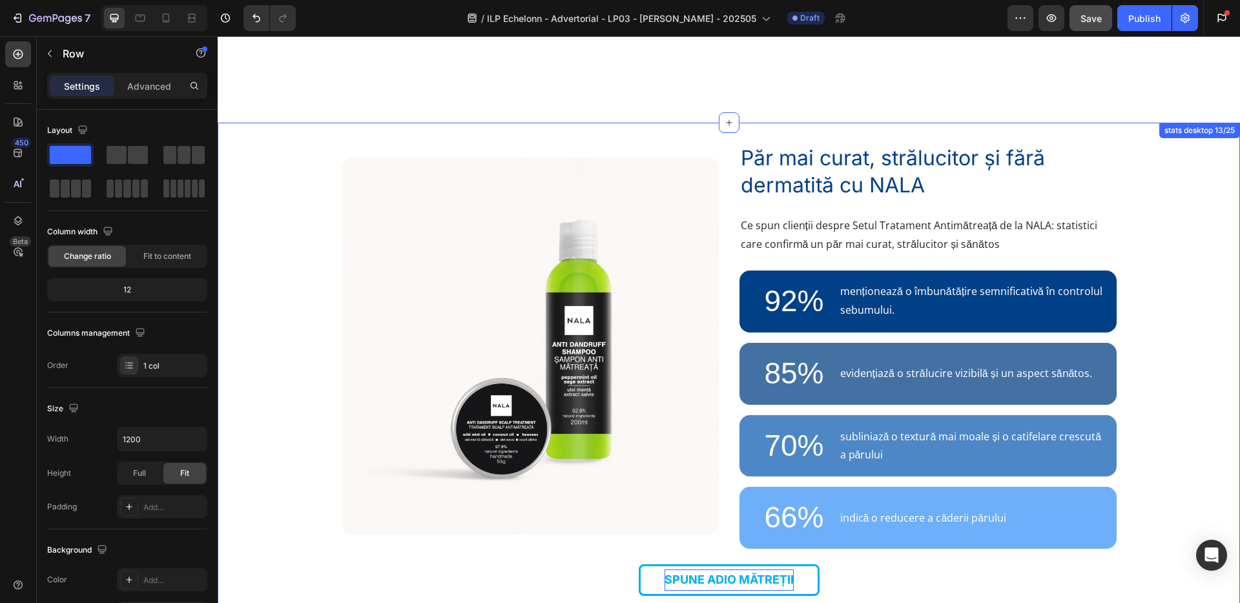
scroll to position [2596, 0]
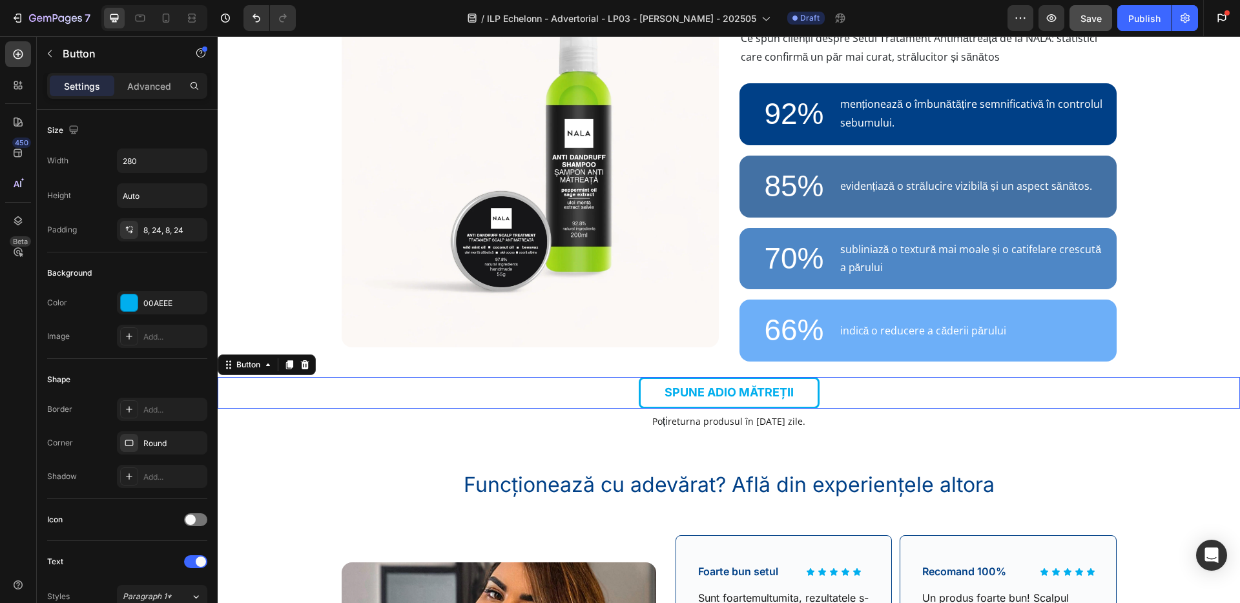
click at [653, 399] on link "SPUNE ADIO MĂTREȚII" at bounding box center [729, 392] width 181 height 31
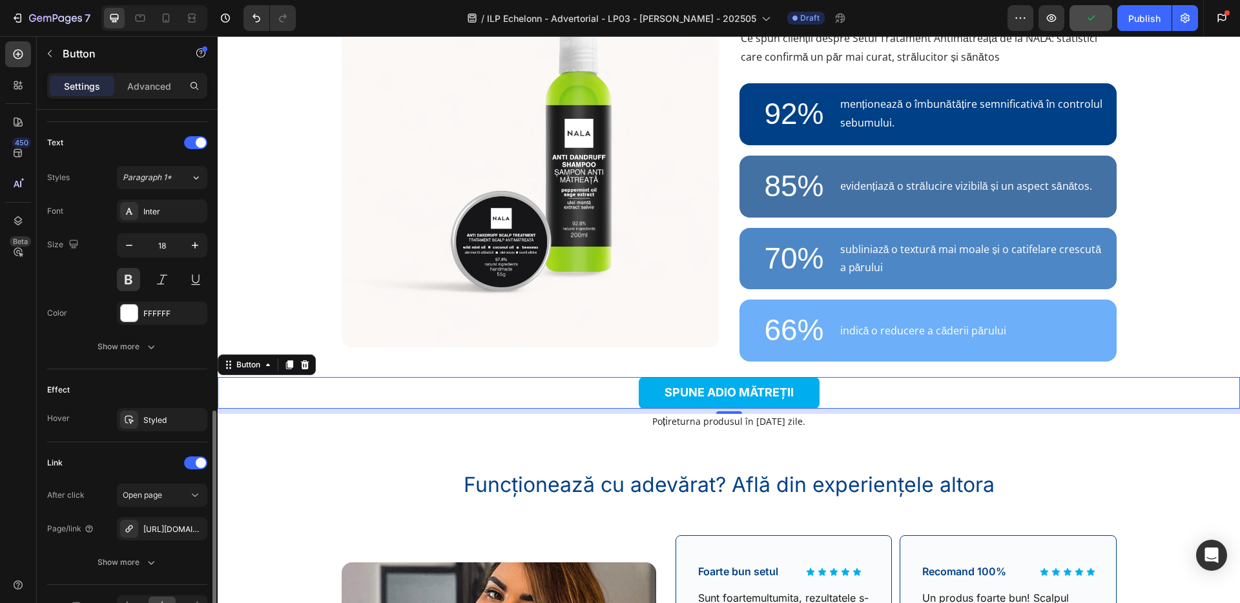
scroll to position [483, 0]
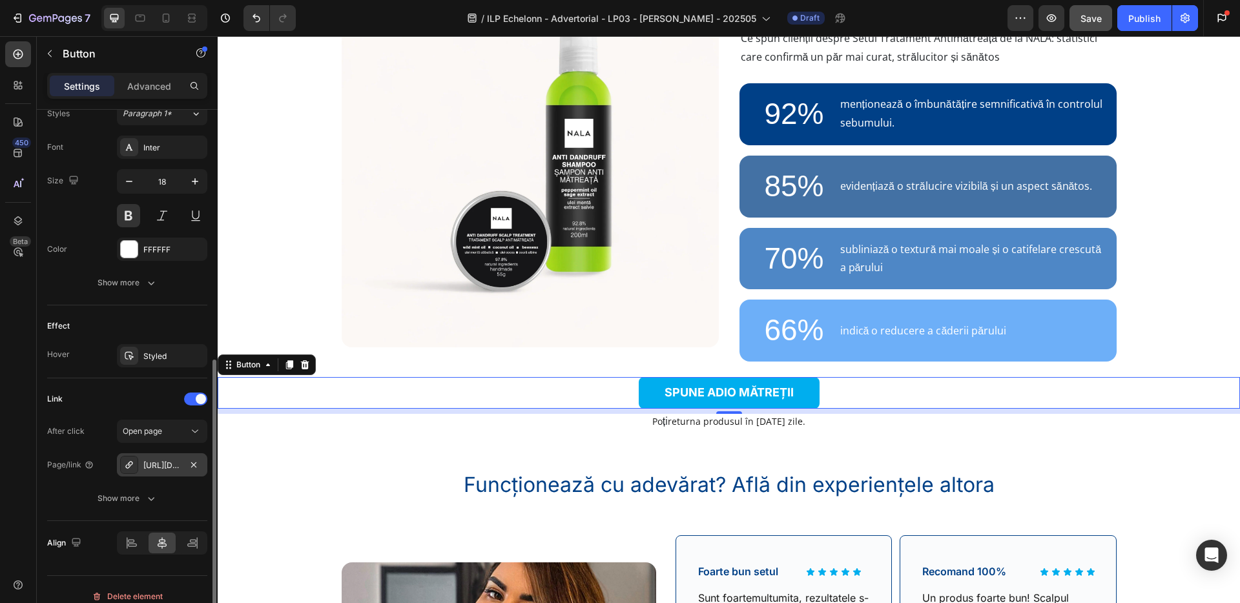
click at [165, 463] on div "[URL][DOMAIN_NAME]" at bounding box center [161, 466] width 37 height 12
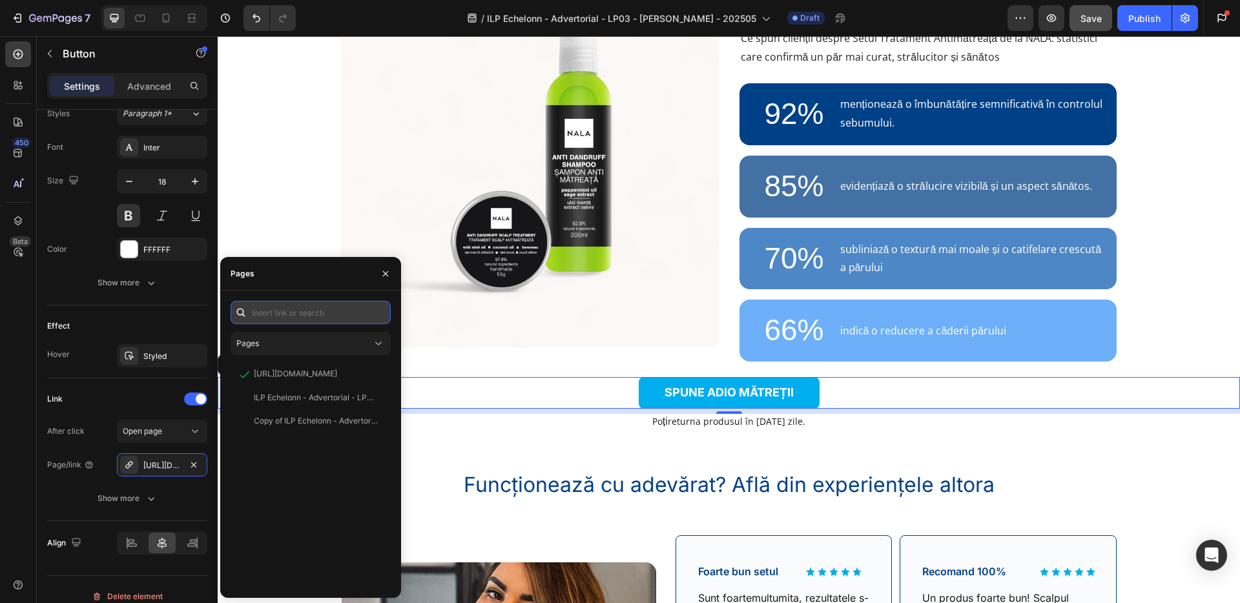
click at [289, 313] on input "text" at bounding box center [311, 312] width 160 height 23
paste input "[URL][DOMAIN_NAME]"
type input "[URL][DOMAIN_NAME]"
paste input "[URL][DOMAIN_NAME]"
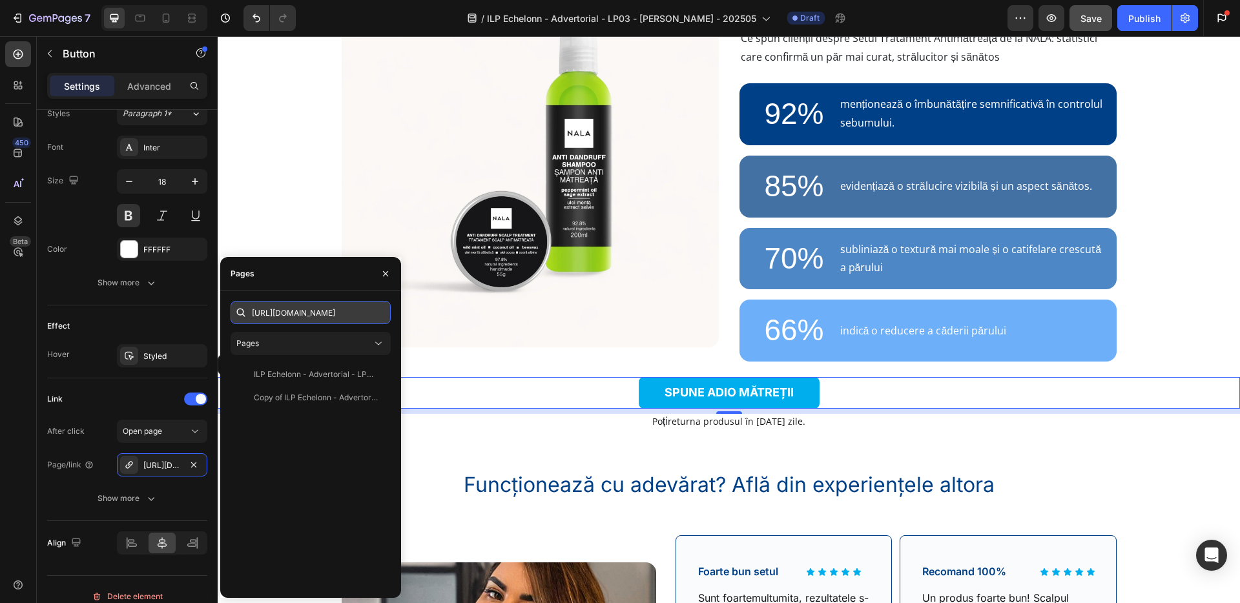
scroll to position [0, 101]
type input "[URL][DOMAIN_NAME]"
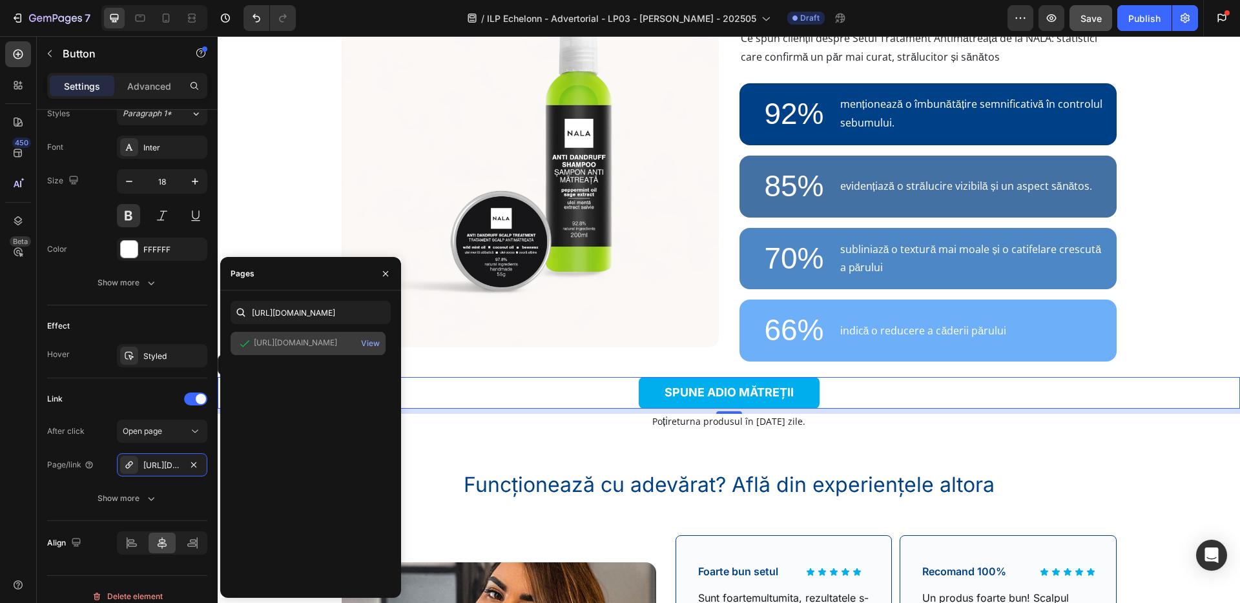
scroll to position [0, 0]
click at [302, 349] on div "[URL][DOMAIN_NAME]" at bounding box center [295, 343] width 83 height 13
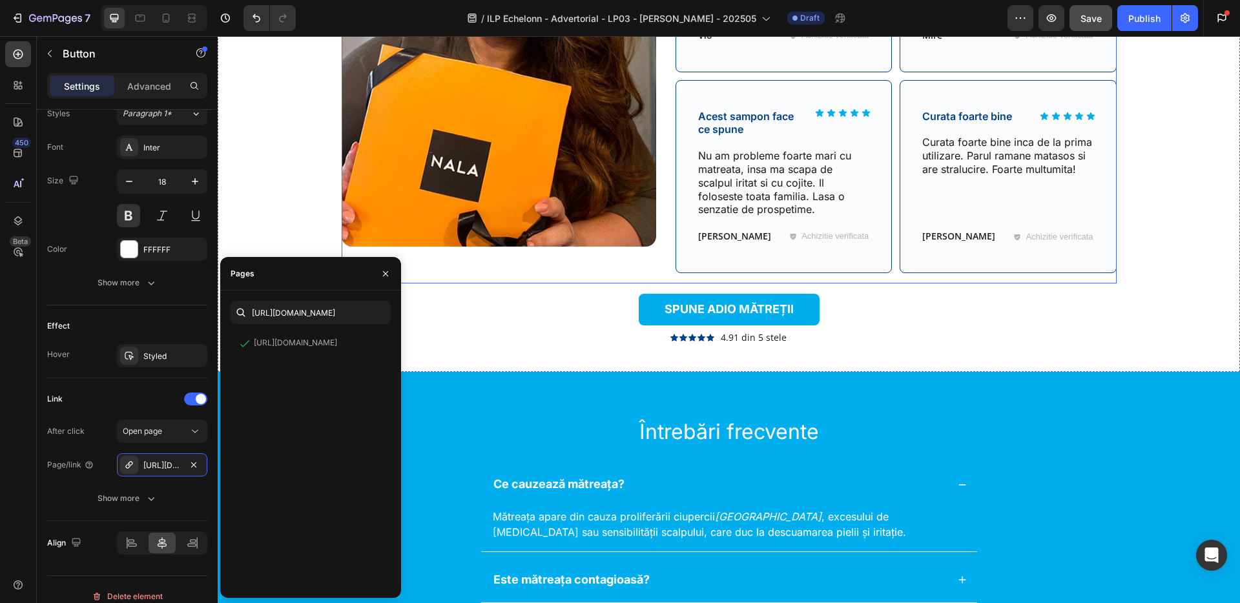
scroll to position [3290, 0]
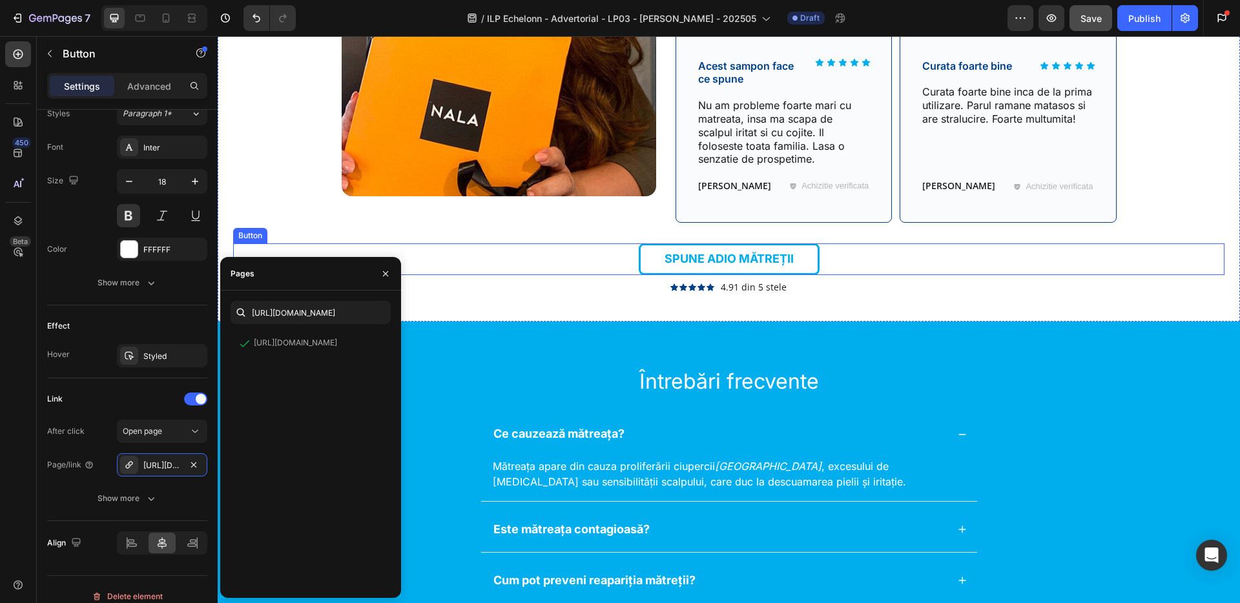
click at [650, 257] on link "SPUNE ADIO MĂTREȚII" at bounding box center [729, 259] width 181 height 31
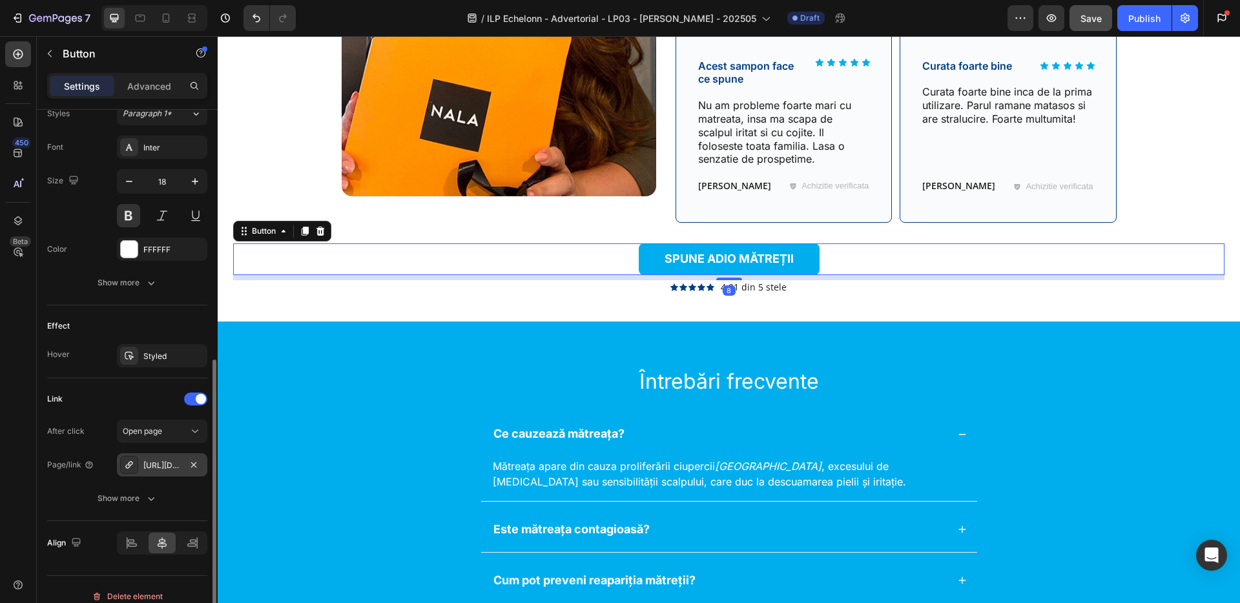
click at [165, 468] on div "[URL][DOMAIN_NAME]" at bounding box center [161, 466] width 37 height 12
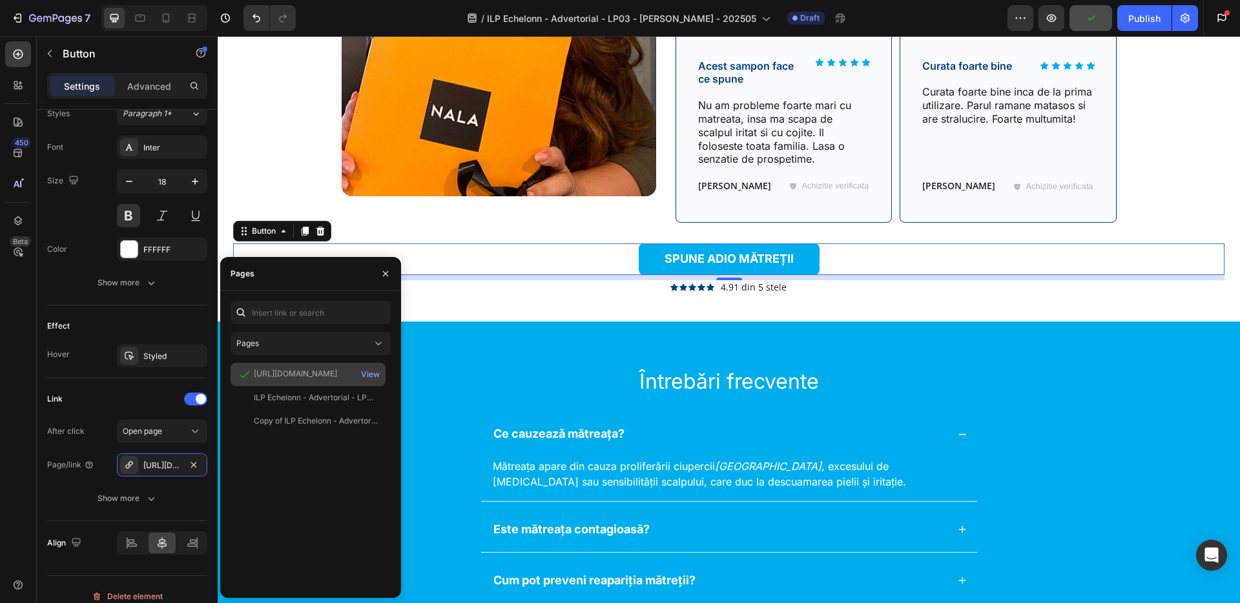
click at [316, 372] on div "[URL][DOMAIN_NAME]" at bounding box center [295, 374] width 83 height 12
click at [371, 373] on div "View" at bounding box center [370, 375] width 19 height 12
click at [306, 313] on input "text" at bounding box center [311, 312] width 160 height 23
paste input "[URL][DOMAIN_NAME]"
type input "[URL][DOMAIN_NAME]"
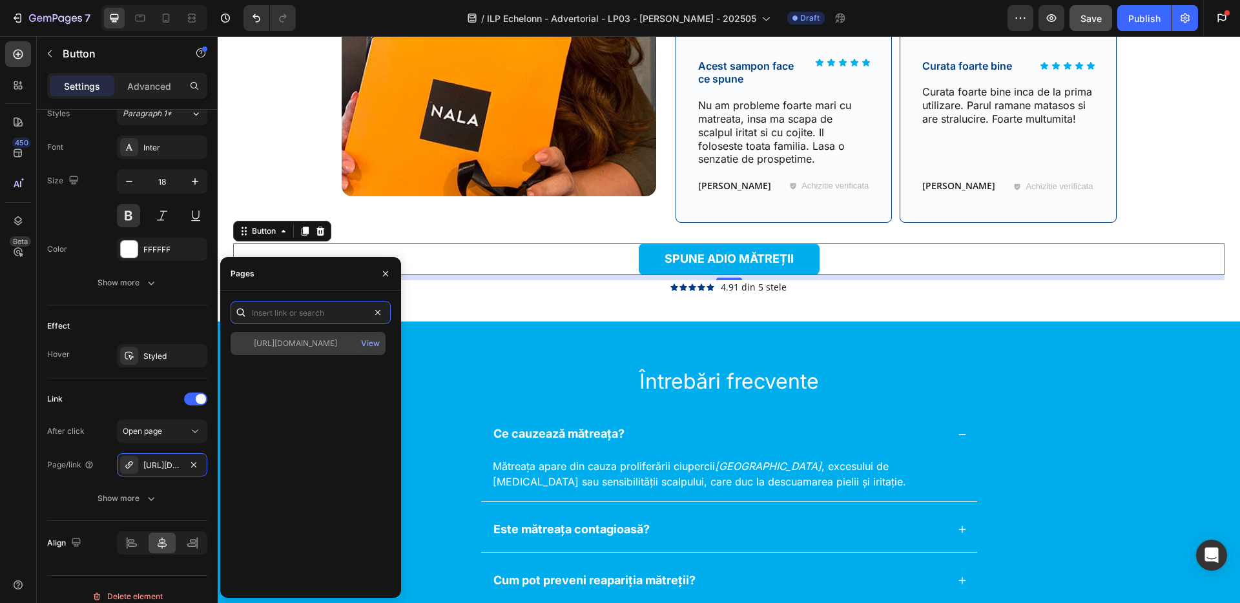
scroll to position [0, 0]
paste input "[URL][DOMAIN_NAME]"
type input "[URL][DOMAIN_NAME]"
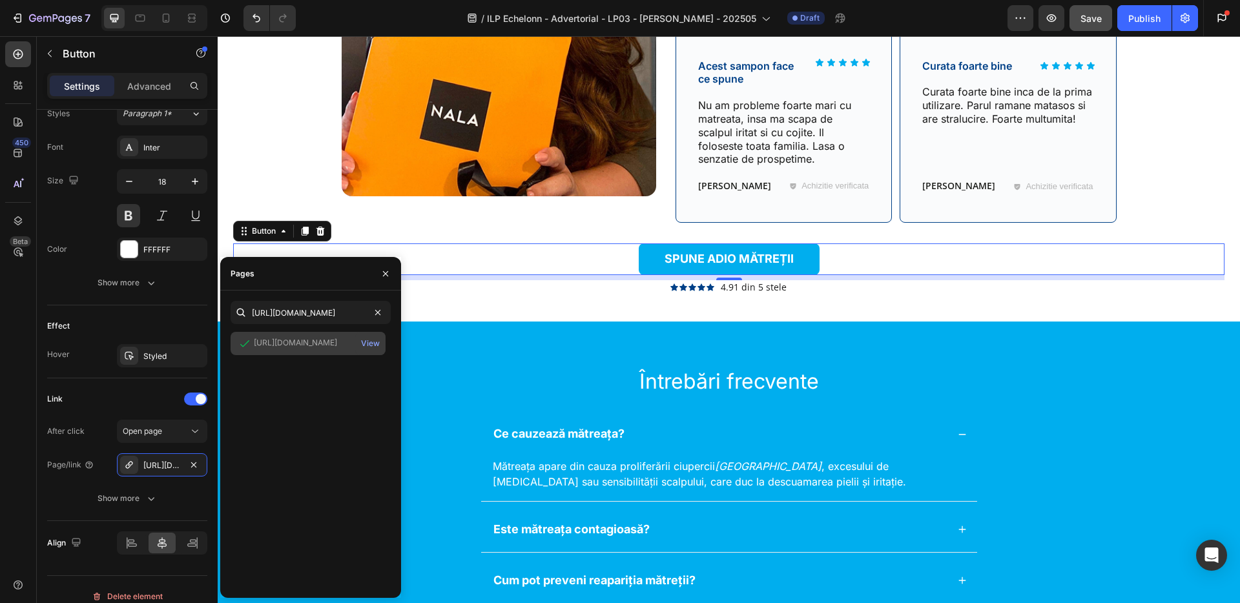
click at [300, 344] on div "[URL][DOMAIN_NAME]" at bounding box center [295, 343] width 83 height 12
click at [373, 340] on div "View" at bounding box center [370, 344] width 19 height 12
click at [479, 351] on div "Întrebări frecvente Heading Ce cauzează mătreața? Mătreața apare din cauza prol…" at bounding box center [729, 540] width 1022 height 436
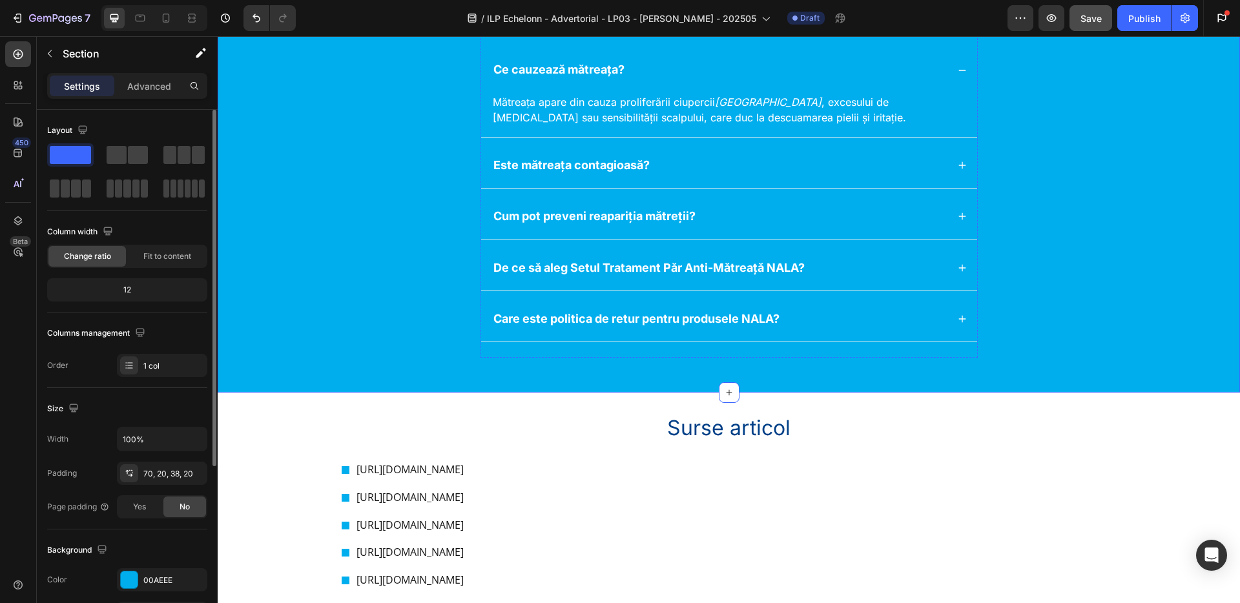
scroll to position [3722, 0]
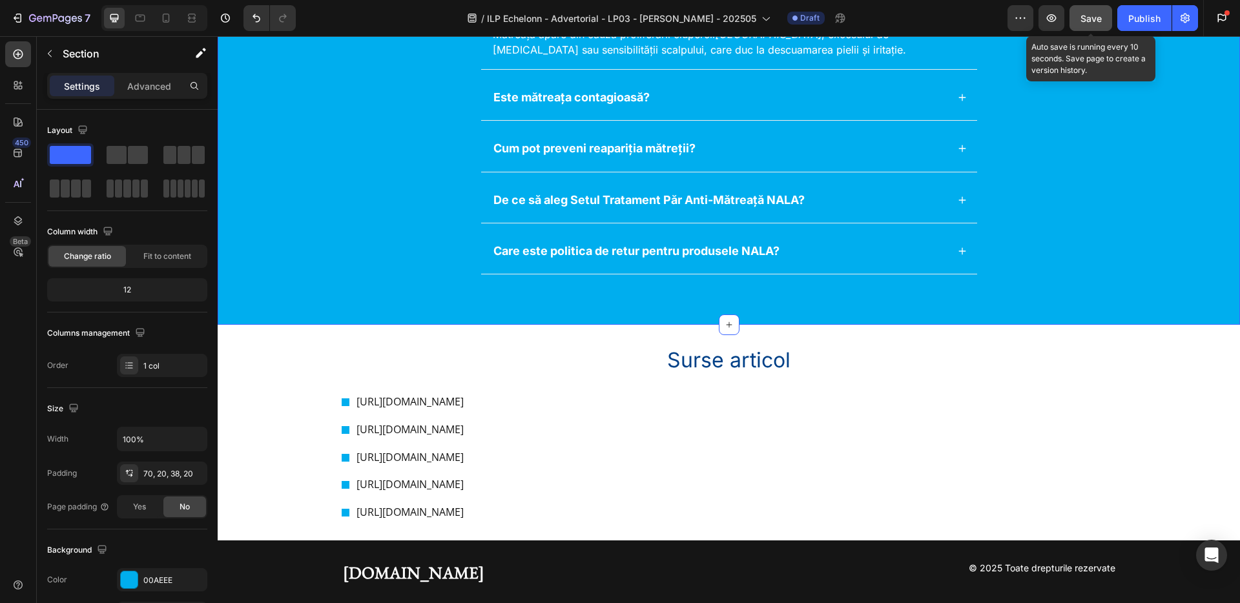
click at [1099, 17] on span "Save" at bounding box center [1091, 18] width 21 height 11
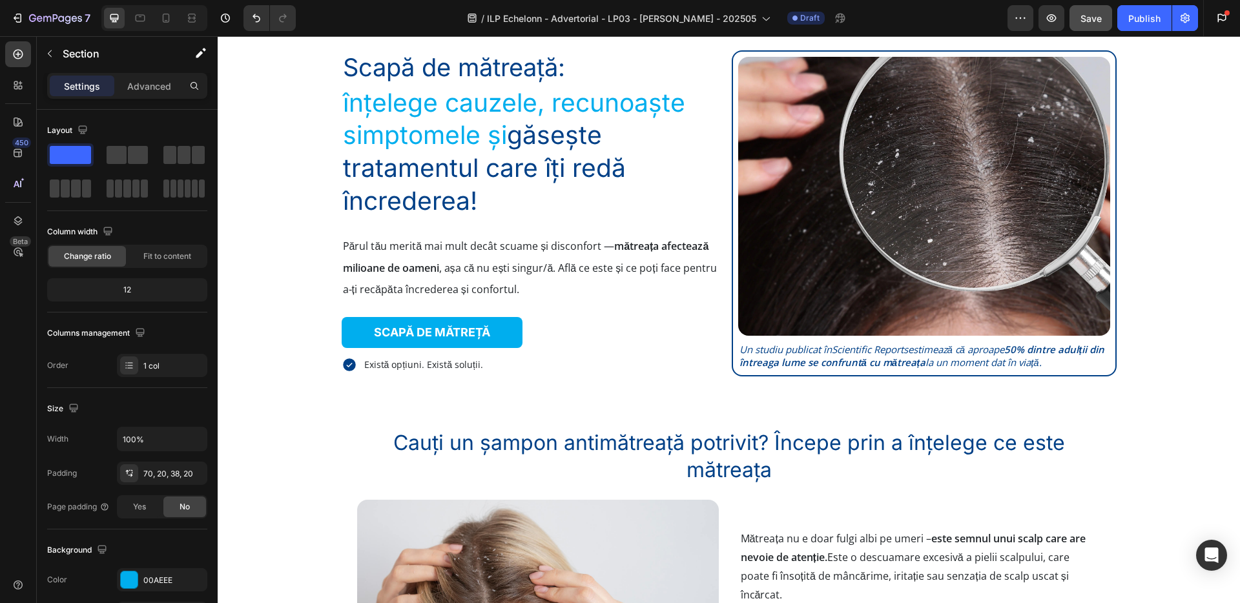
scroll to position [0, 0]
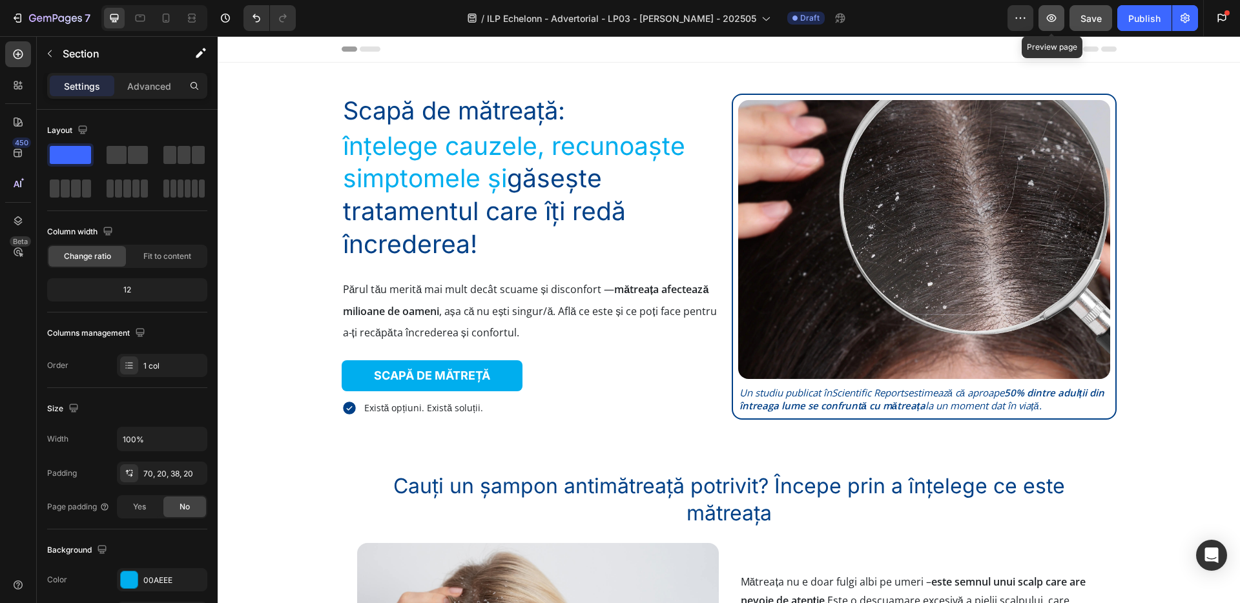
click at [1054, 19] on icon "button" at bounding box center [1051, 18] width 13 height 13
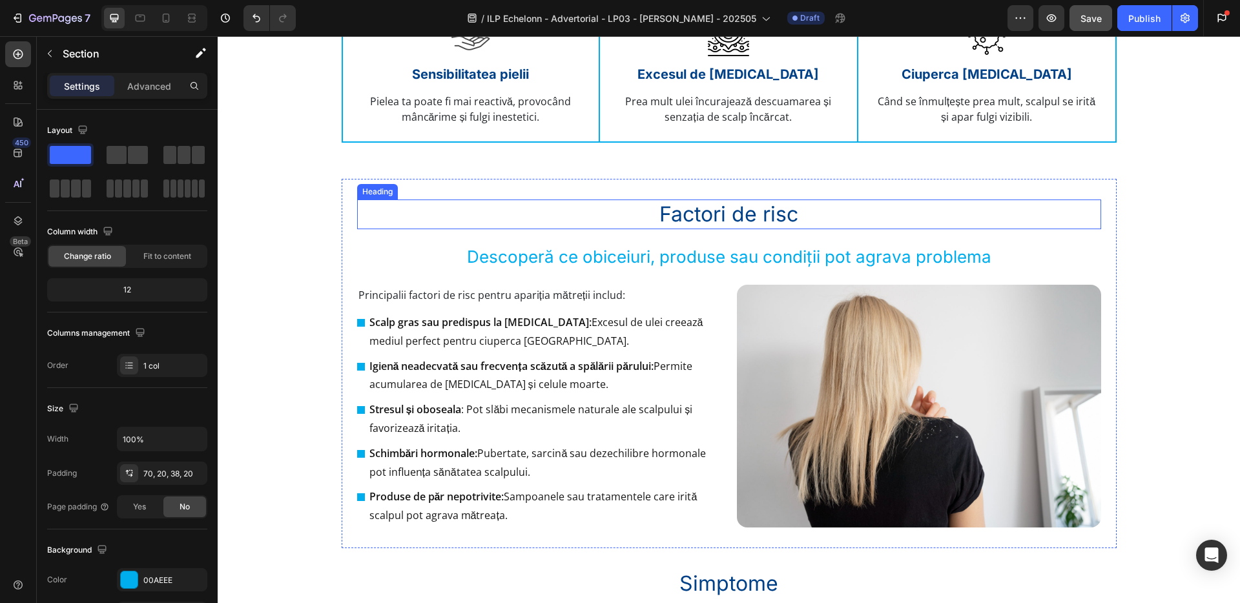
scroll to position [1027, 0]
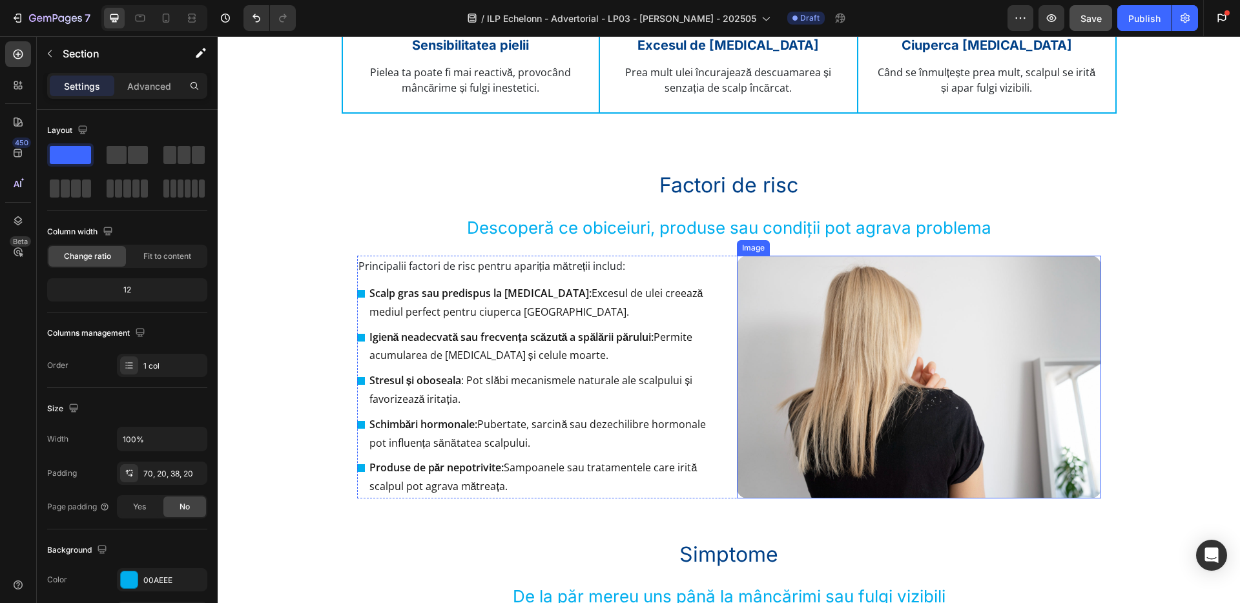
click at [791, 380] on img at bounding box center [919, 377] width 364 height 243
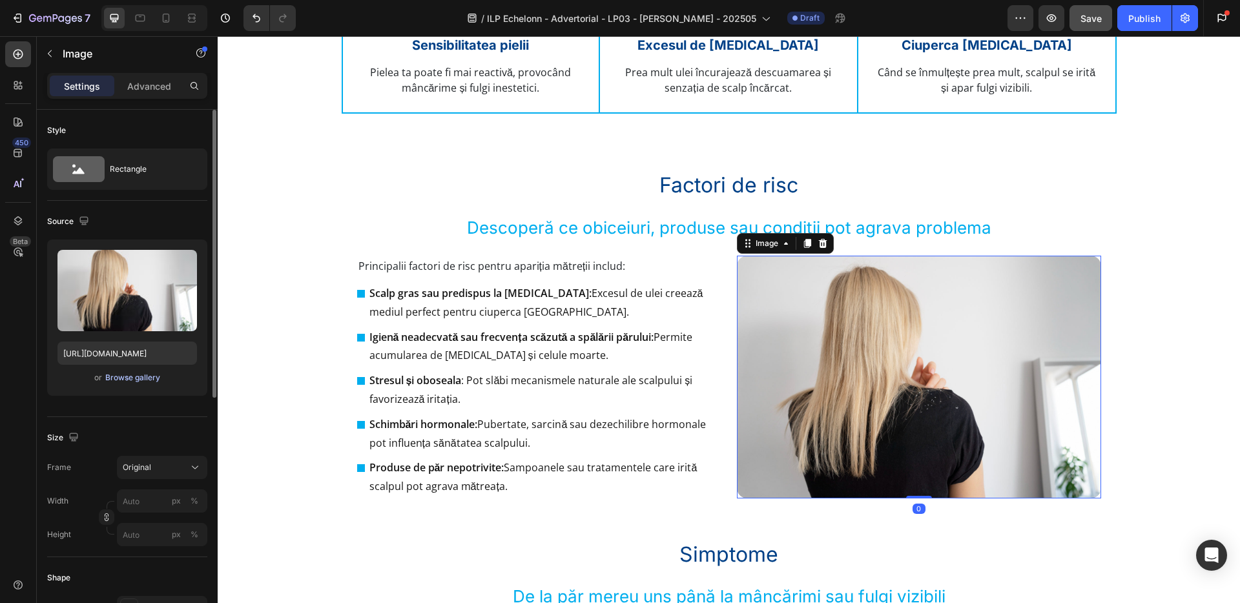
click at [143, 376] on div "Browse gallery" at bounding box center [132, 378] width 55 height 12
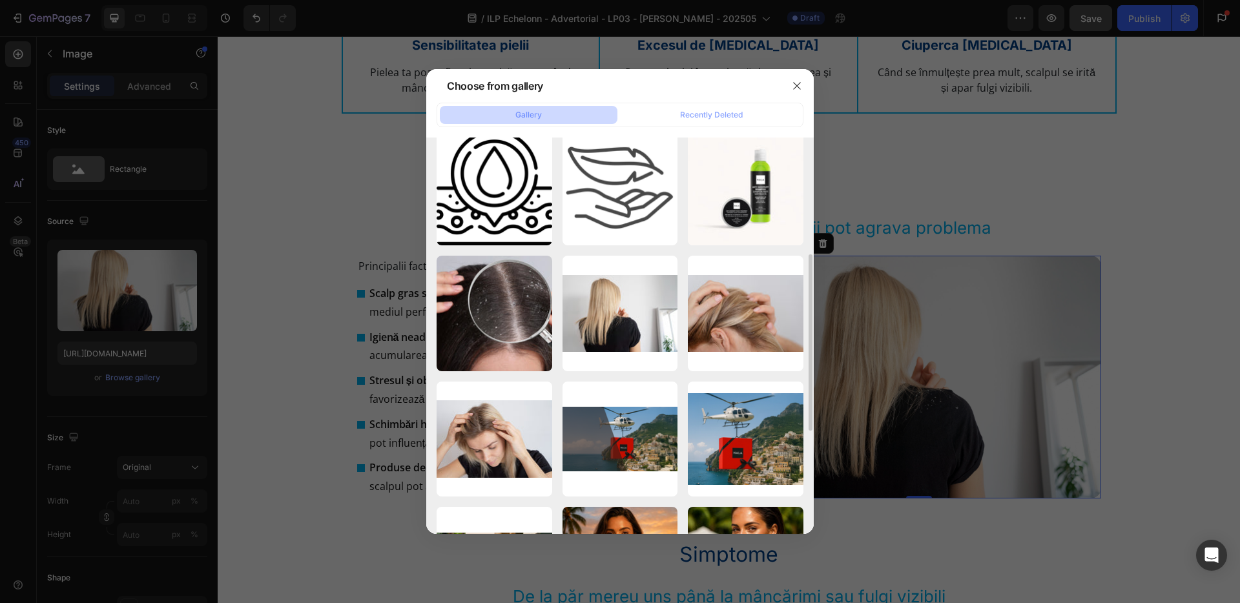
scroll to position [271, 0]
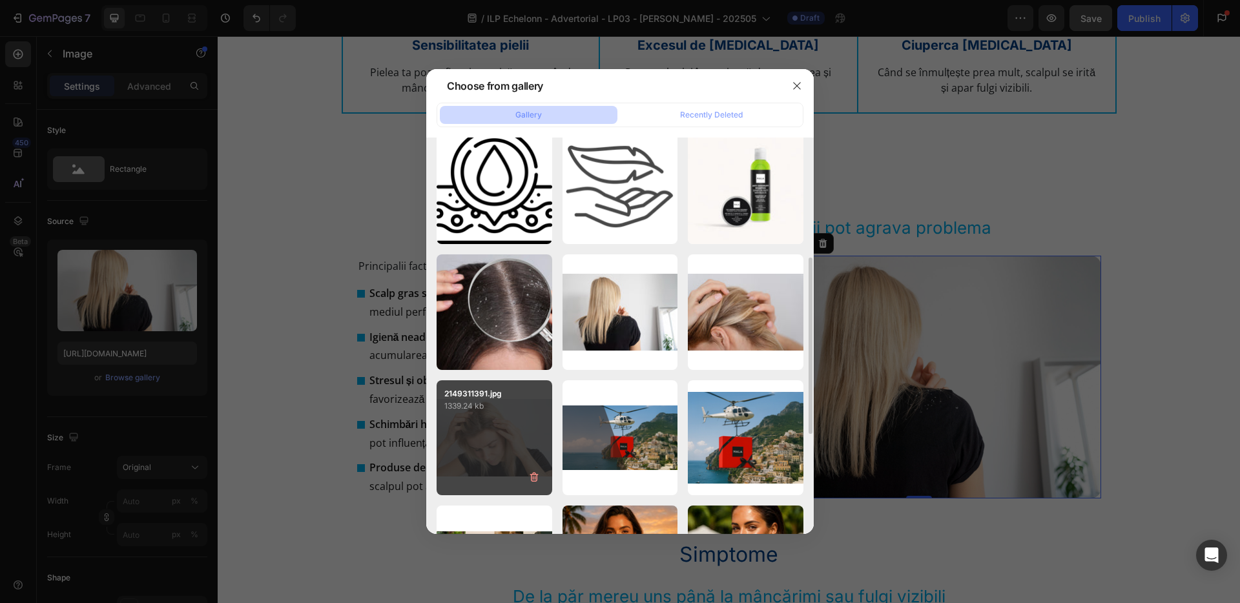
click at [495, 438] on div "2149311391.jpg 1339.24 kb" at bounding box center [495, 438] width 116 height 116
type input "[URL][DOMAIN_NAME]"
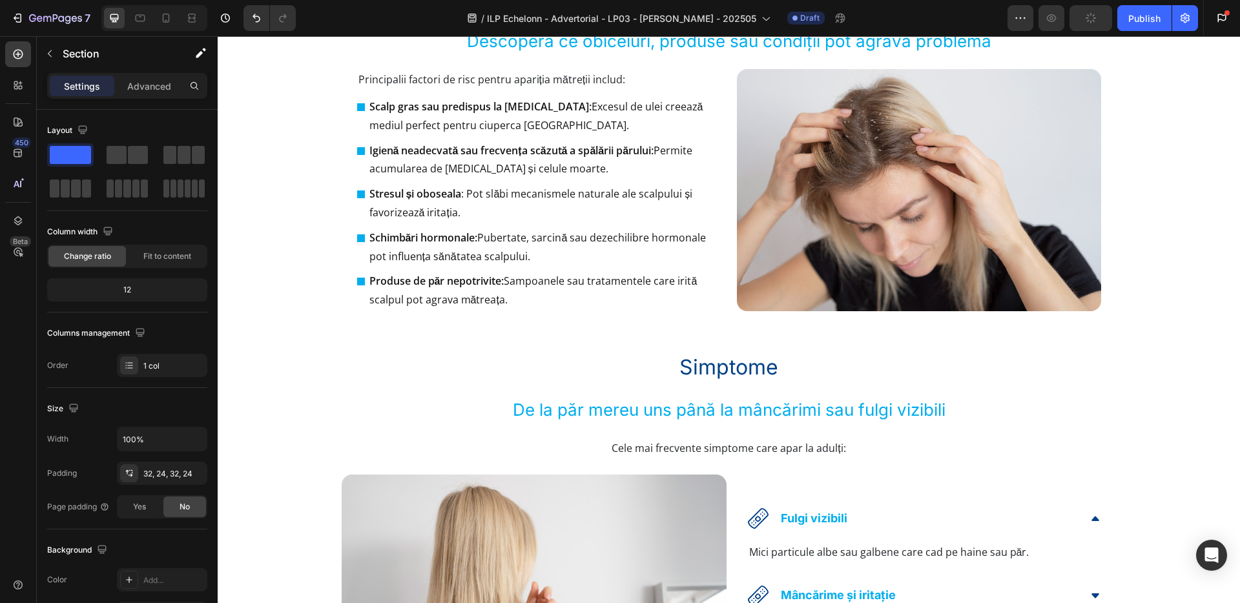
scroll to position [1086, 0]
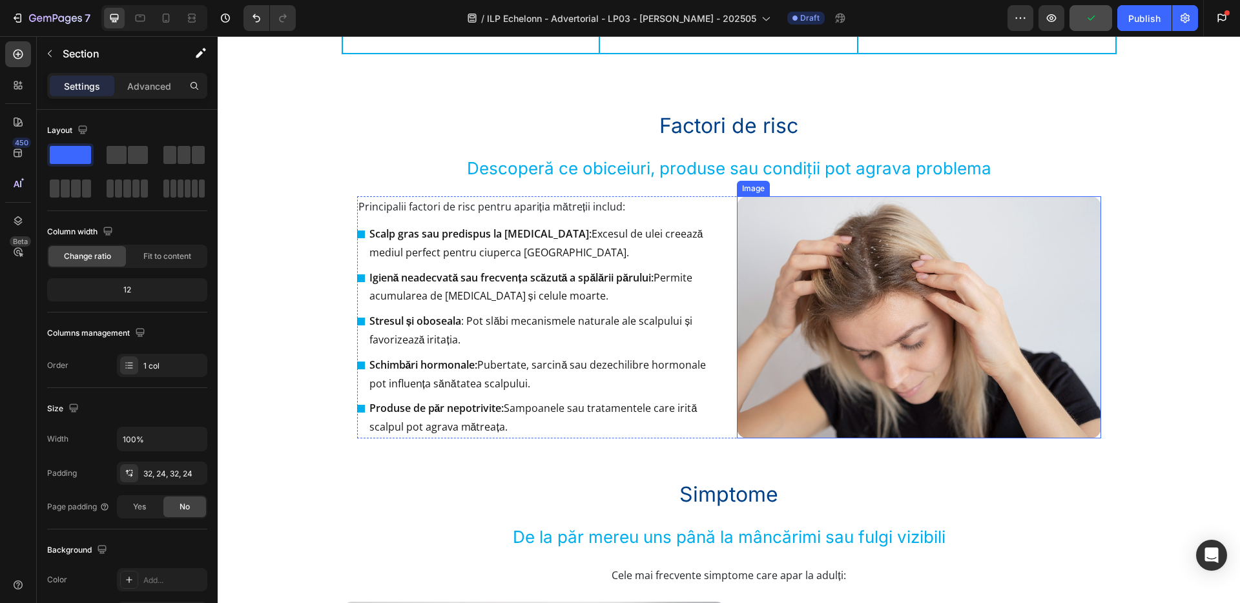
click at [853, 321] on img at bounding box center [919, 317] width 364 height 243
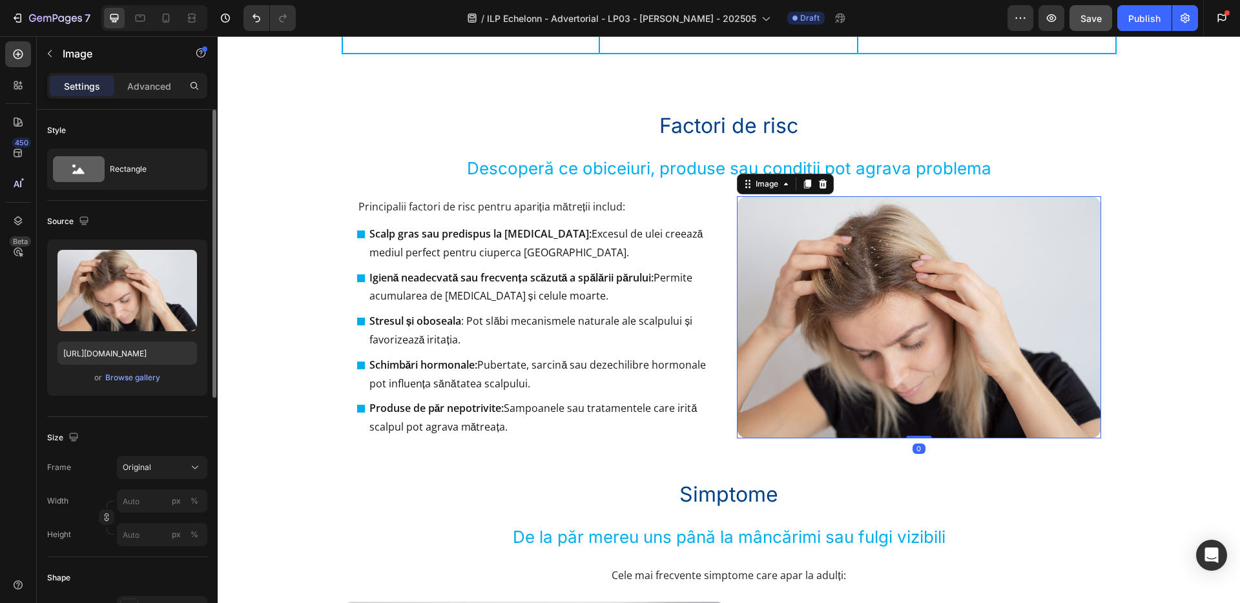
click at [133, 387] on div "Upload Image [URL][DOMAIN_NAME] or Browse gallery" at bounding box center [127, 318] width 160 height 156
click at [135, 380] on div "Browse gallery" at bounding box center [132, 378] width 55 height 12
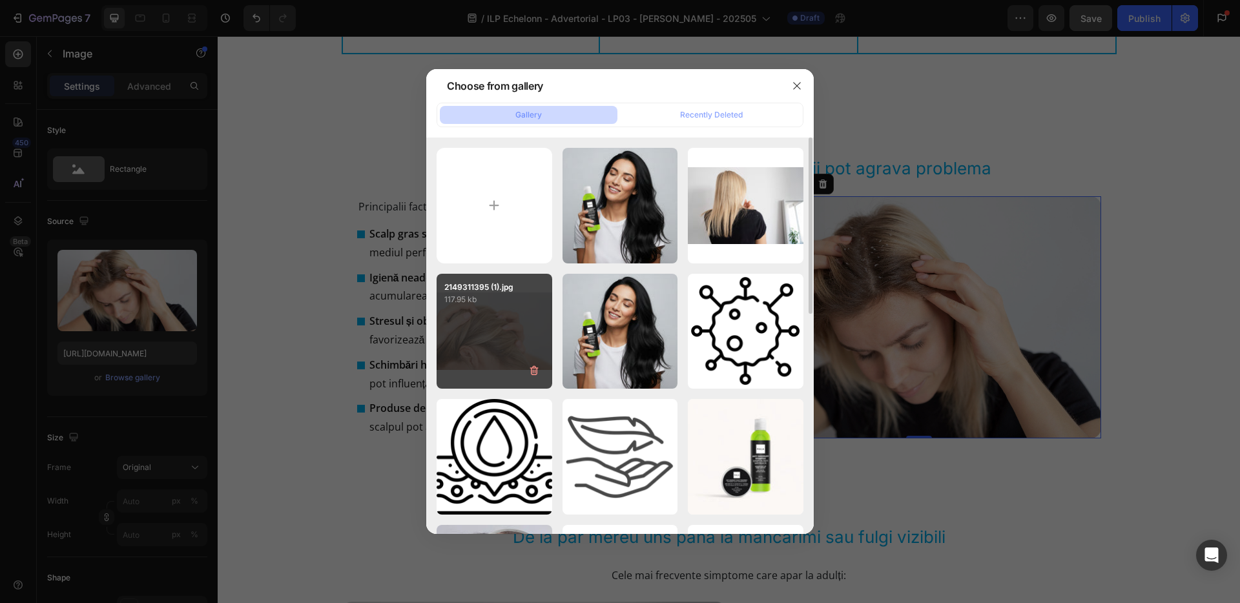
click at [462, 343] on div "2149311395 (1).jpg 117.95 kb" at bounding box center [495, 332] width 116 height 116
type input "[URL][DOMAIN_NAME]"
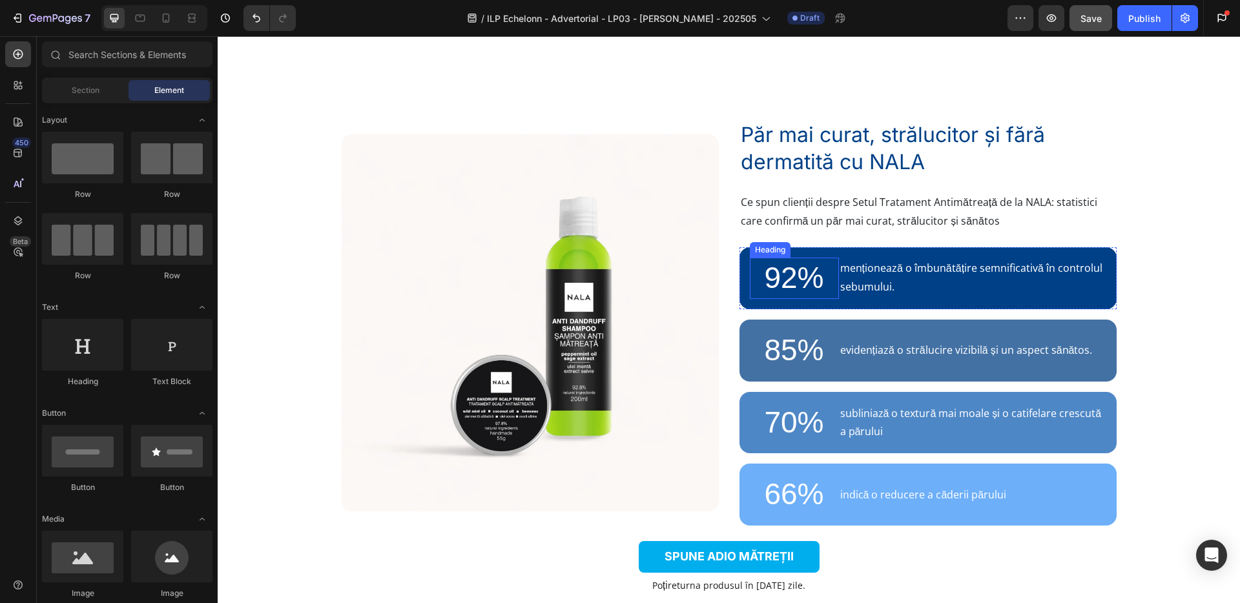
scroll to position [2835, 0]
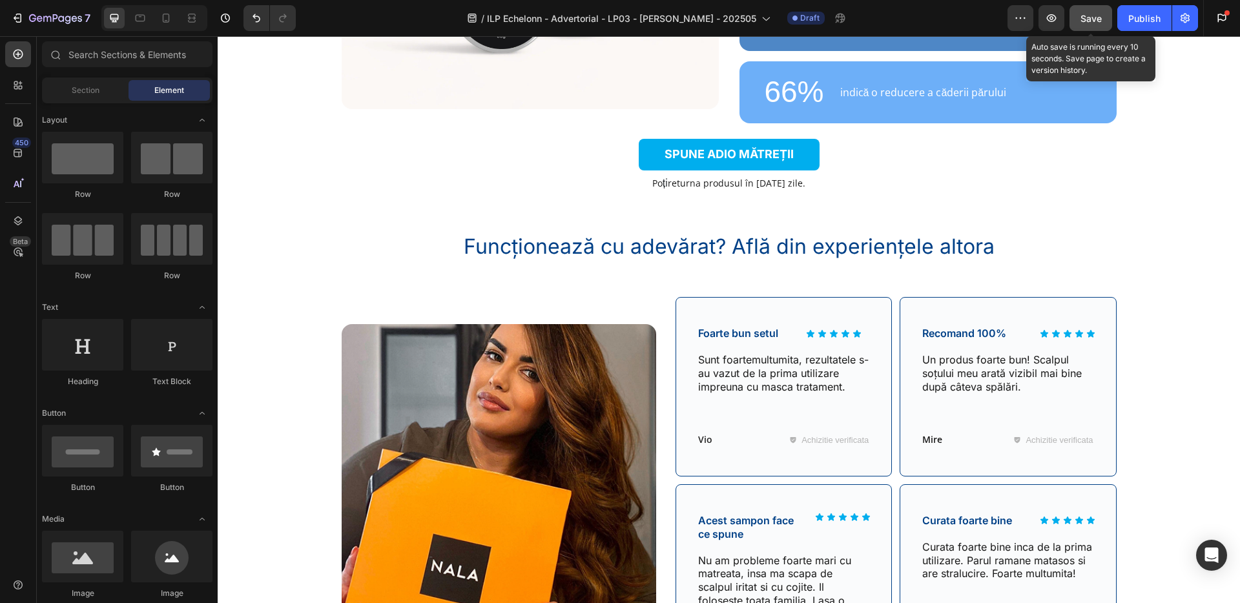
click at [1095, 16] on span "Save" at bounding box center [1091, 18] width 21 height 11
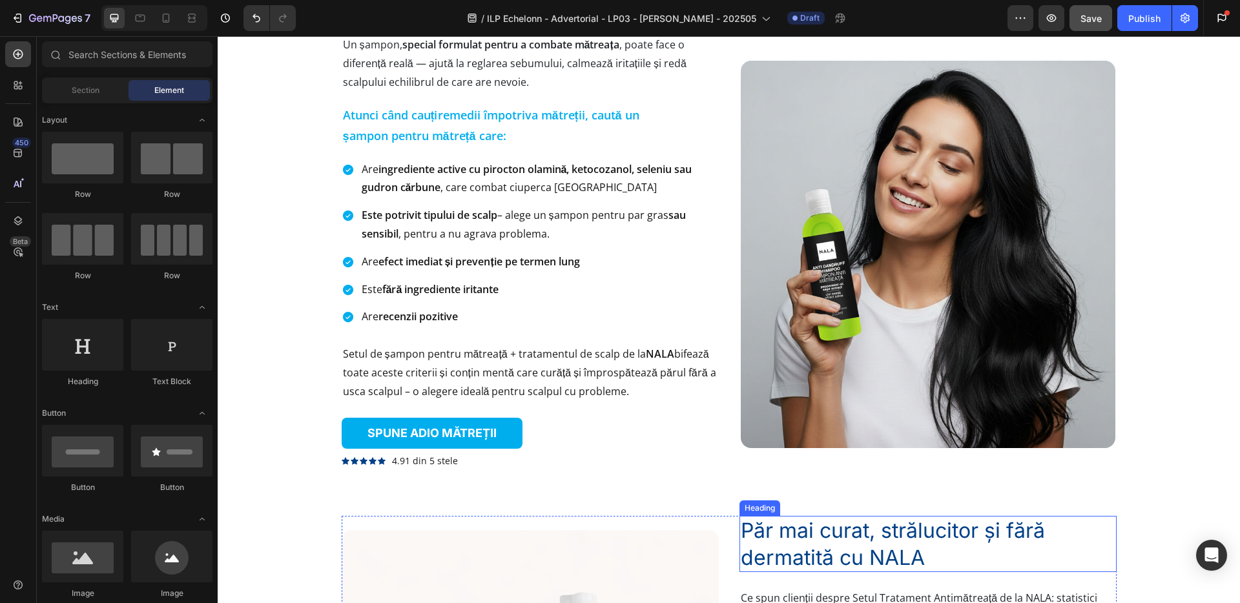
scroll to position [1973, 0]
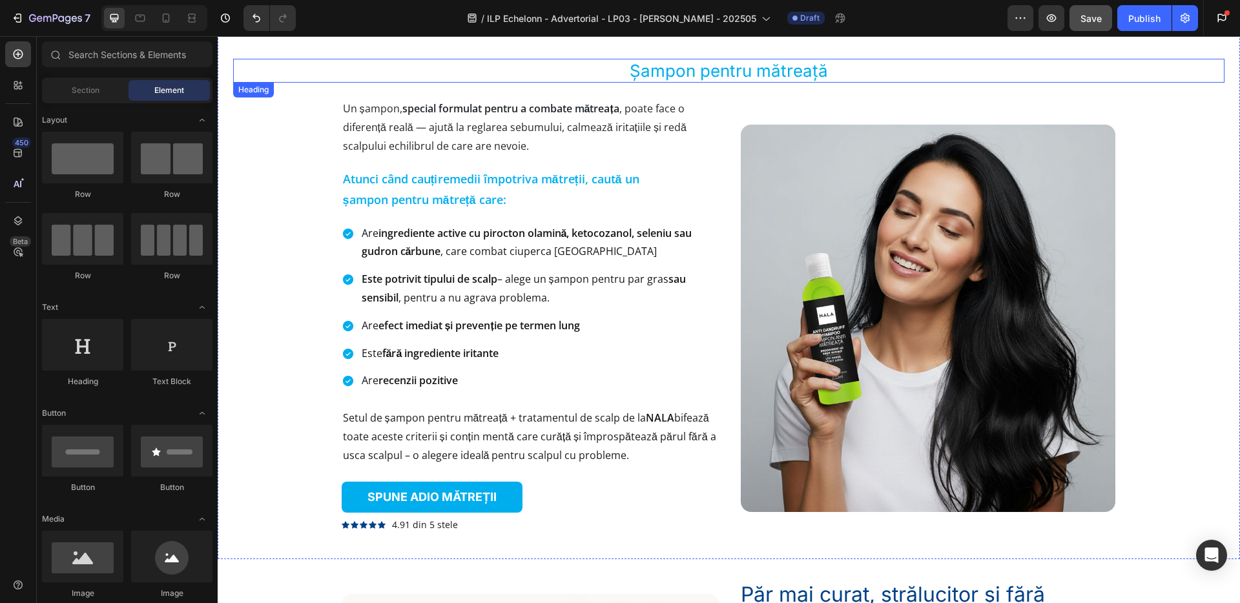
click at [797, 68] on h2 "Șampon pentru mătreață" at bounding box center [728, 71] width 991 height 25
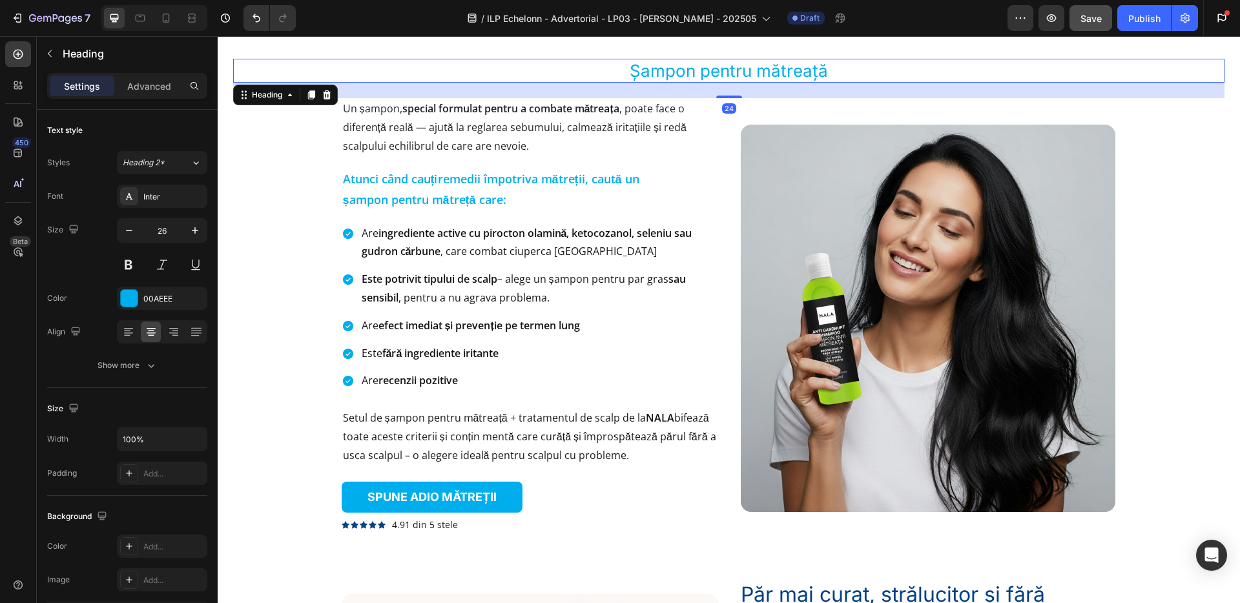
click at [797, 68] on h2 "Șampon pentru mătreață" at bounding box center [728, 71] width 991 height 25
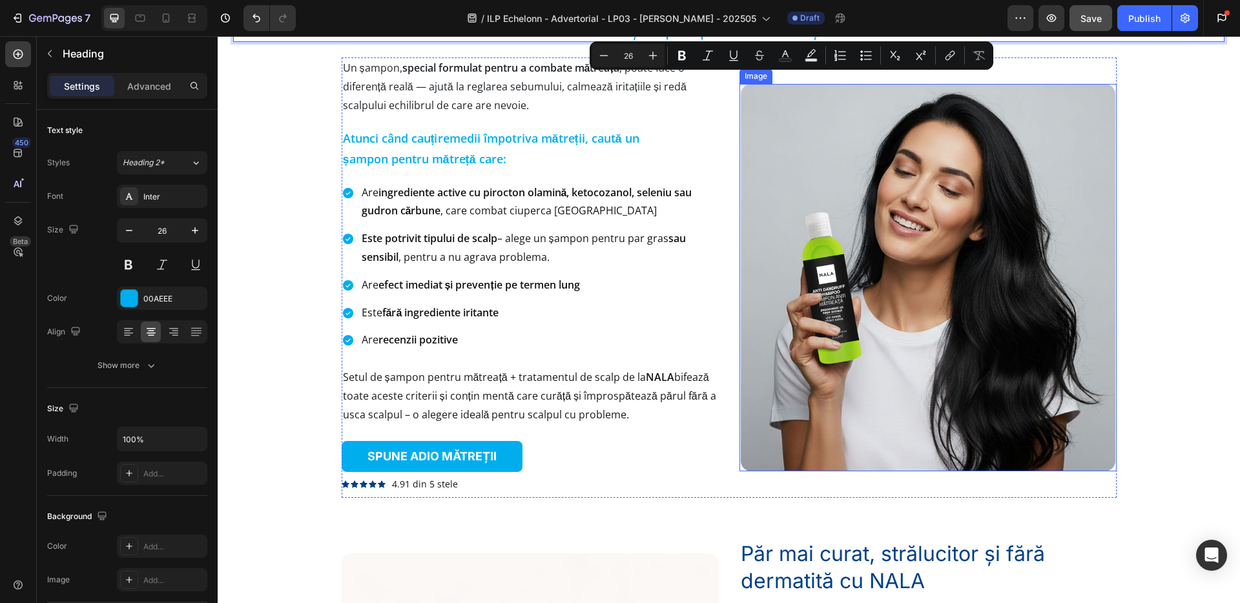
scroll to position [2020, 0]
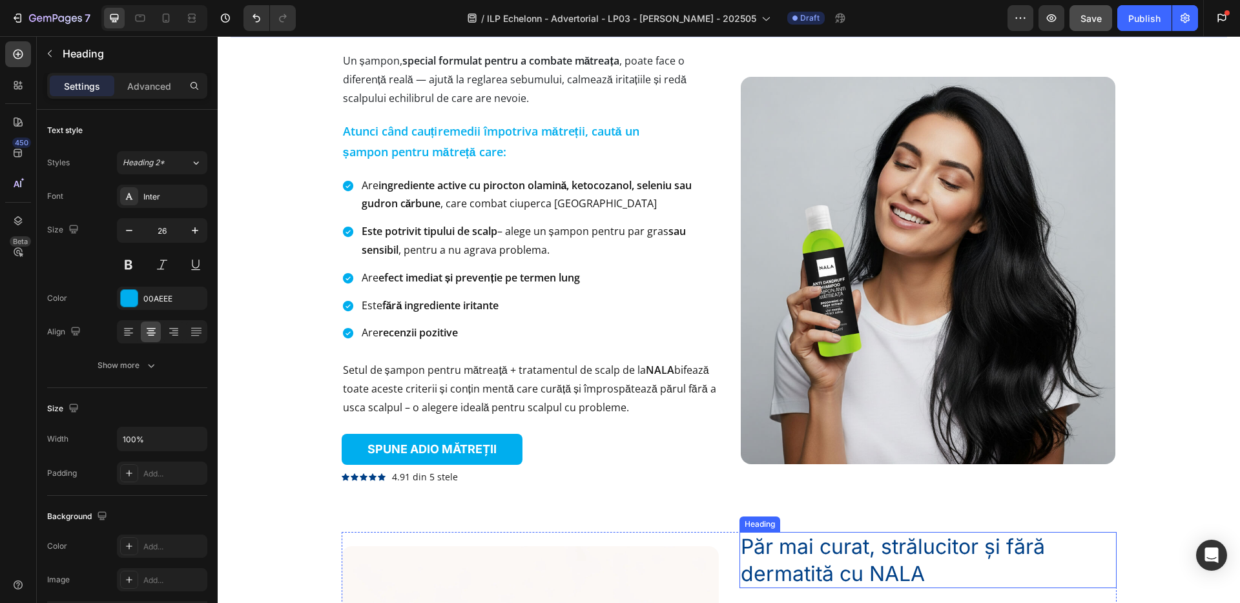
click at [780, 563] on h2 "Păr mai curat, strălucitor și fără dermatită cu NALA" at bounding box center [928, 560] width 377 height 56
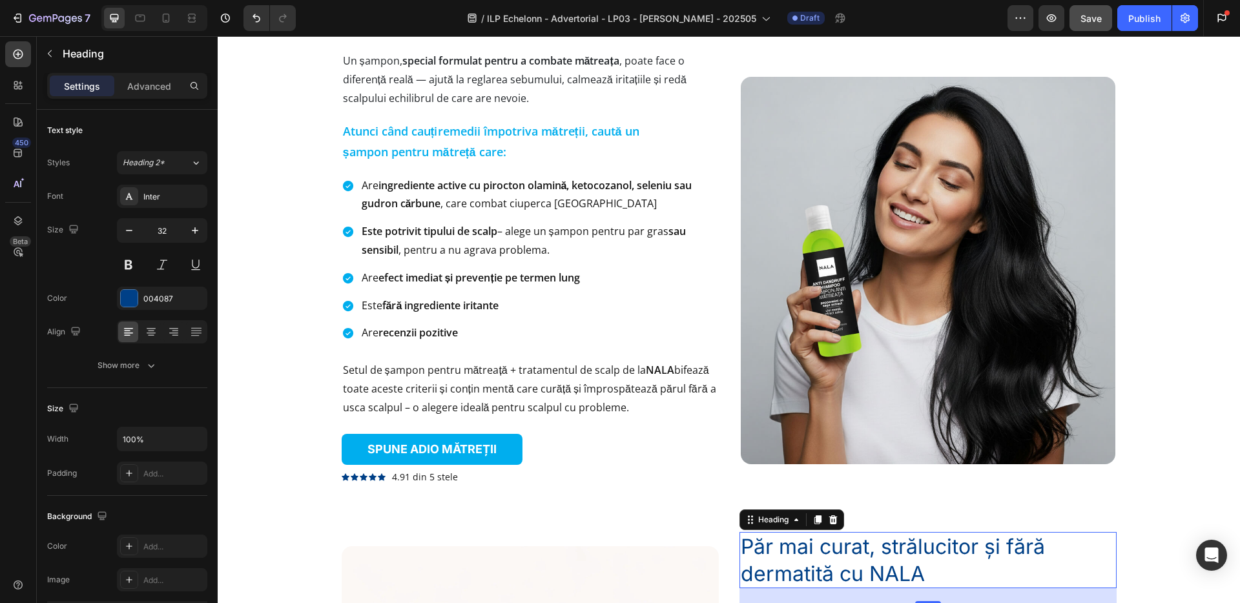
click at [780, 563] on h2 "Păr mai curat, strălucitor și fără dermatită cu NALA" at bounding box center [928, 560] width 377 height 56
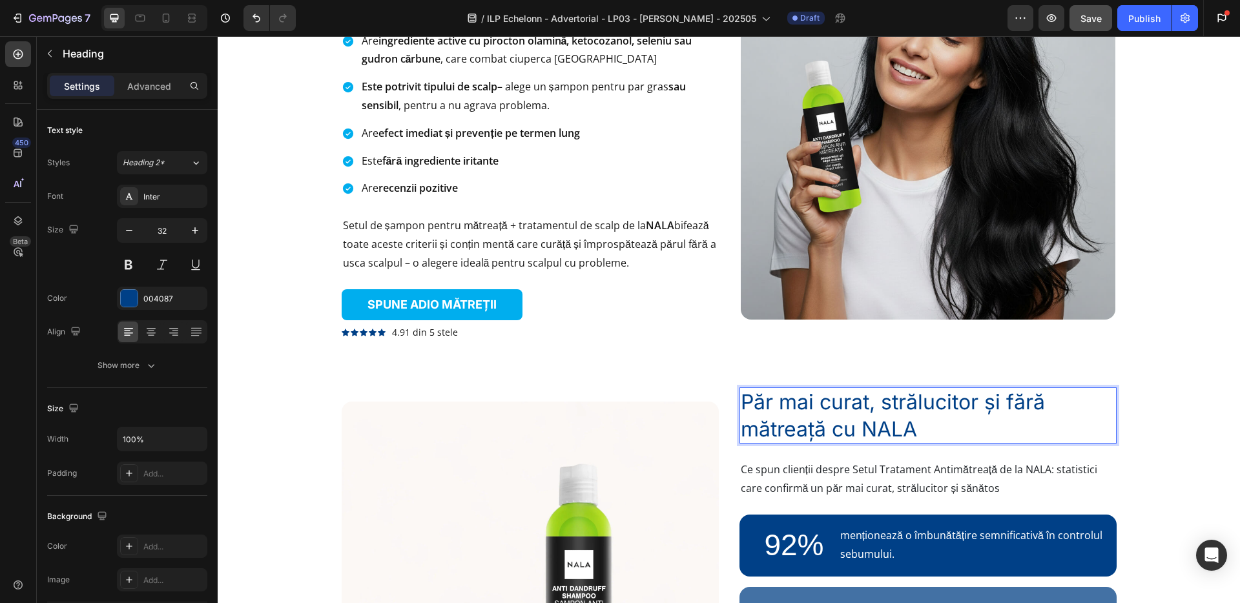
scroll to position [2291, 0]
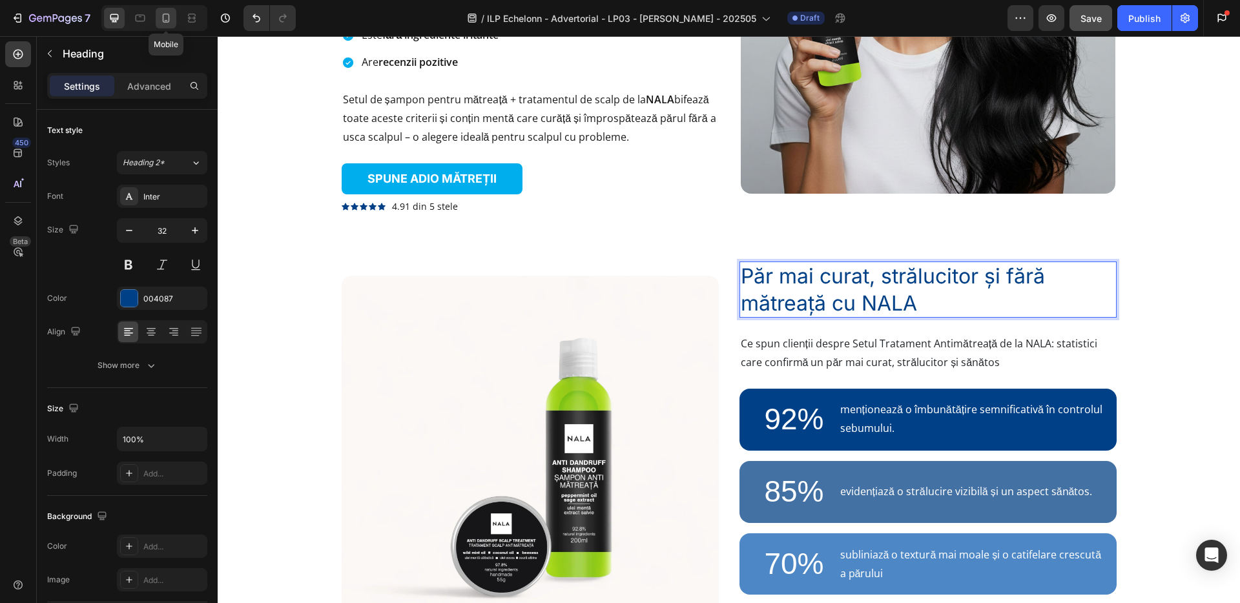
click at [169, 17] on icon at bounding box center [166, 18] width 7 height 9
type input "41"
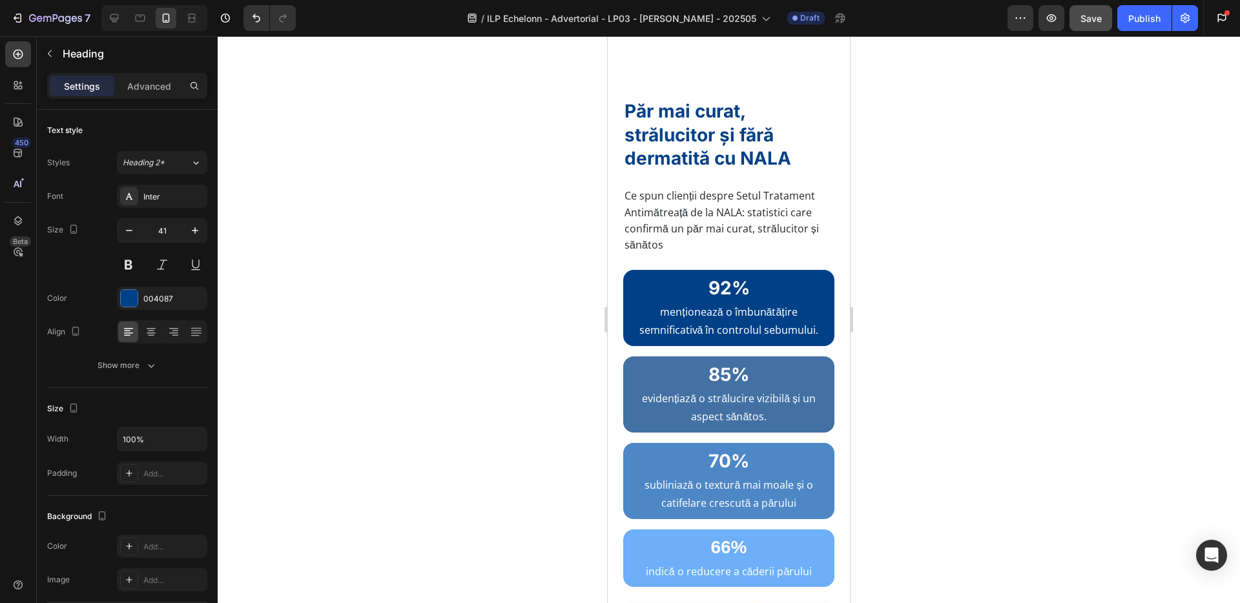
scroll to position [3716, 0]
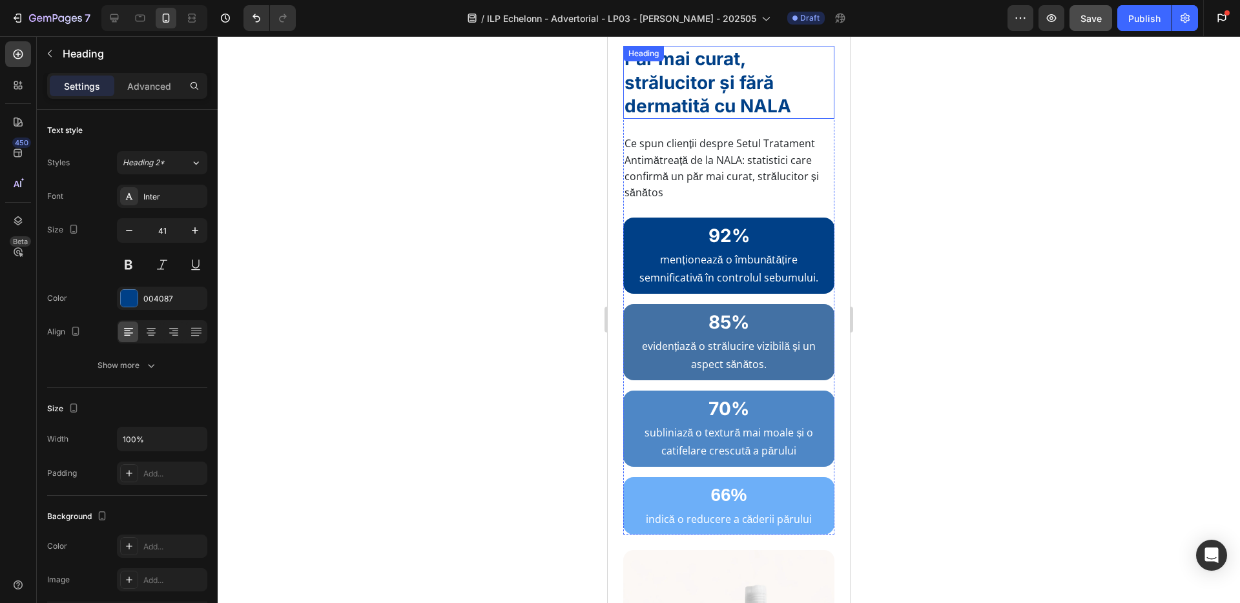
click at [662, 109] on h2 "Păr mai curat, strălucitor și fără dermatită cu NALA" at bounding box center [728, 82] width 211 height 73
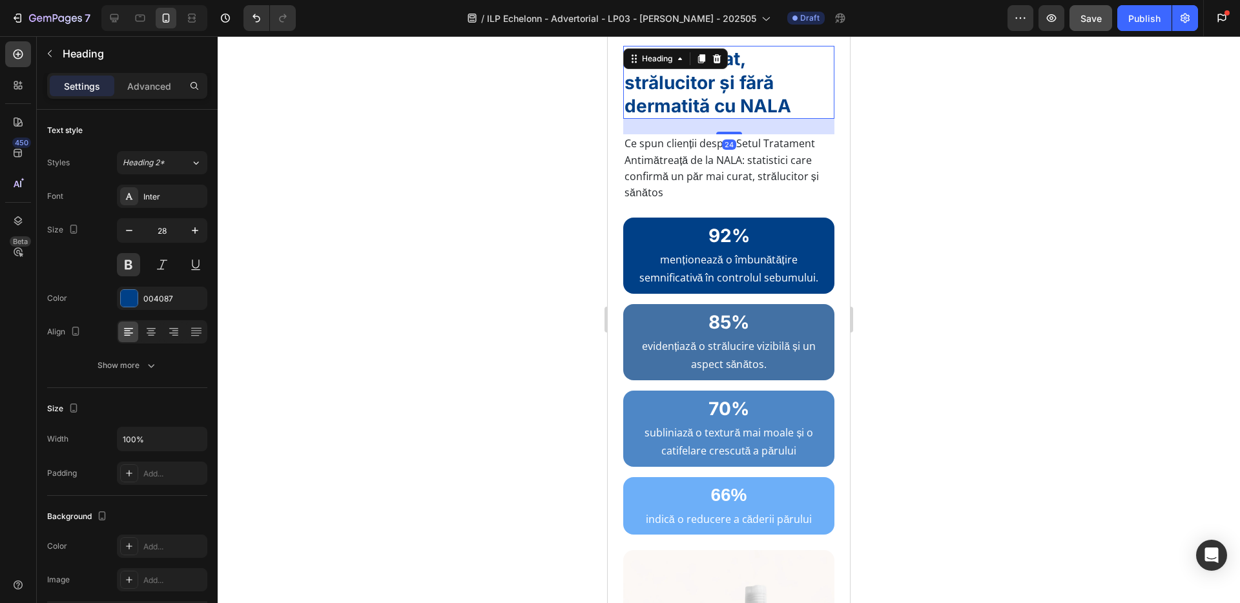
click at [662, 109] on h2 "Păr mai curat, strălucitor și fără dermatită cu NALA" at bounding box center [728, 82] width 211 height 73
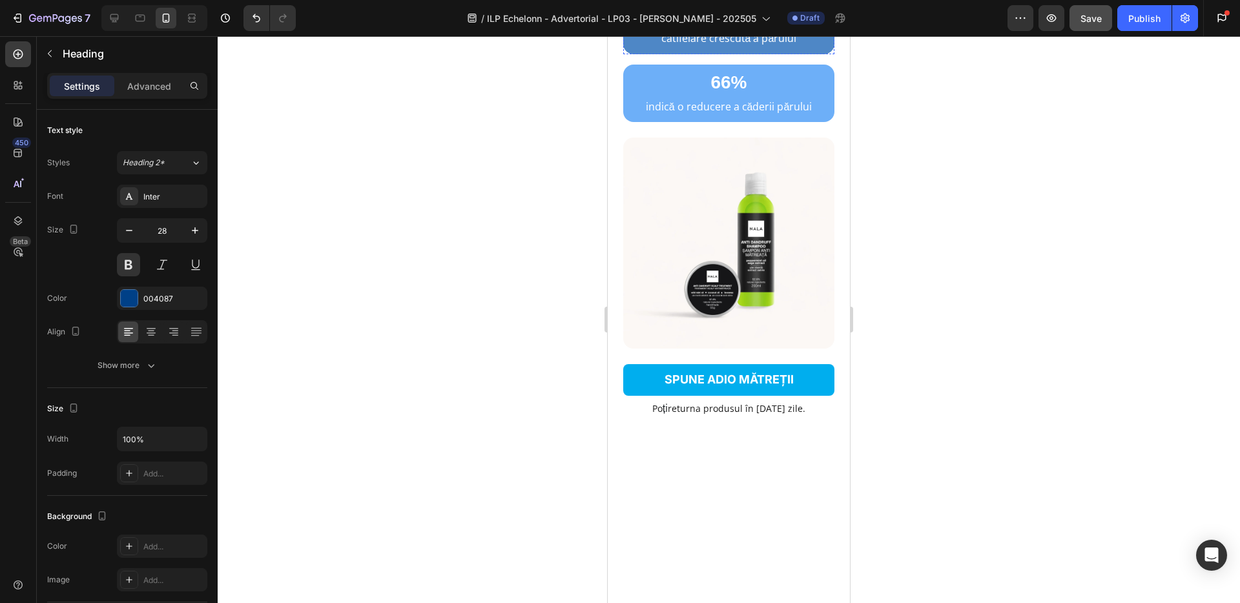
scroll to position [3828, 0]
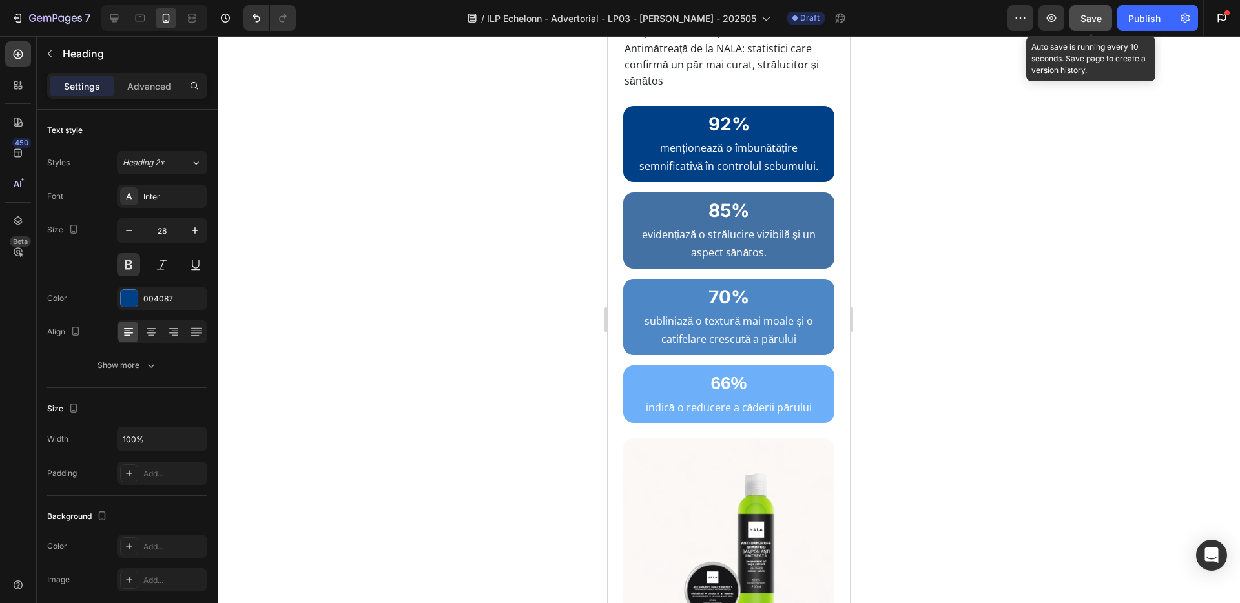
click at [1092, 16] on span "Save" at bounding box center [1091, 18] width 21 height 11
click at [1088, 25] on div "Save" at bounding box center [1091, 19] width 21 height 14
